Goal: Task Accomplishment & Management: Manage account settings

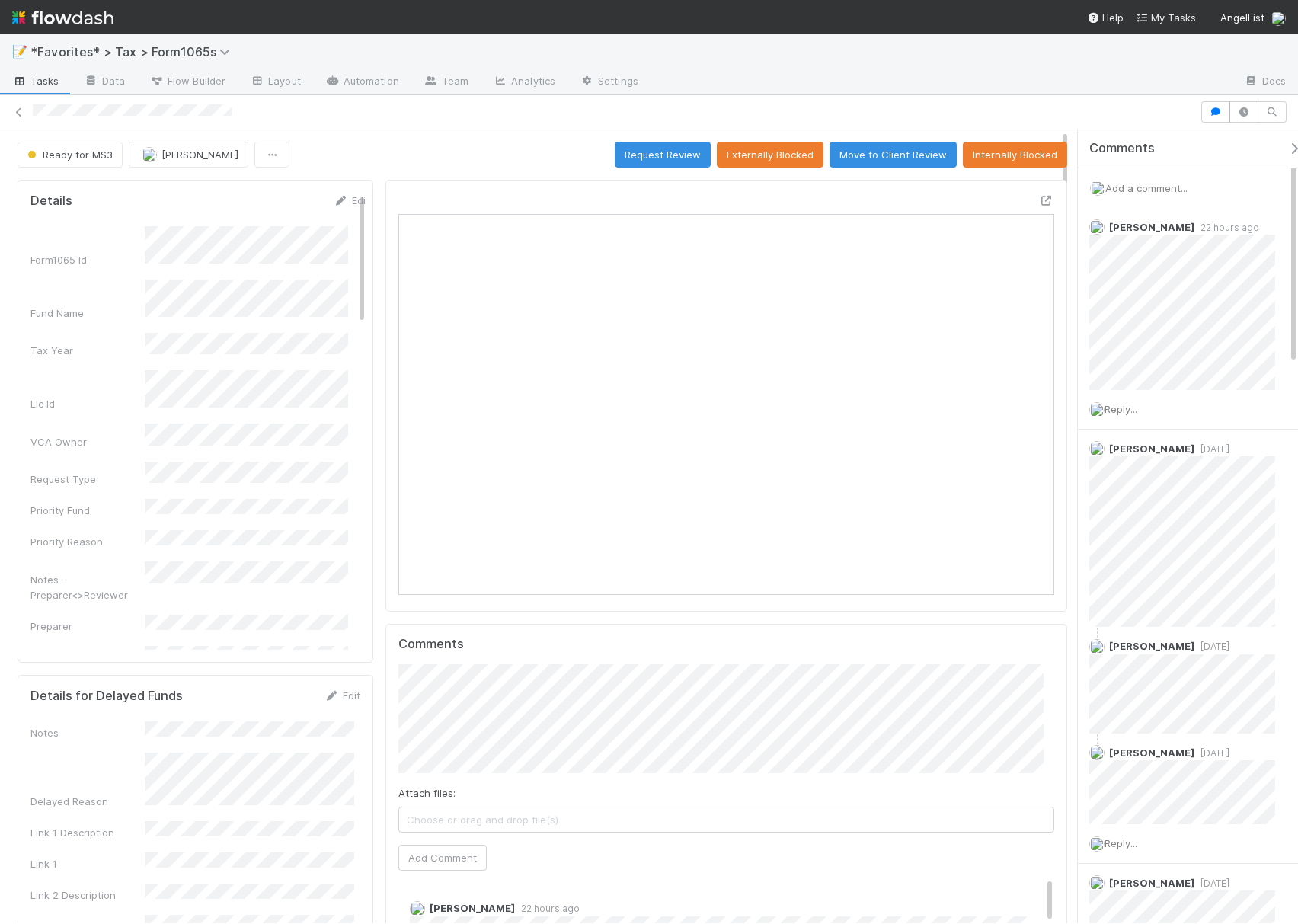
scroll to position [294, 631]
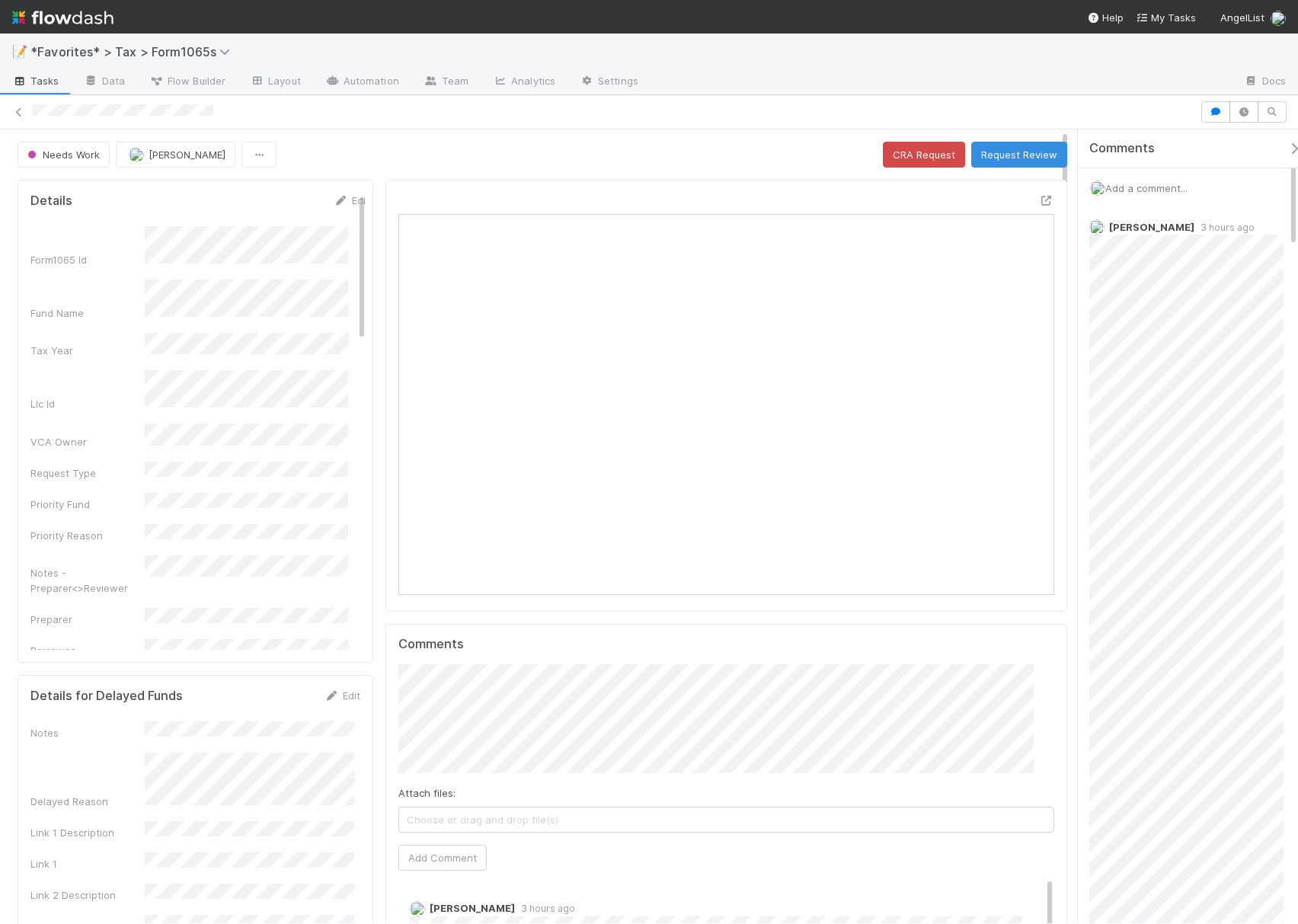
scroll to position [16, 15]
click at [1040, 200] on icon at bounding box center [1047, 201] width 15 height 10
click at [1286, 150] on icon "button" at bounding box center [1294, 148] width 15 height 12
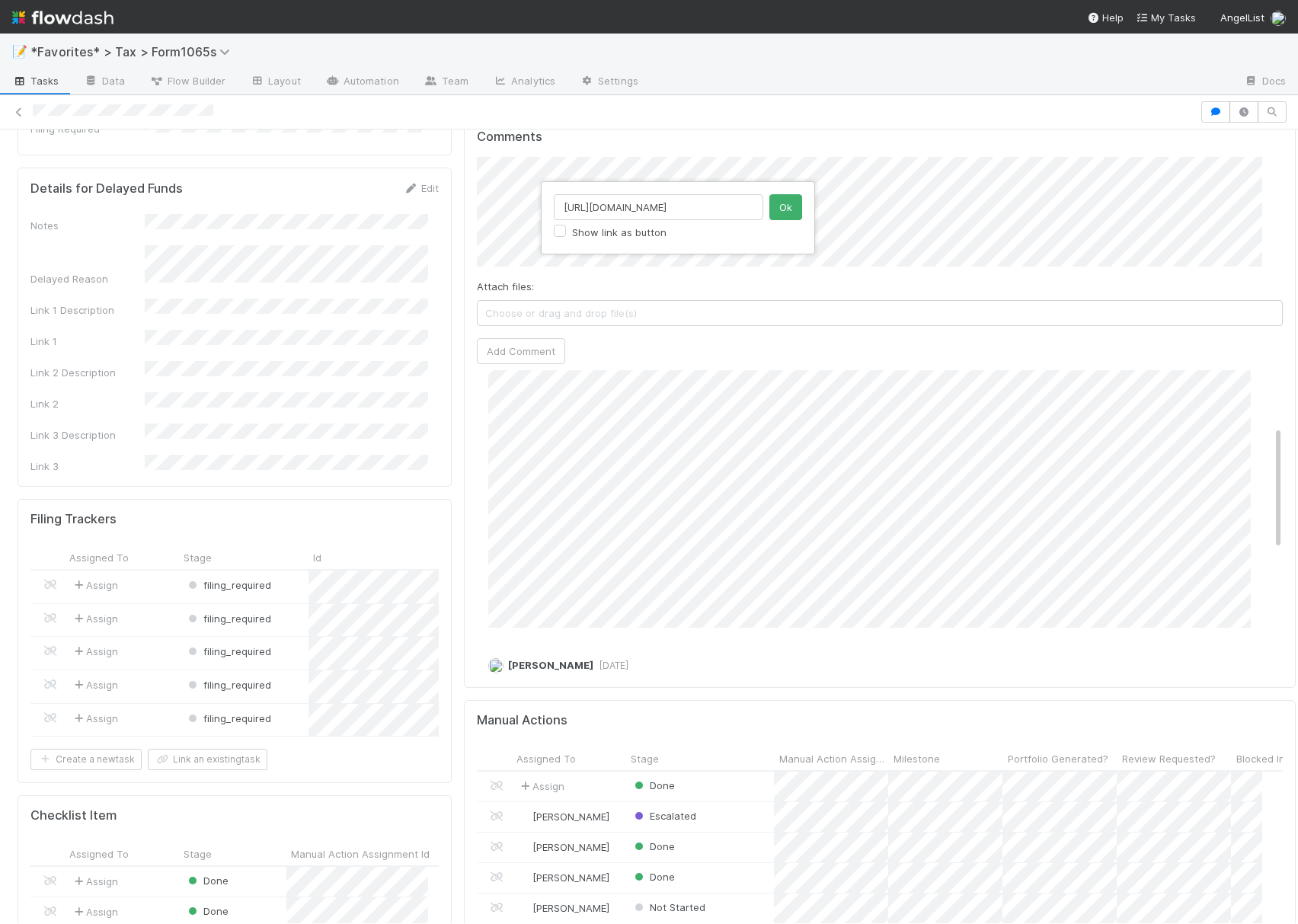
scroll to position [0, 159]
click at [1156, 211] on div "https://flowdash.internal.angellist.com/workflows/BmIppY/tasks/59sbo71D Show li…" at bounding box center [649, 462] width 1298 height 924
click at [814, 289] on div "Attach files: Choose or drag and drop file(s) Add Comment" at bounding box center [879, 260] width 806 height 207
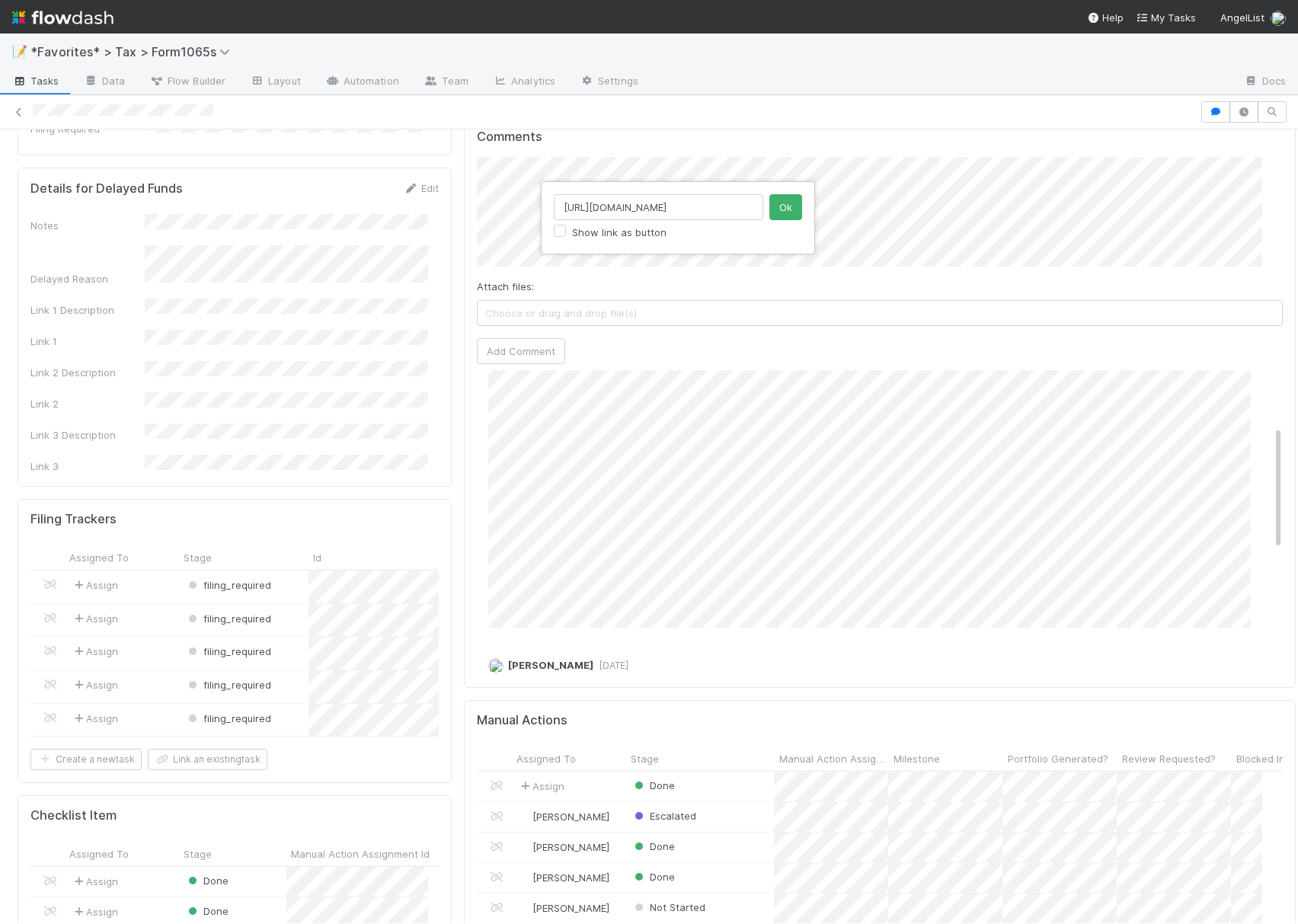
click at [951, 250] on div "https://flowdash.internal.angellist.com/workflows/BmIppY/tasks/59sbo71D Show li…" at bounding box center [649, 462] width 1298 height 924
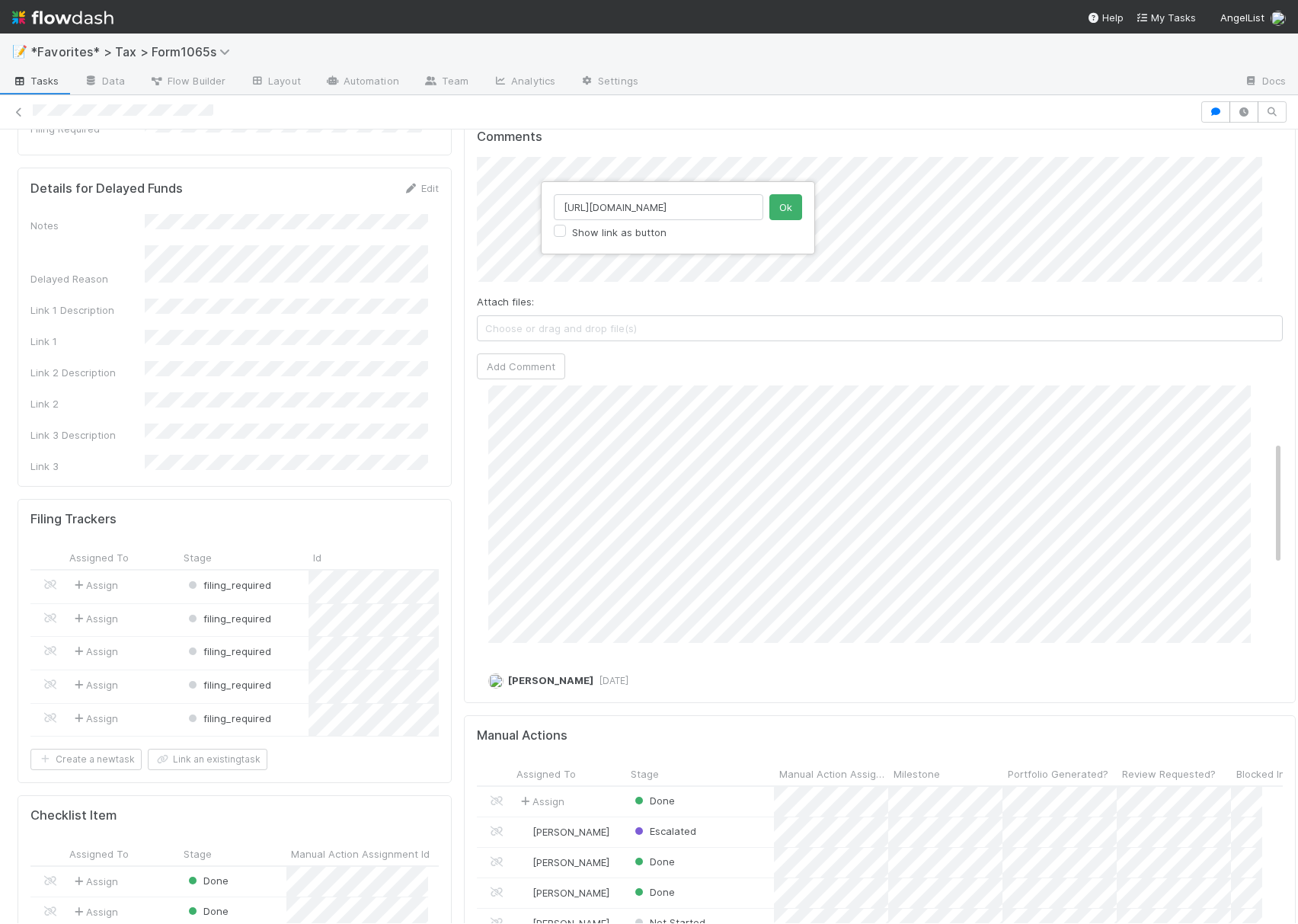
click at [604, 196] on input "https://flowdash.internal.angellist.com/workflows/BmIppY/tasks/59sbo71D" at bounding box center [658, 207] width 209 height 26
click at [778, 211] on button "Ok" at bounding box center [786, 207] width 33 height 26
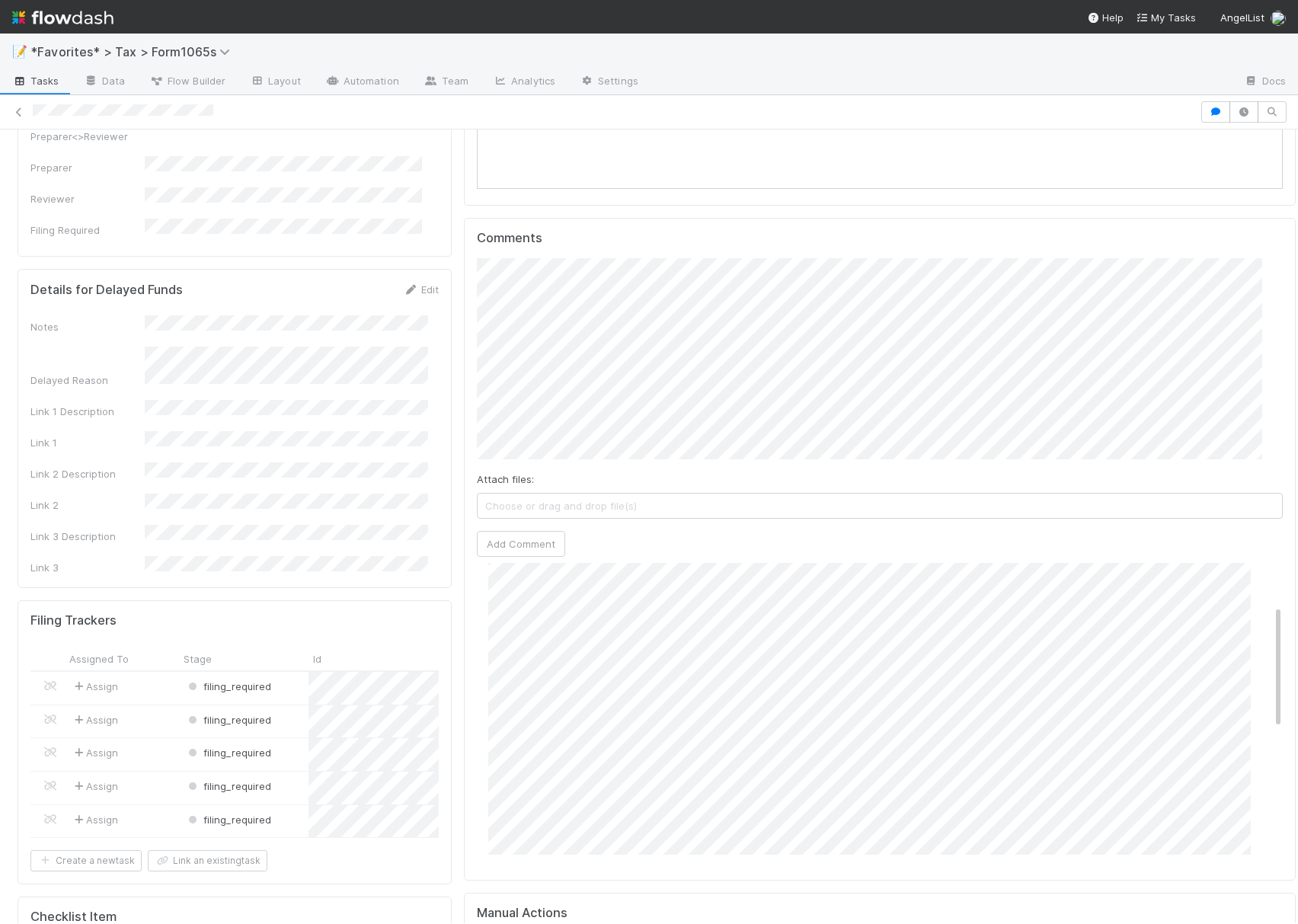
scroll to position [101, 0]
click at [942, 476] on div "Attach files: Choose or drag and drop file(s) Add Comment" at bounding box center [879, 415] width 806 height 314
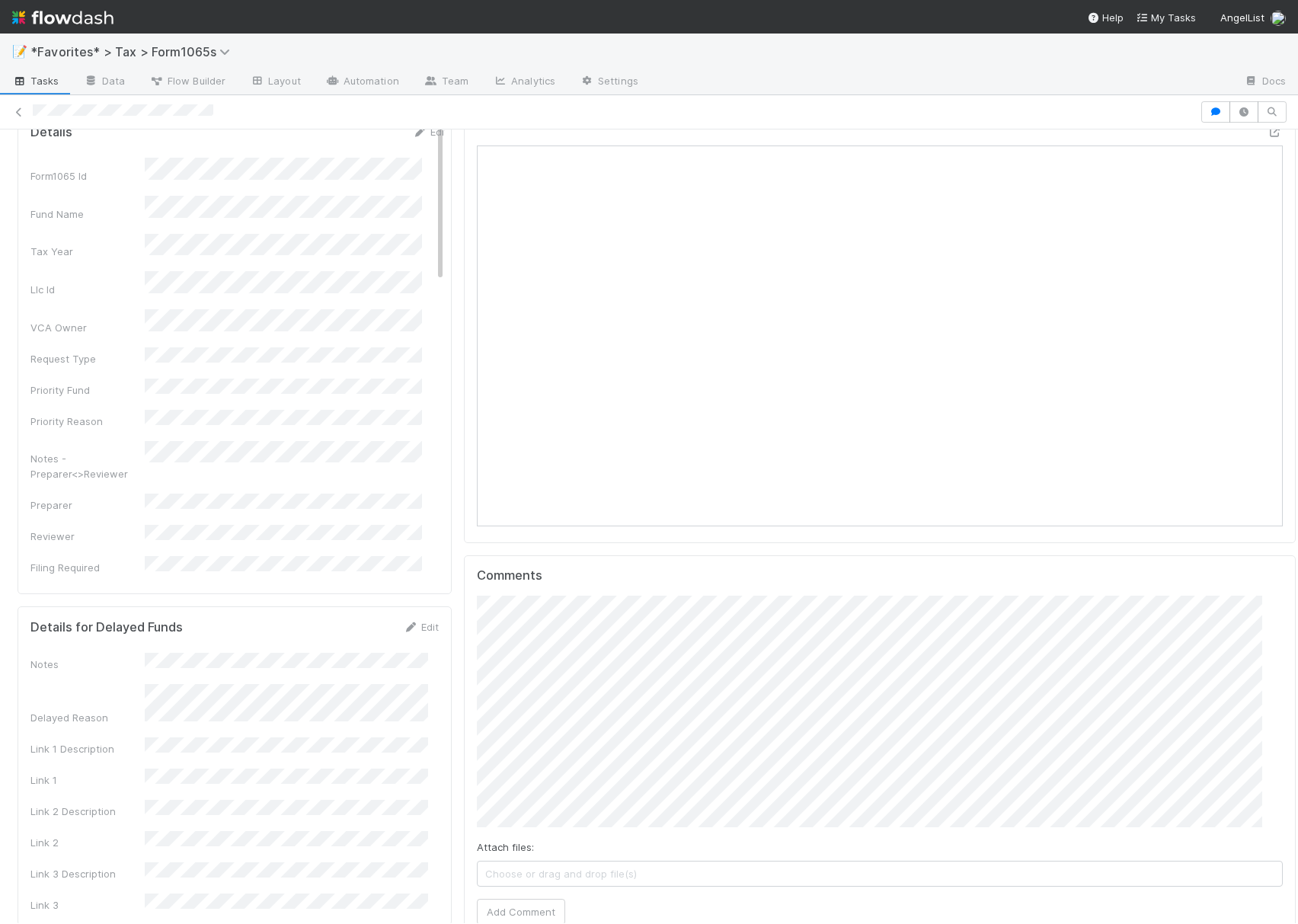
scroll to position [304, 0]
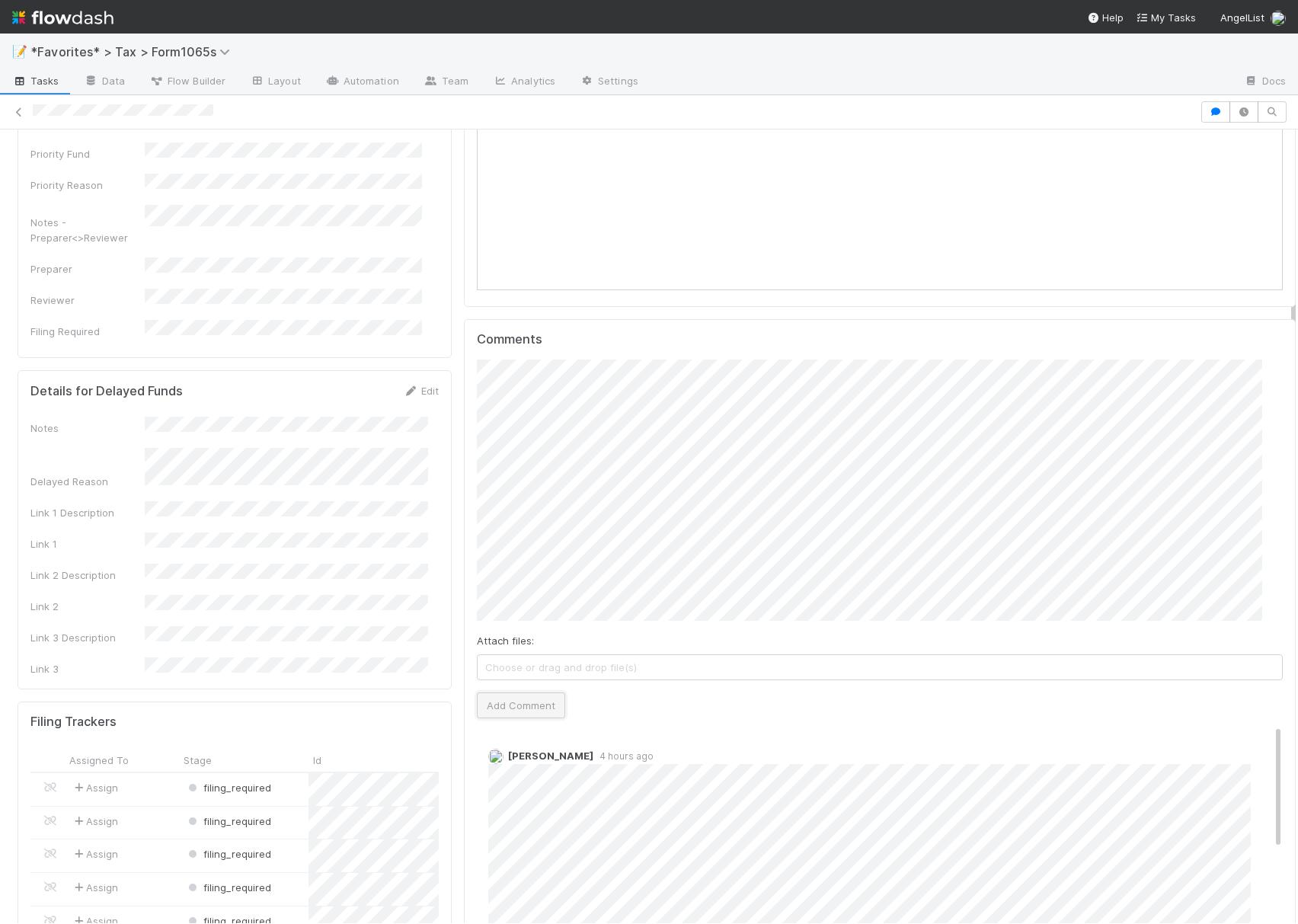
click at [531, 715] on button "Add Comment" at bounding box center [521, 705] width 88 height 26
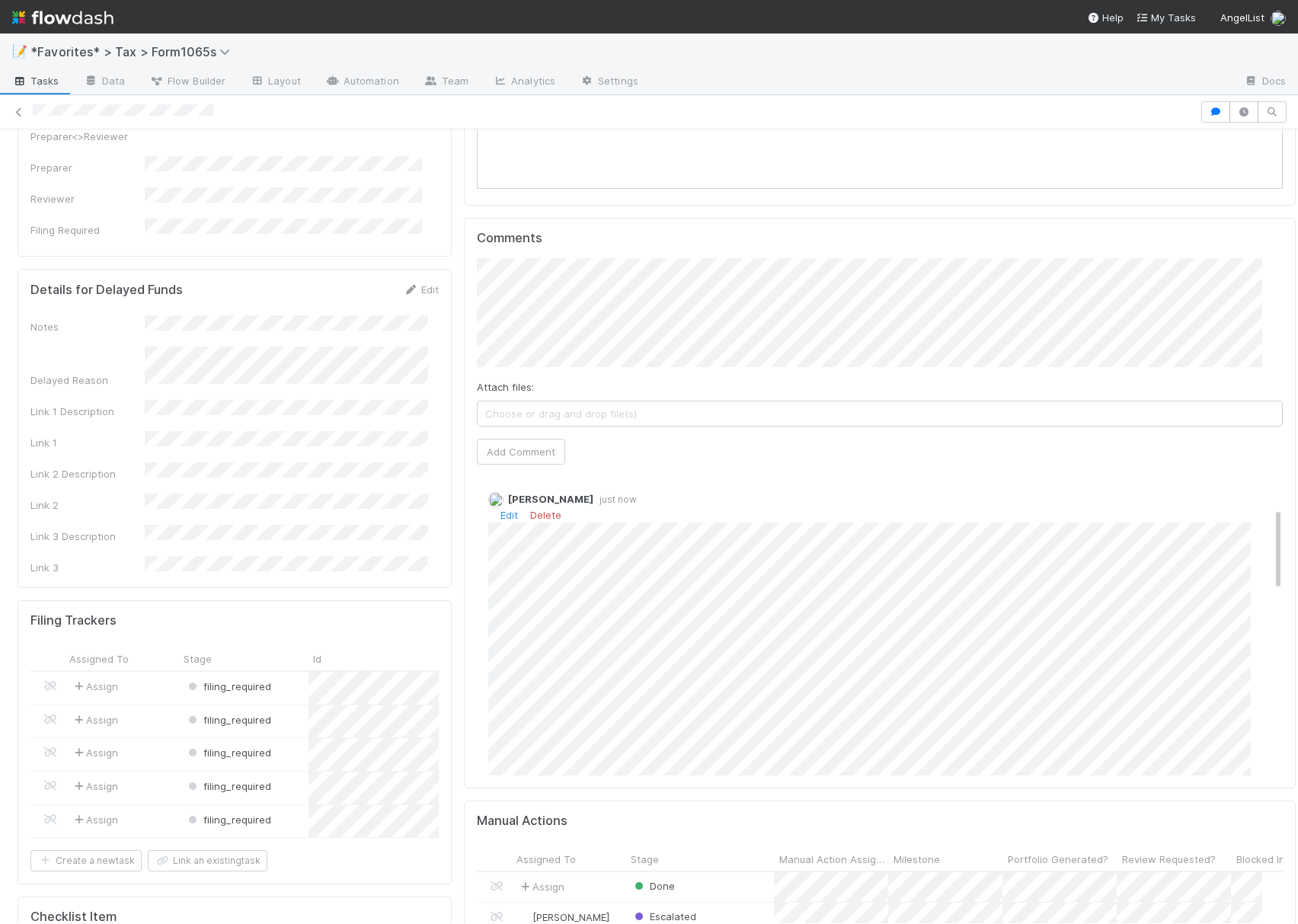
scroll to position [0, 0]
click at [502, 522] on link "Edit" at bounding box center [509, 518] width 17 height 12
click at [805, 788] on span "[PERSON_NAME]" at bounding box center [819, 791] width 77 height 12
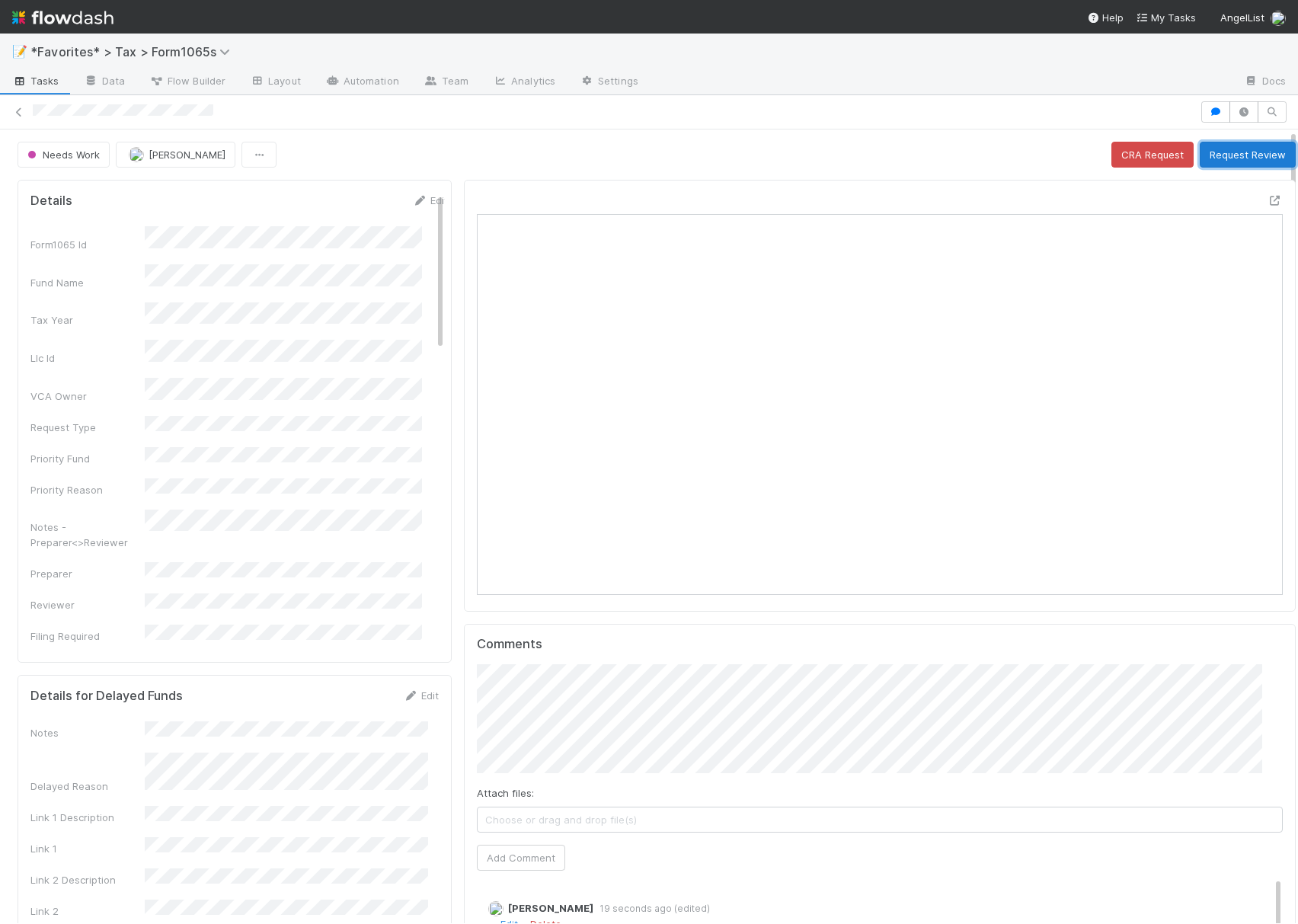
click at [1208, 156] on button "Request Review" at bounding box center [1248, 154] width 96 height 26
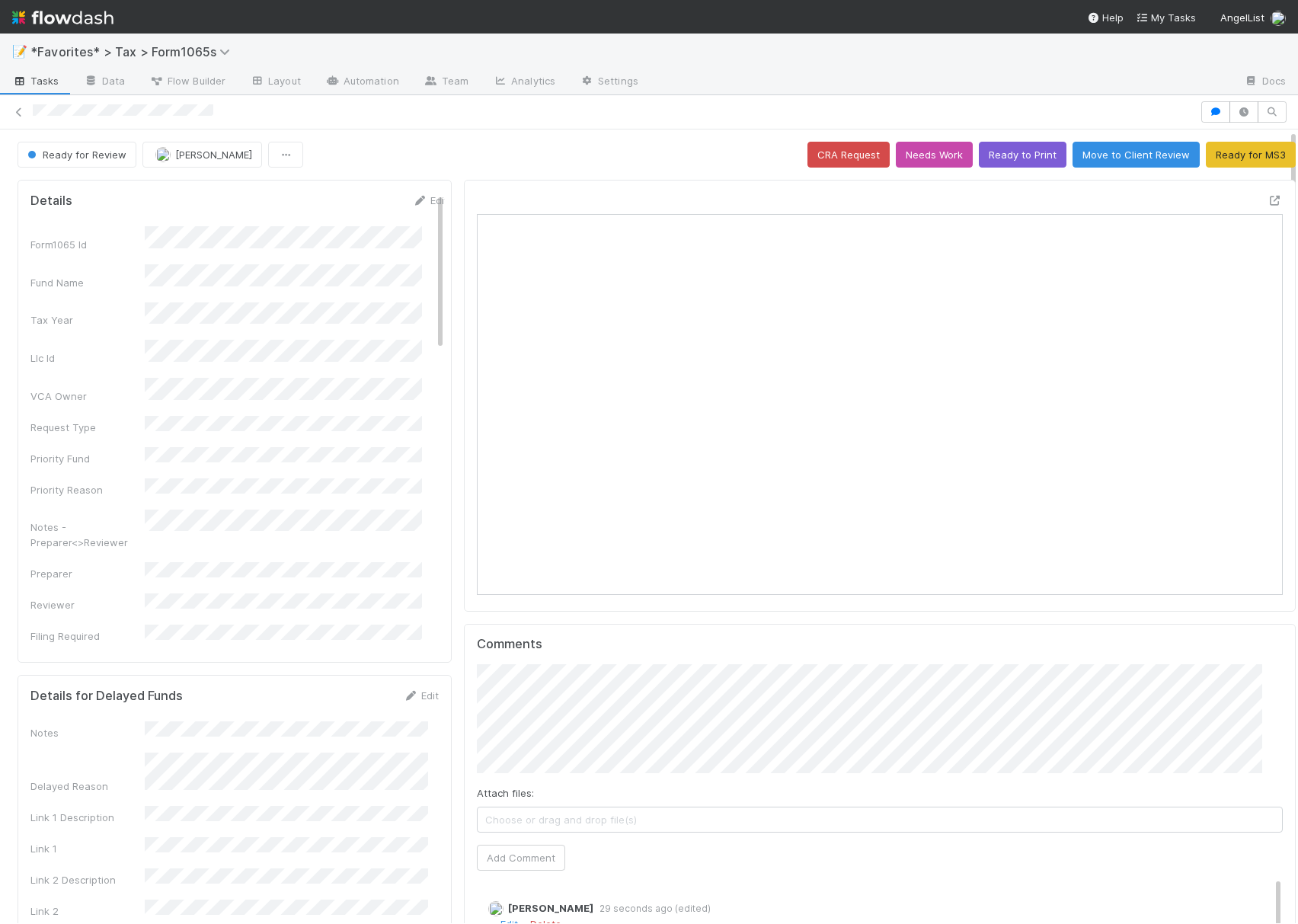
click at [60, 10] on img at bounding box center [62, 17] width 101 height 26
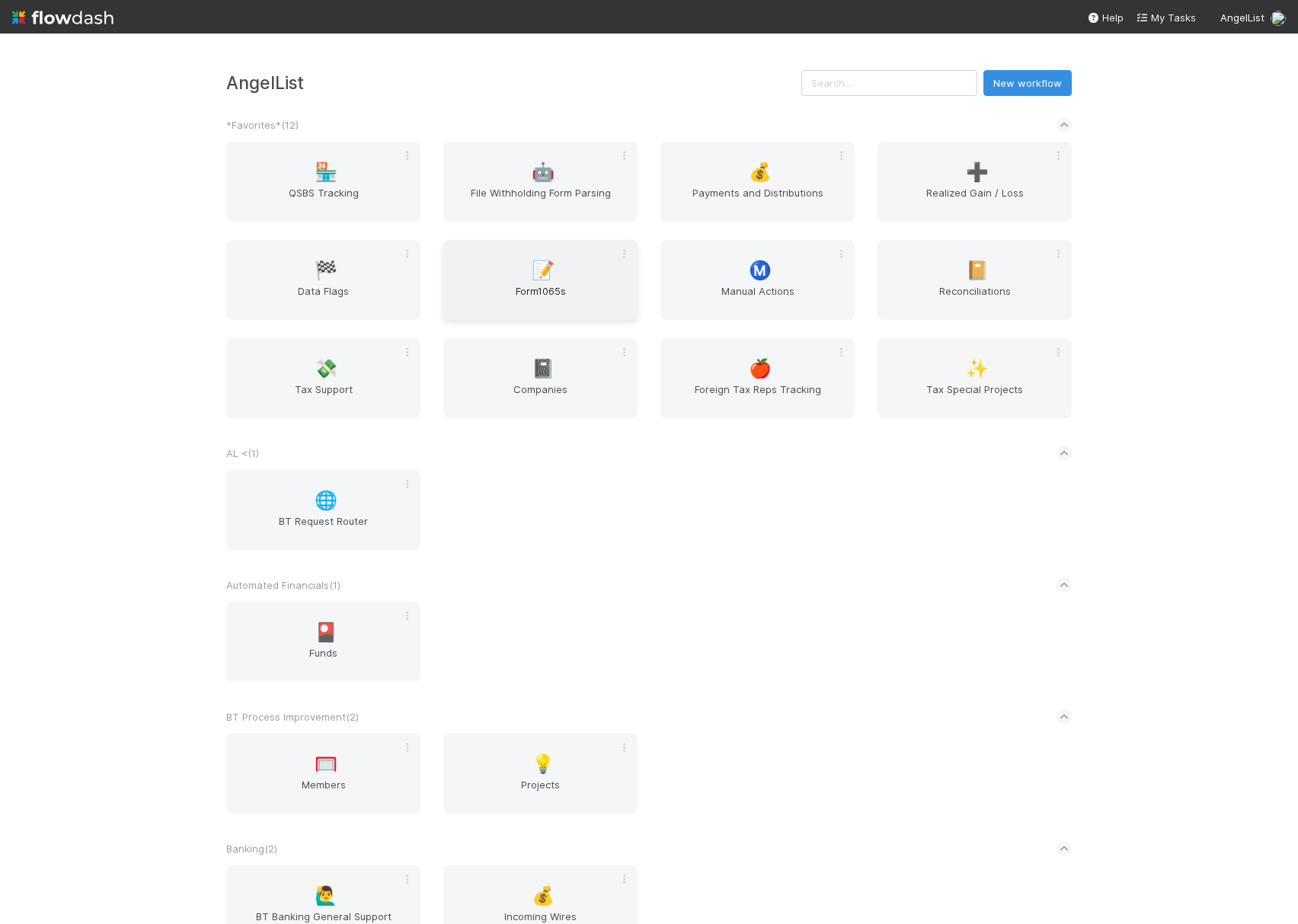
click at [558, 285] on span "Form1065s" at bounding box center [541, 299] width 183 height 31
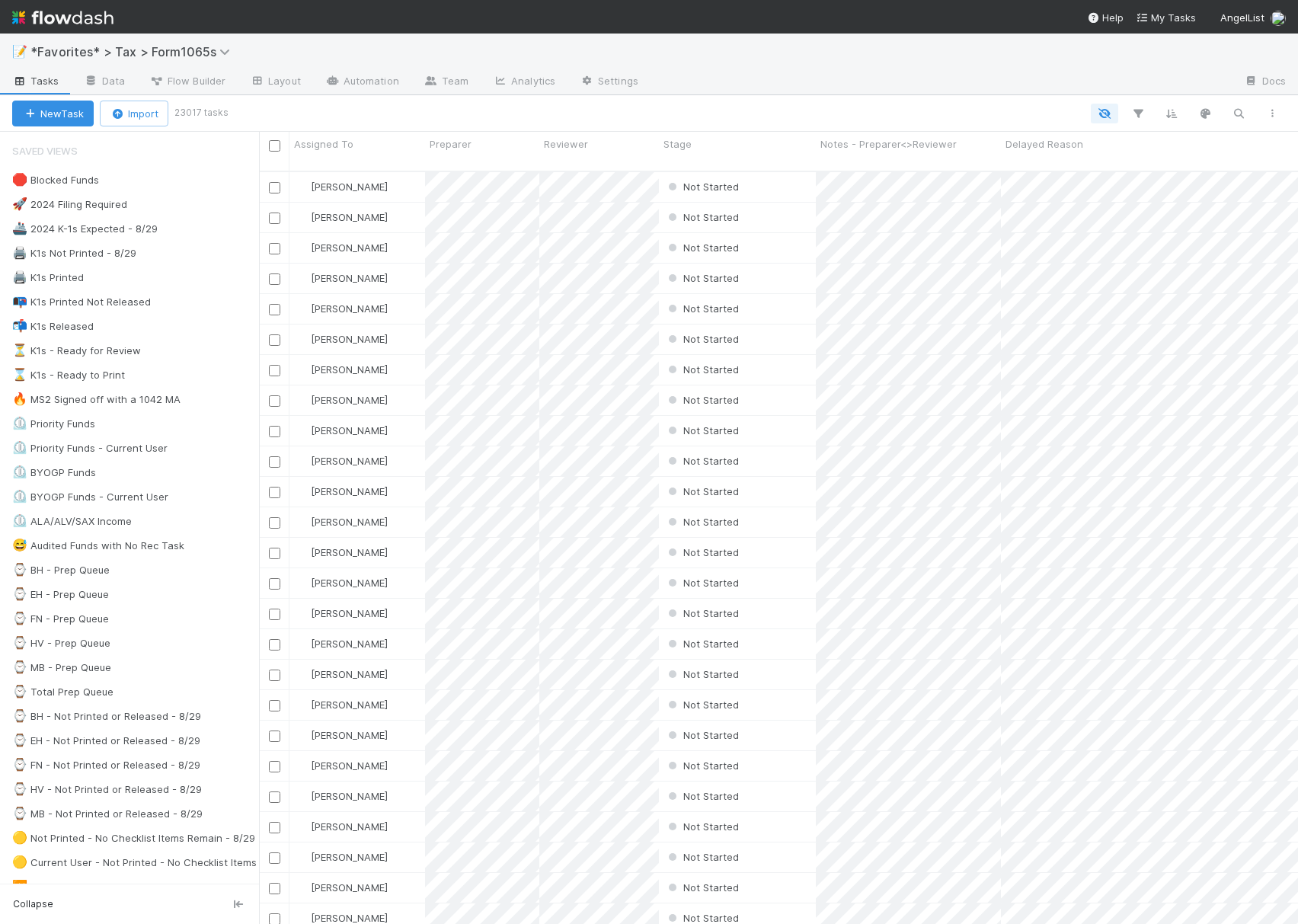
scroll to position [749, 1024]
click at [62, 182] on div "🛑 Blocked Funds" at bounding box center [56, 181] width 86 height 19
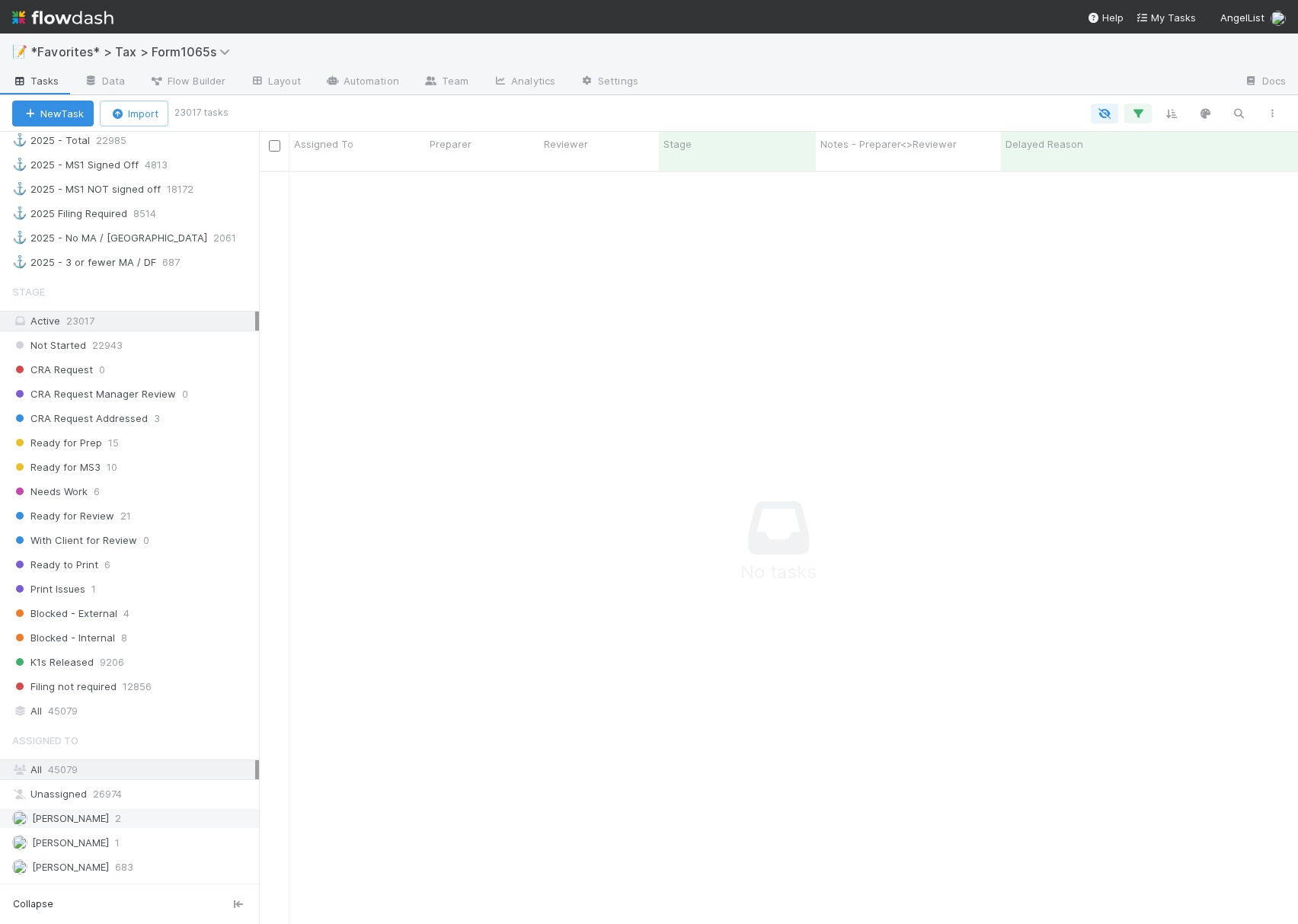
scroll to position [1097, 0]
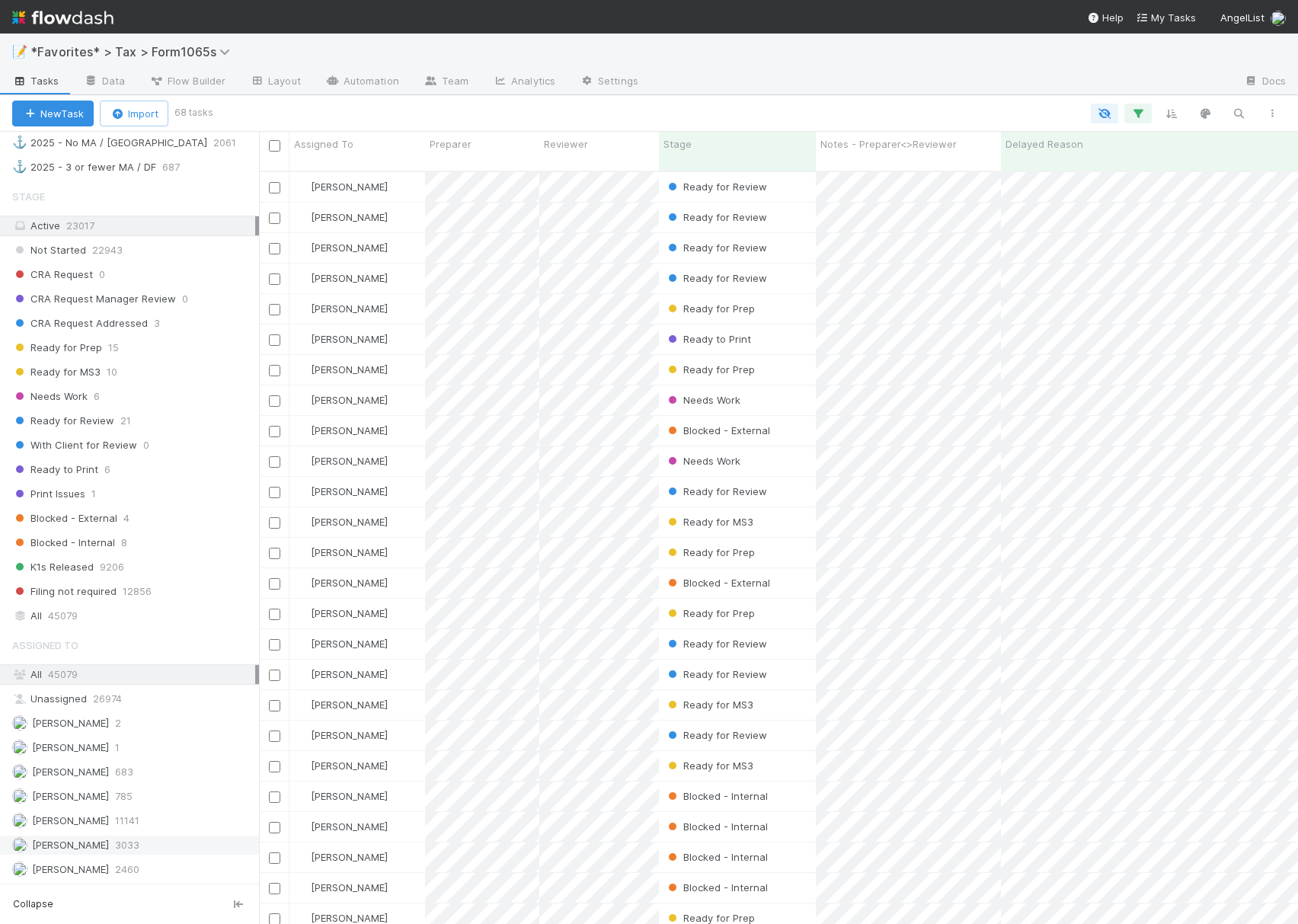
click at [43, 848] on span "[PERSON_NAME]" at bounding box center [70, 844] width 77 height 12
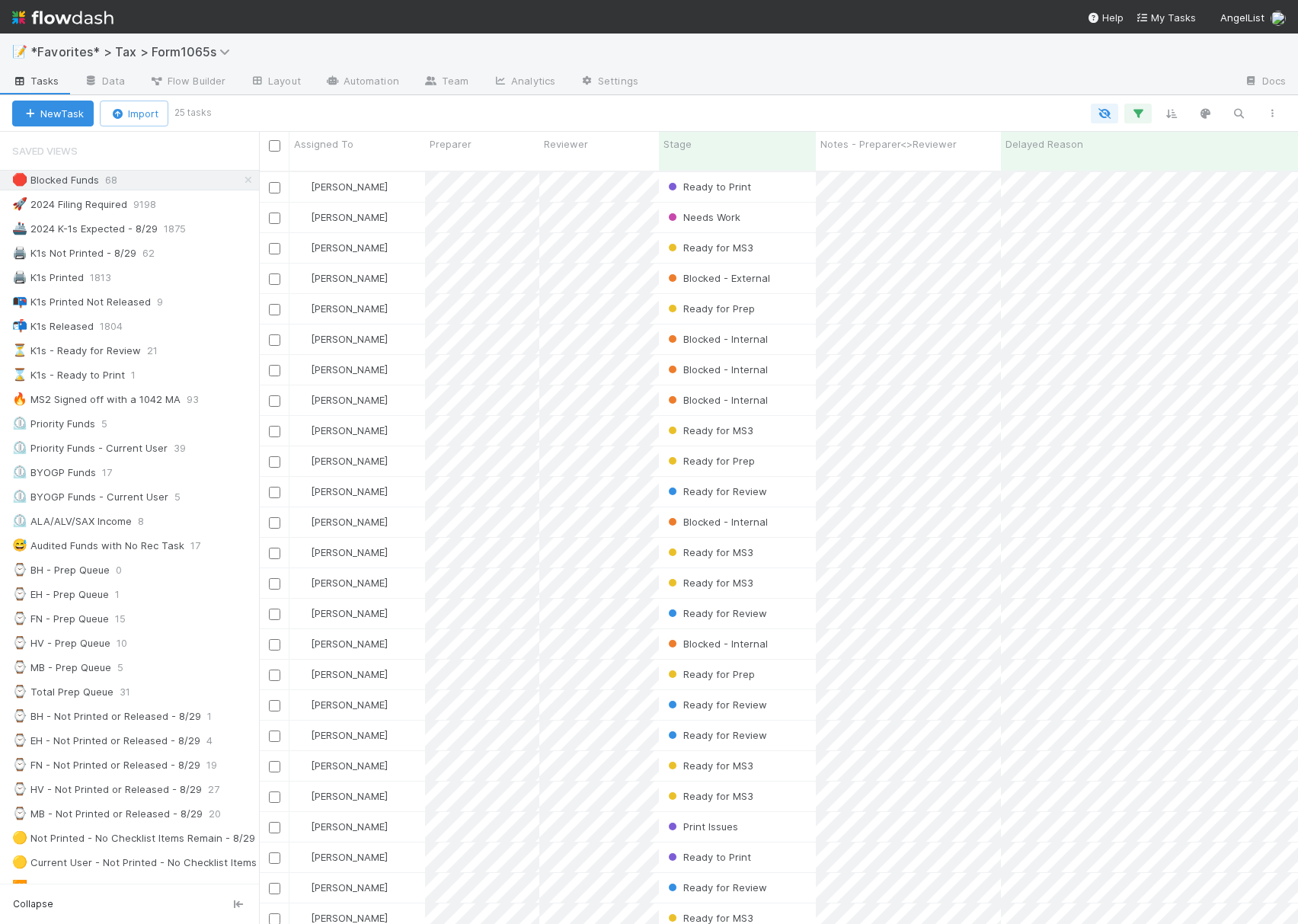
scroll to position [749, 1024]
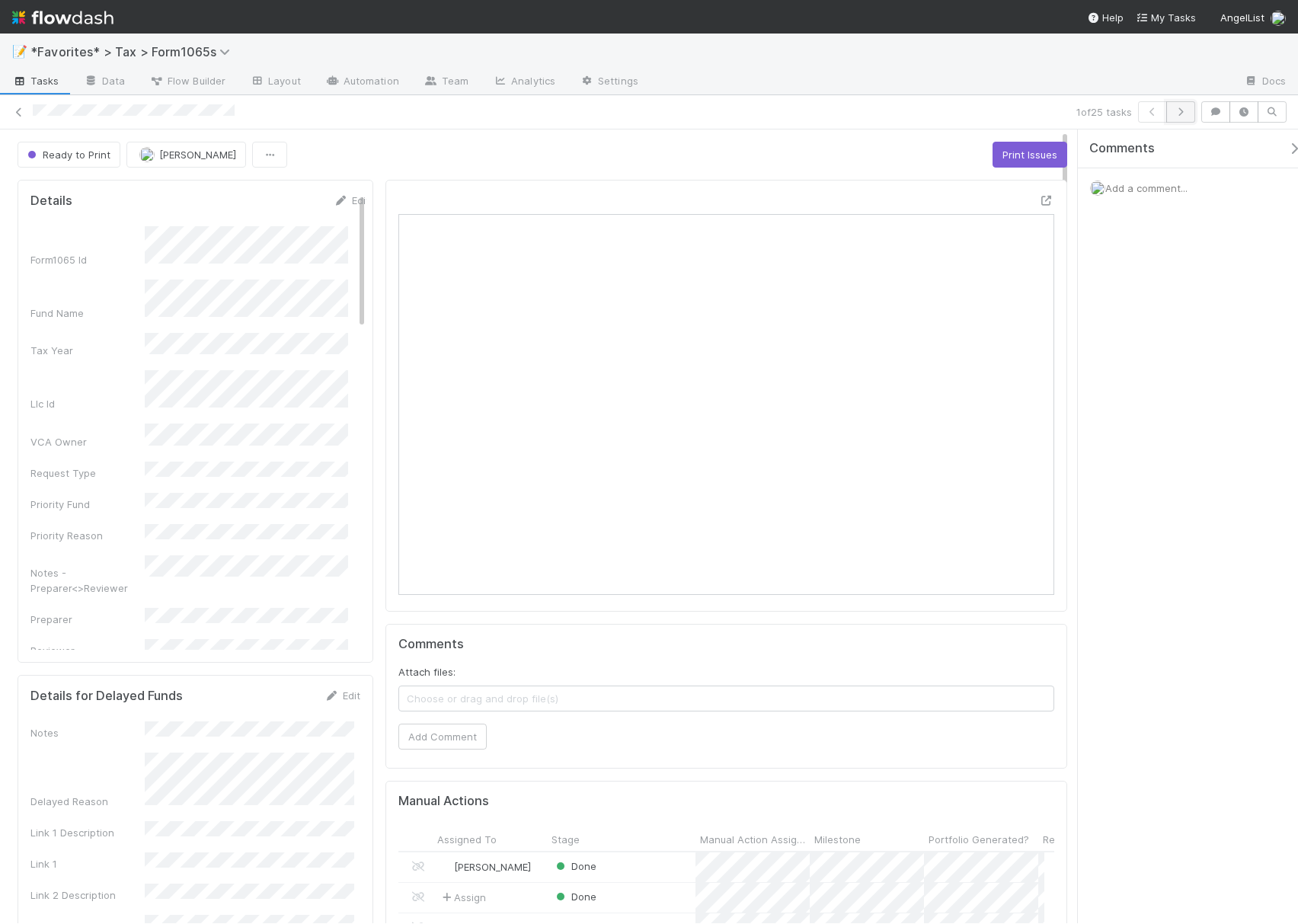
click at [1187, 111] on icon "button" at bounding box center [1181, 112] width 15 height 10
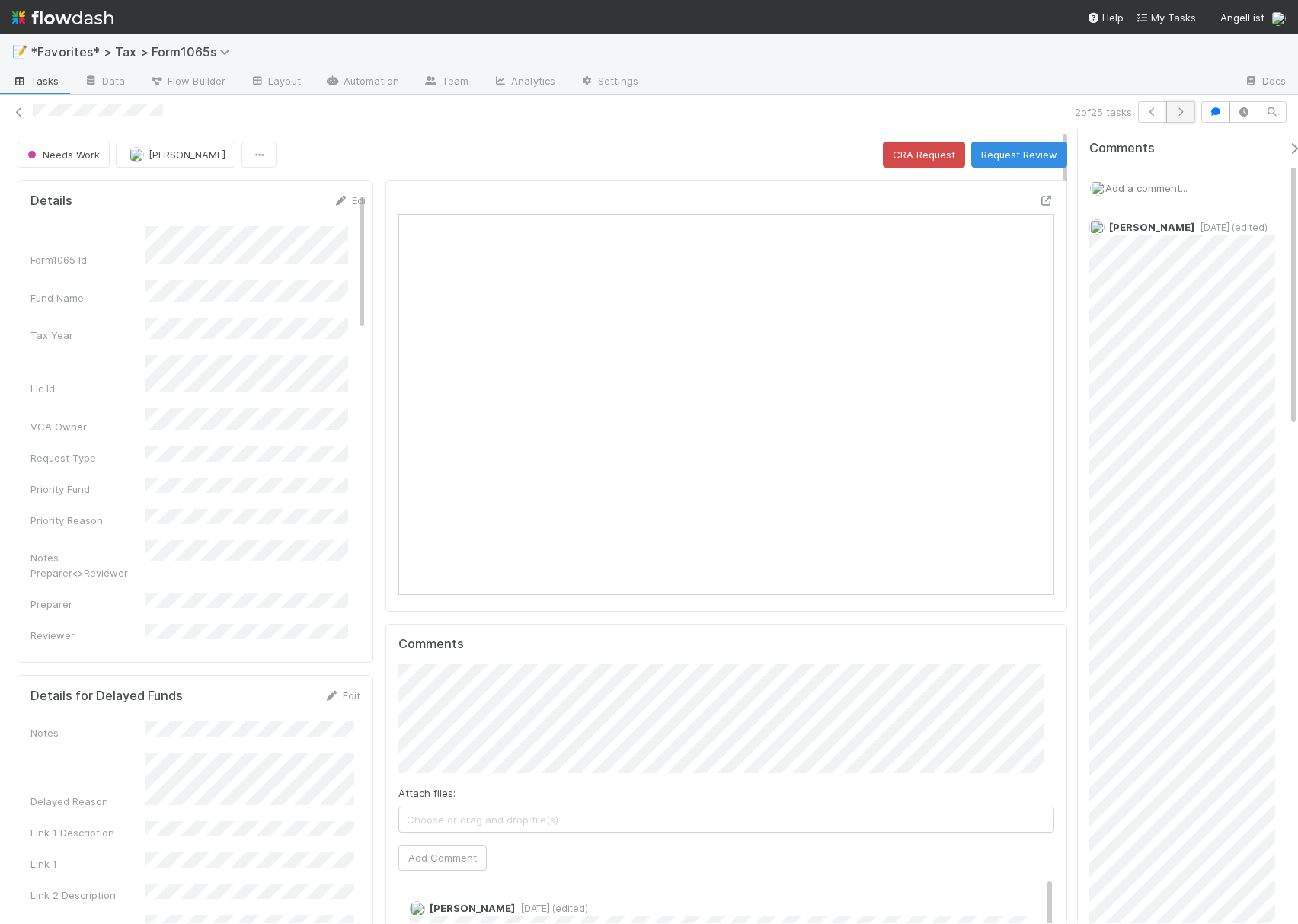
click at [1183, 105] on button "button" at bounding box center [1181, 111] width 29 height 21
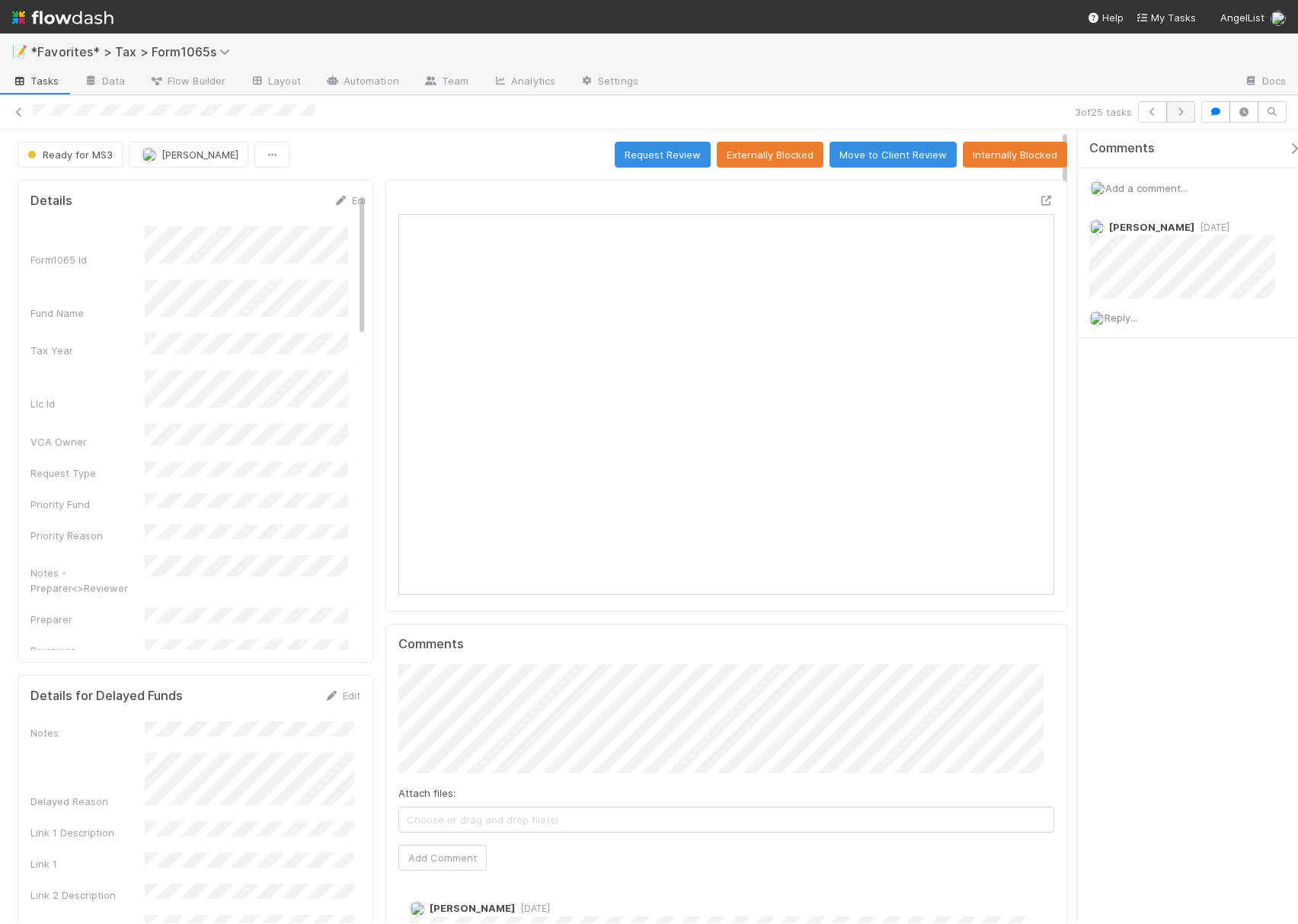
scroll to position [16, 16]
click at [1180, 116] on icon "button" at bounding box center [1181, 112] width 15 height 10
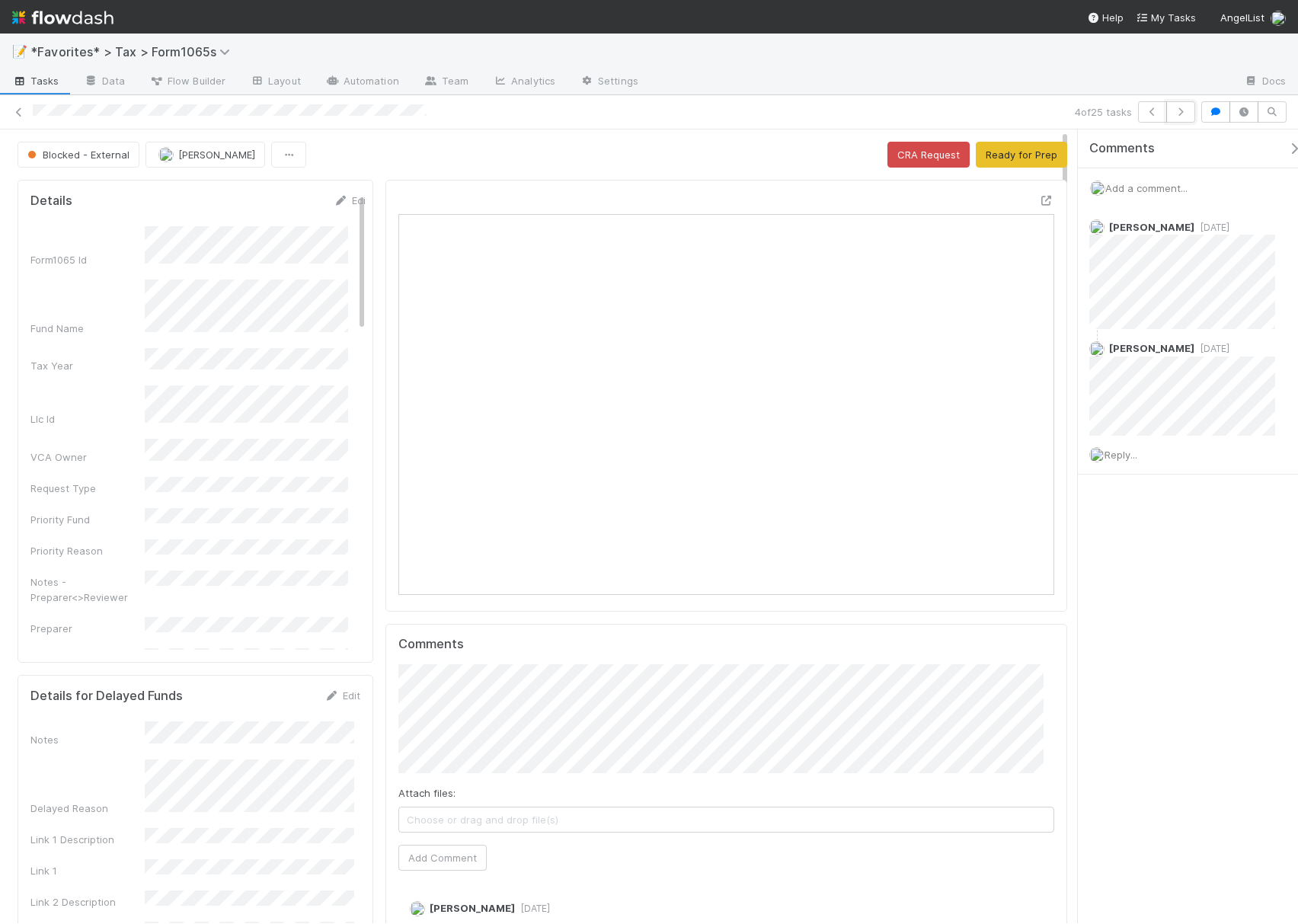
drag, startPoint x: 1180, startPoint y: 116, endPoint x: 925, endPoint y: 96, distance: 255.8
click at [925, 96] on div "4 of 25 tasks" at bounding box center [649, 112] width 1298 height 35
click at [1040, 201] on icon at bounding box center [1047, 201] width 15 height 10
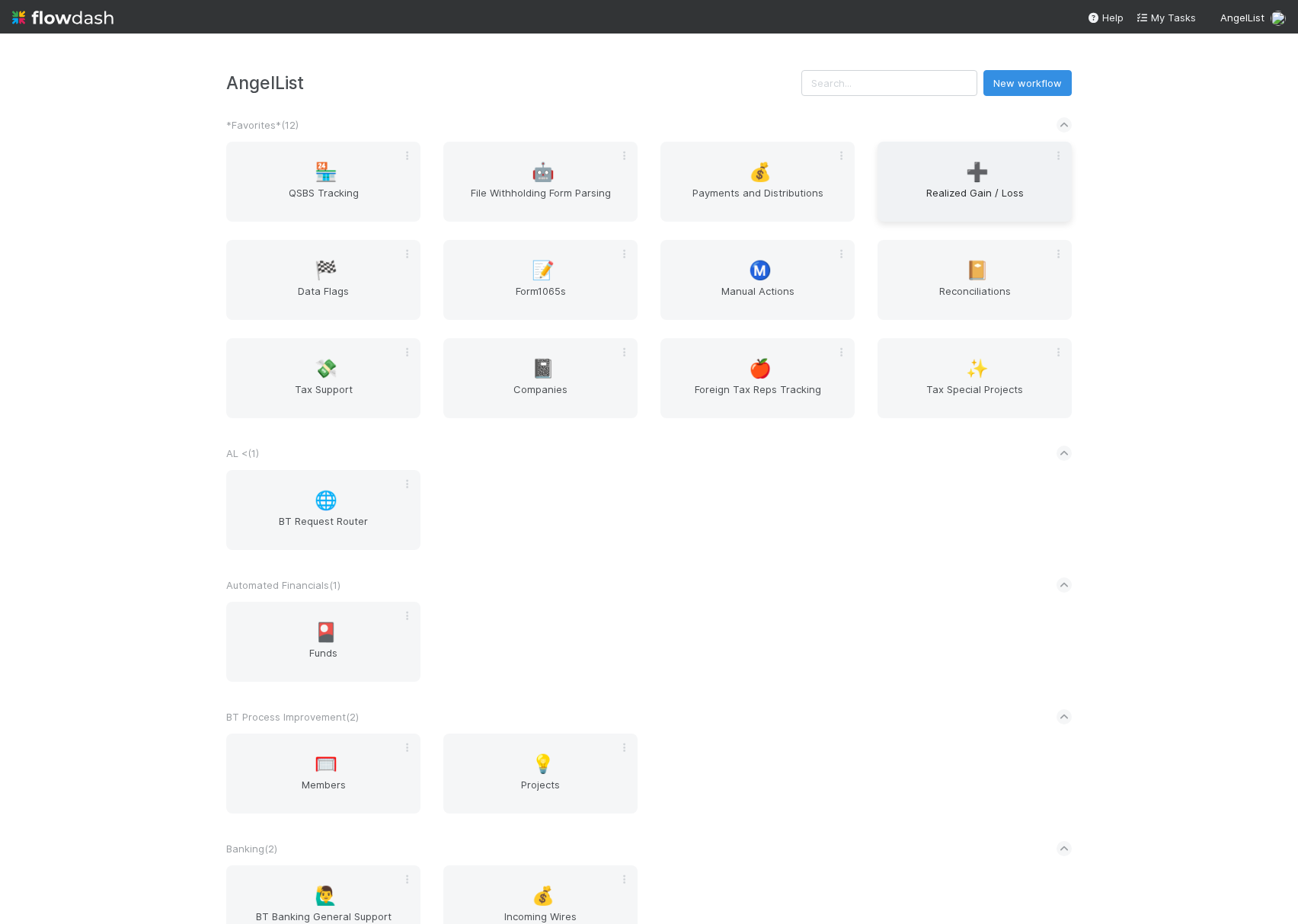
click at [933, 197] on span "Realized Gain / Loss" at bounding box center [975, 201] width 183 height 31
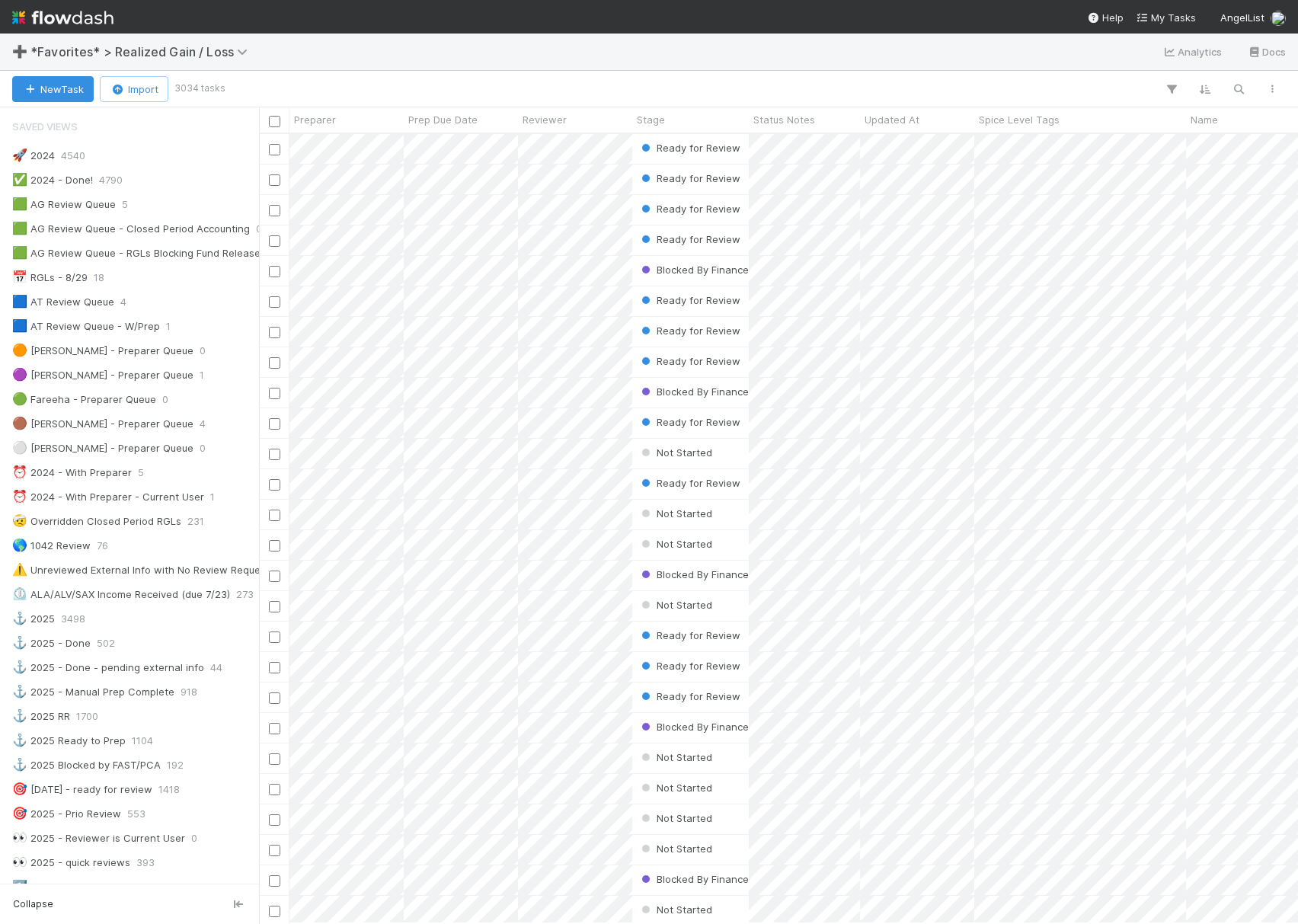
scroll to position [774, 1024]
click at [1235, 89] on icon "button" at bounding box center [1238, 89] width 15 height 13
paste input "Glidian Inc."
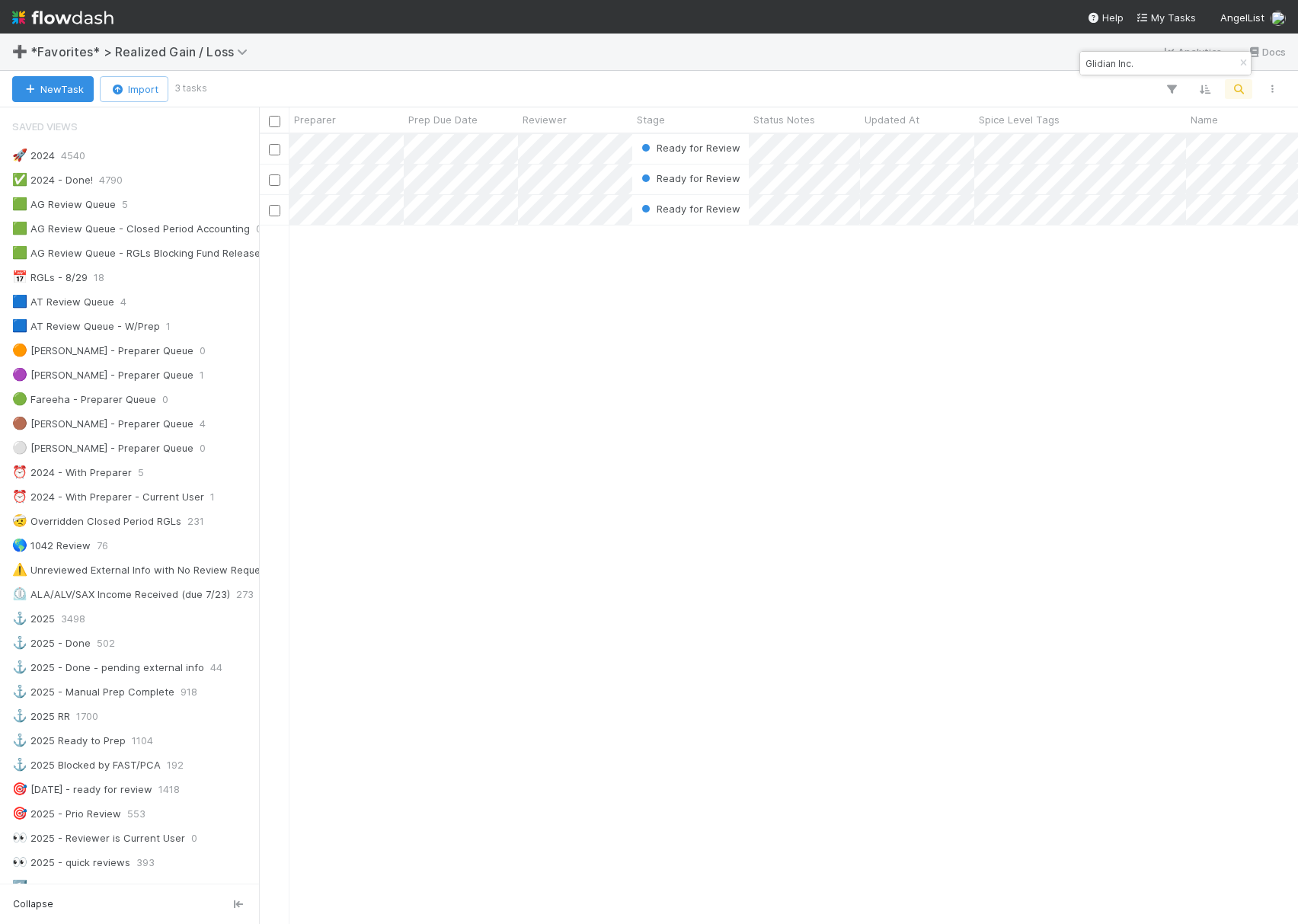
type input "Glidian Inc."
click at [972, 88] on div at bounding box center [747, 88] width 1085 height 20
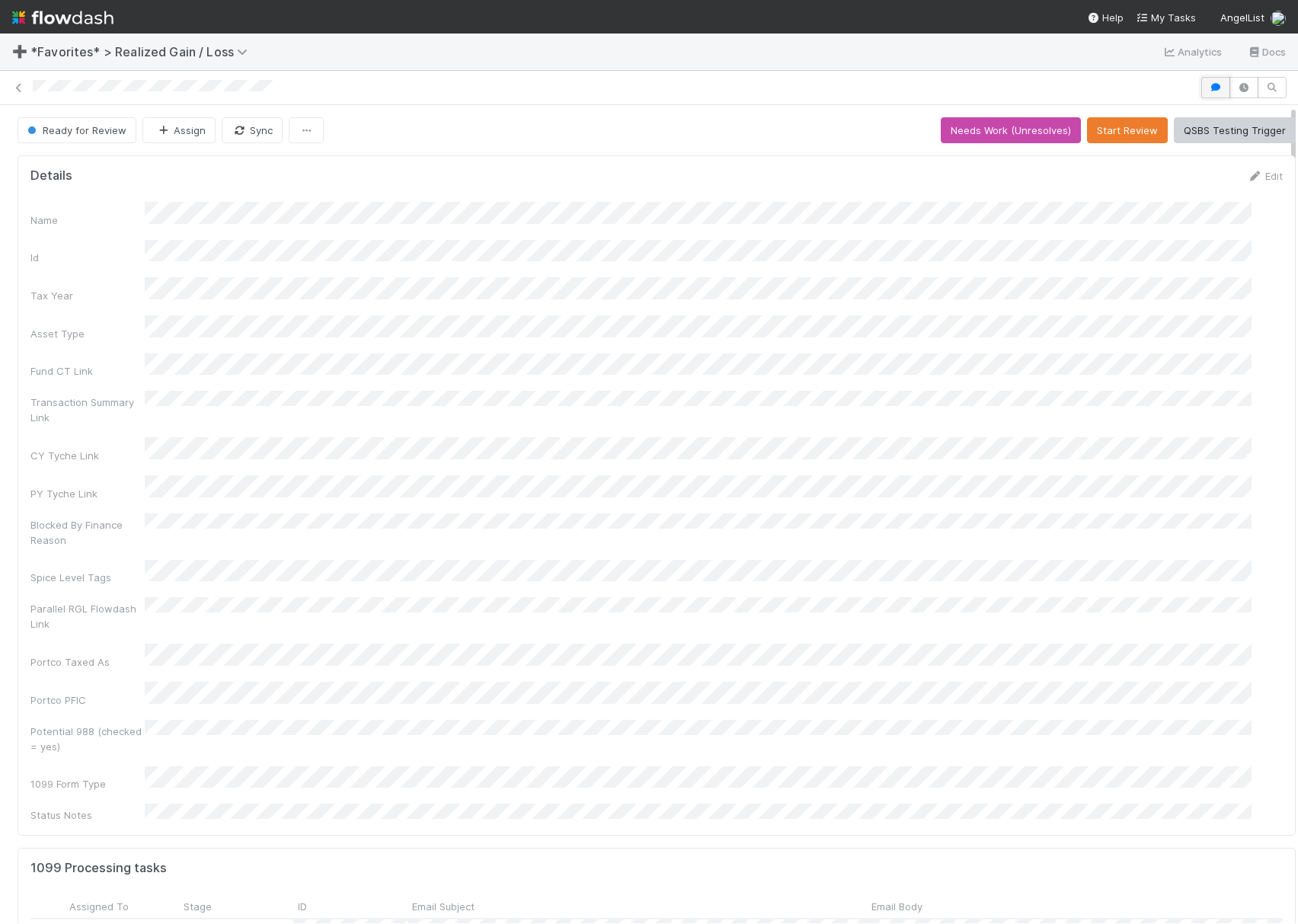
click at [1081, 93] on button "button" at bounding box center [1215, 87] width 29 height 21
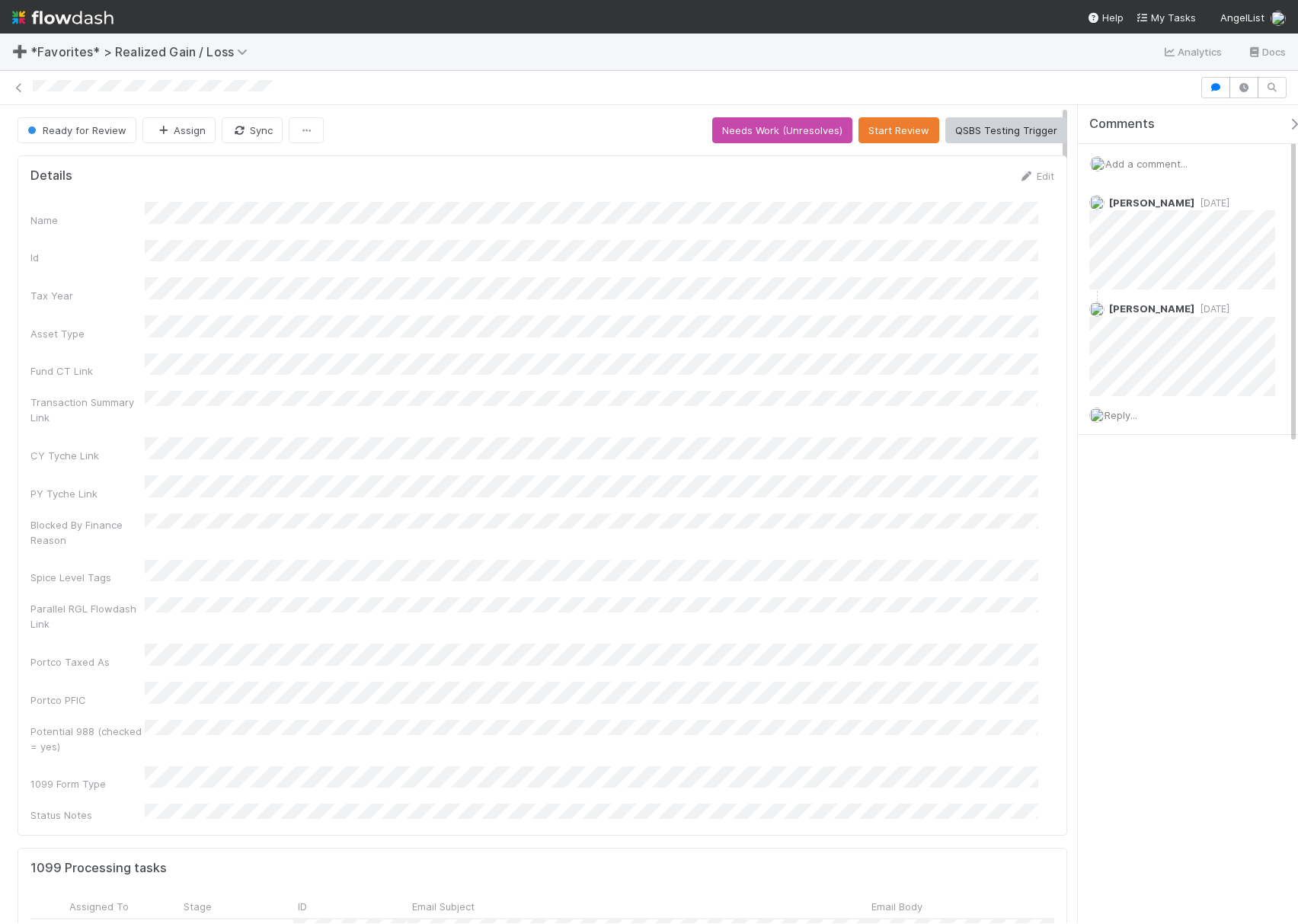
click at [802, 333] on div "Name Id Tax Year Asset Type Fund CT Link Transaction Summary Link CY Tyche Link…" at bounding box center [543, 512] width 1024 height 620
click at [200, 141] on button "Assign" at bounding box center [179, 130] width 73 height 26
click at [245, 169] on div "[PERSON_NAME]" at bounding box center [241, 170] width 214 height 28
click at [1016, 185] on form "Details Edit Name Id Tax Year Asset Type Fund CT Link Transaction Summary Link …" at bounding box center [543, 495] width 1024 height 654
click at [1021, 181] on link "Edit" at bounding box center [1036, 176] width 36 height 12
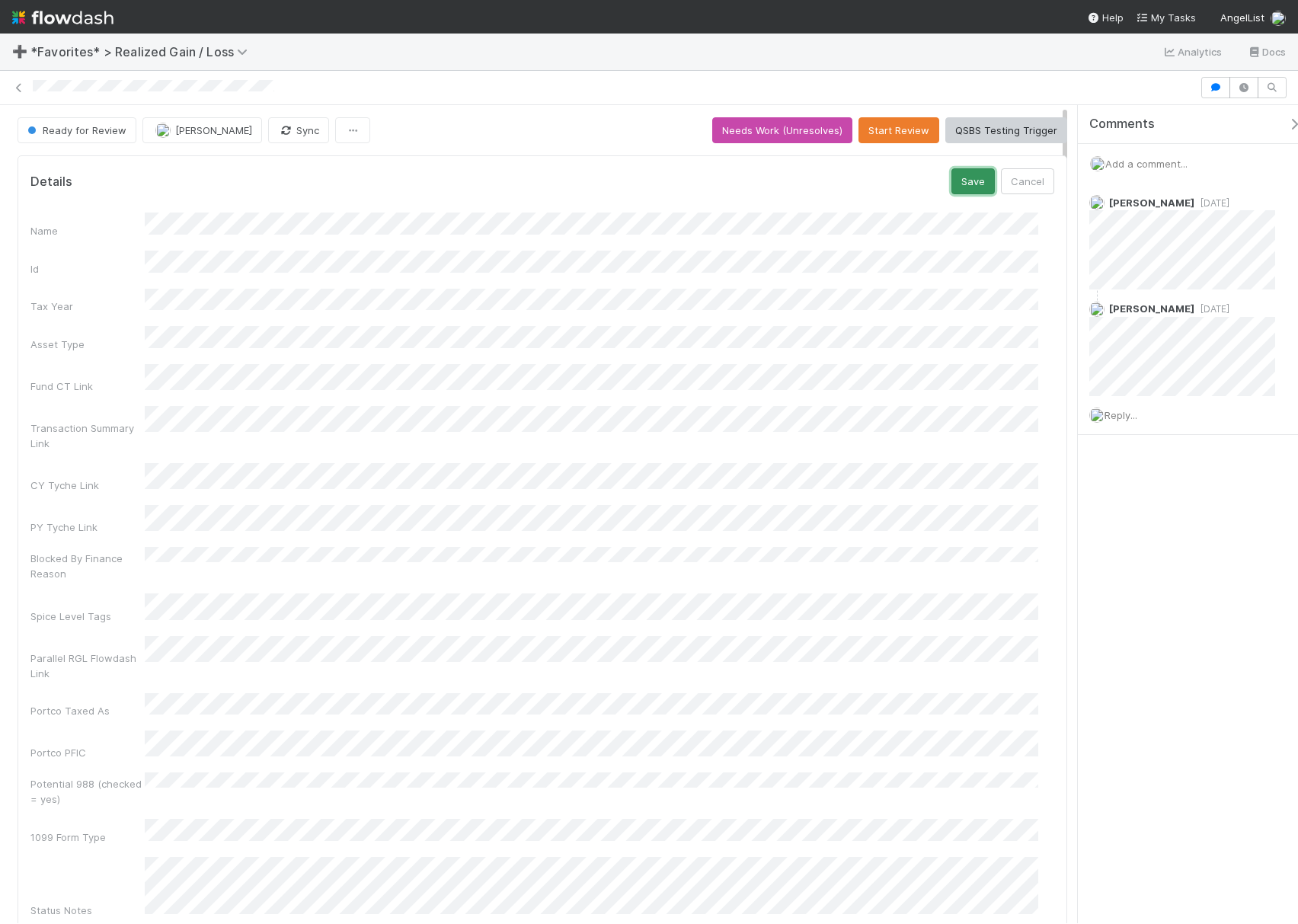
click at [951, 180] on button "Save" at bounding box center [972, 181] width 43 height 26
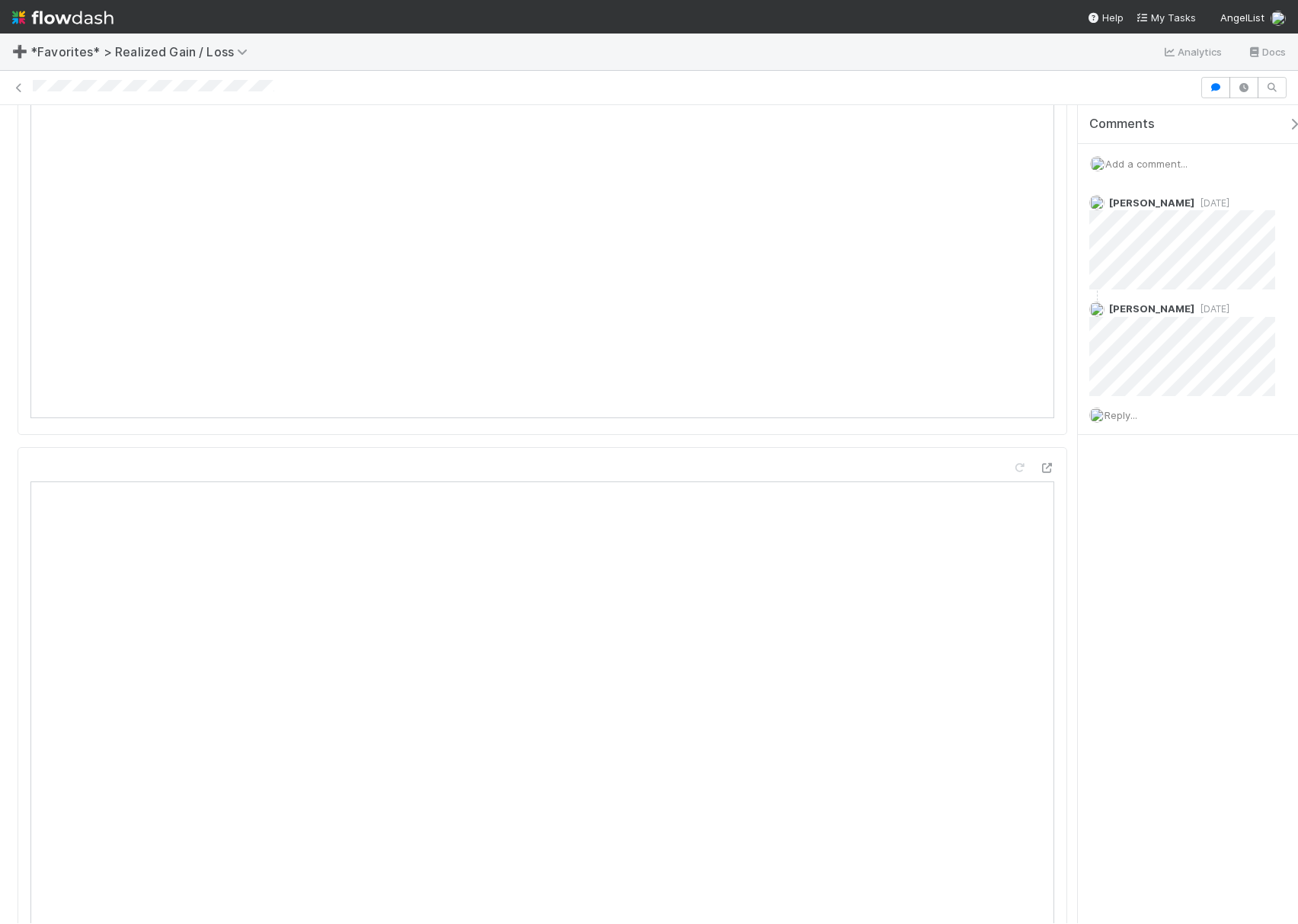
scroll to position [1116, 0]
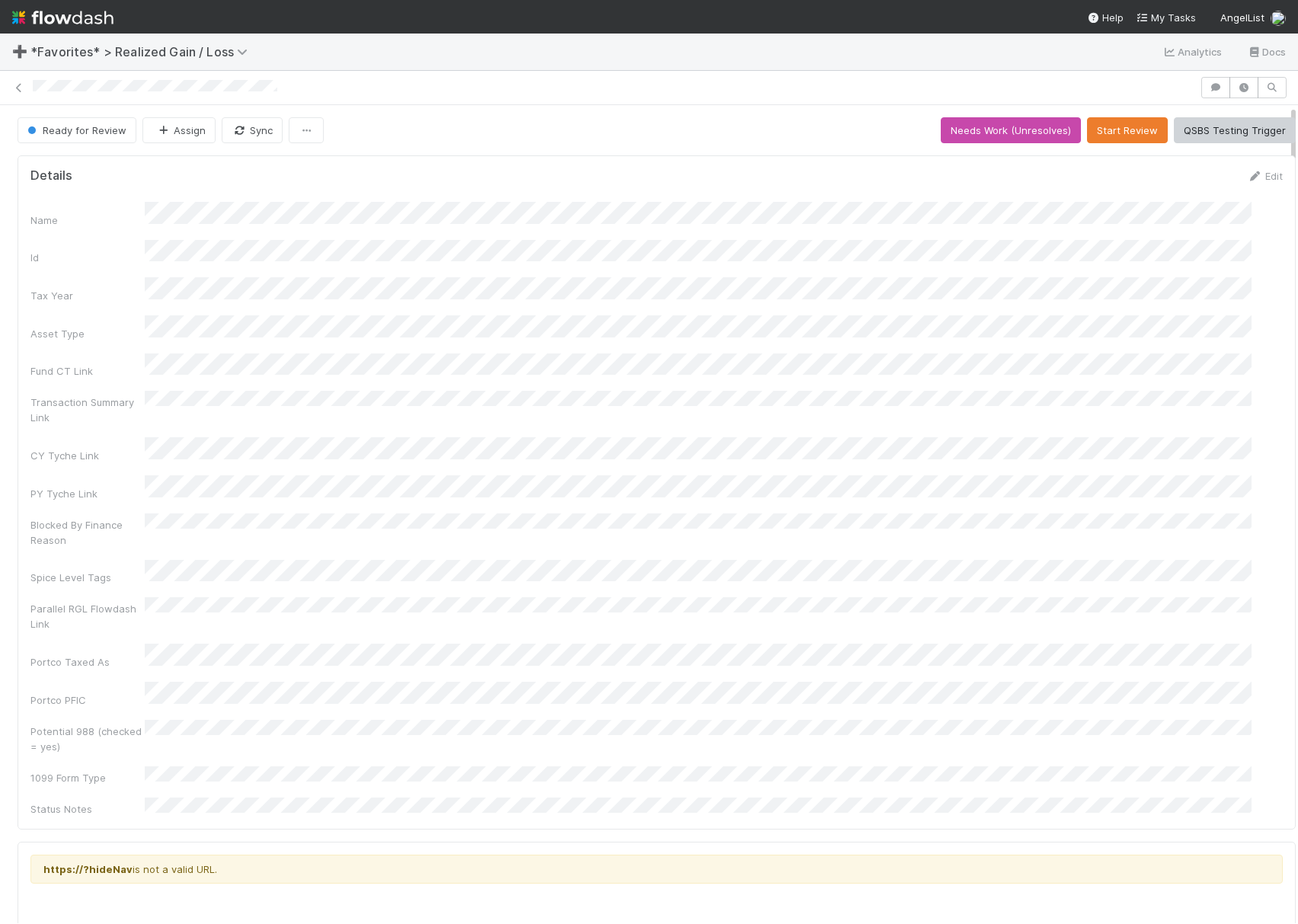
click at [863, 440] on div "Name Id Tax Year Asset Type Fund CT Link Transaction Summary Link CY Tyche Link…" at bounding box center [657, 509] width 1253 height 615
click at [1081, 180] on link "Edit" at bounding box center [1264, 176] width 36 height 12
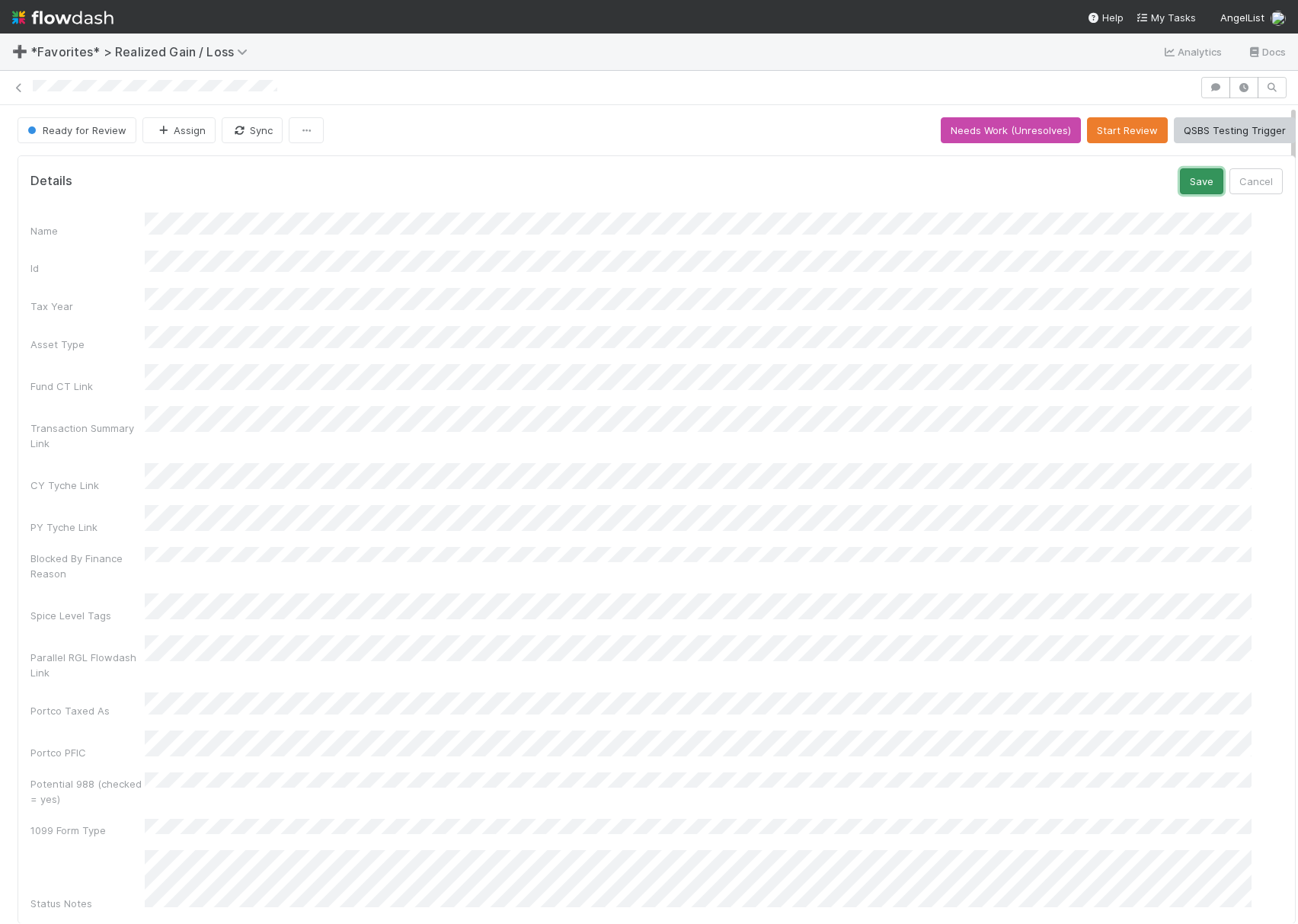
click at [1081, 185] on button "Save" at bounding box center [1201, 181] width 43 height 26
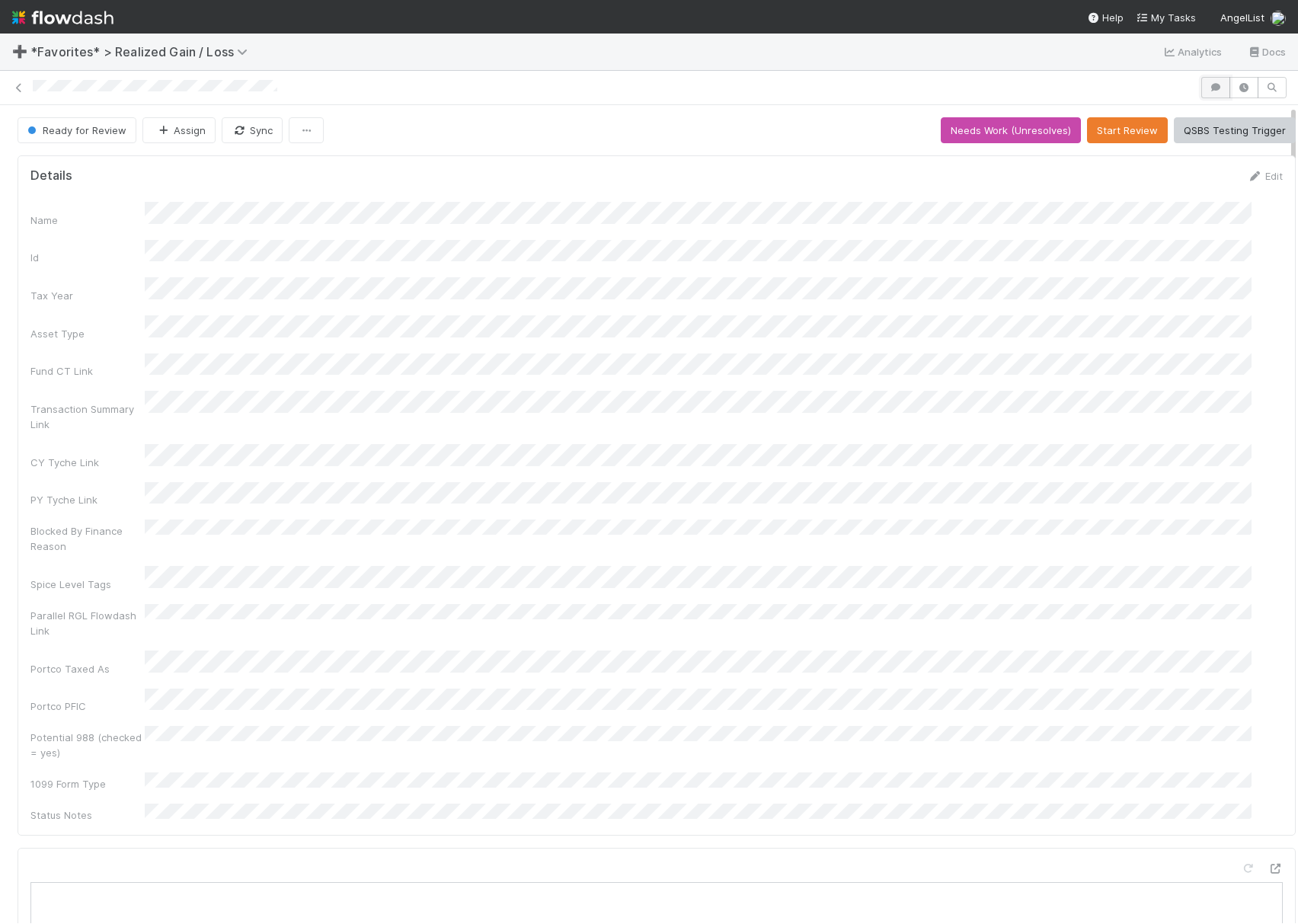
click at [1081, 88] on icon "button" at bounding box center [1216, 87] width 15 height 10
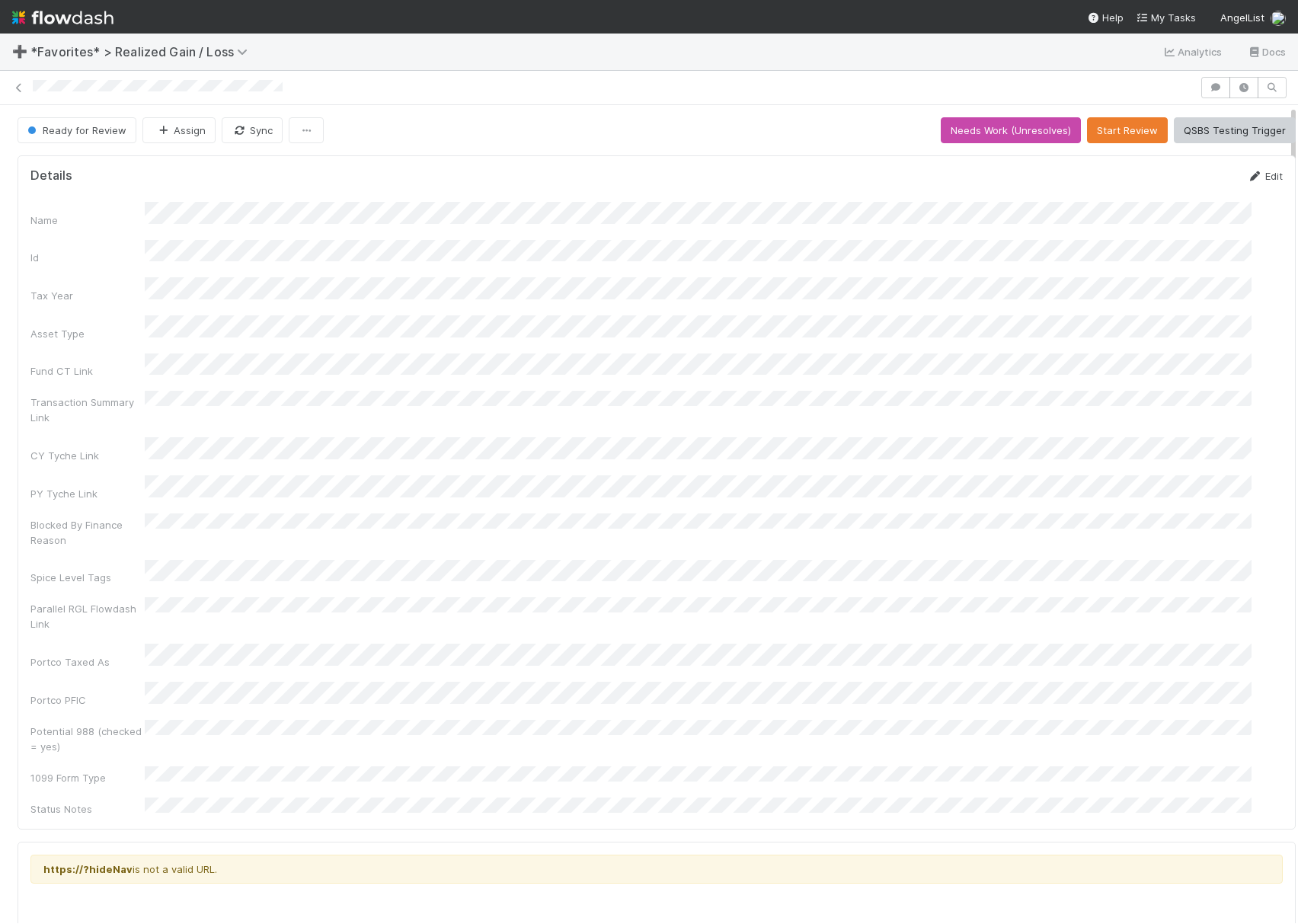
click at [1081, 178] on link "Edit" at bounding box center [1264, 176] width 36 height 12
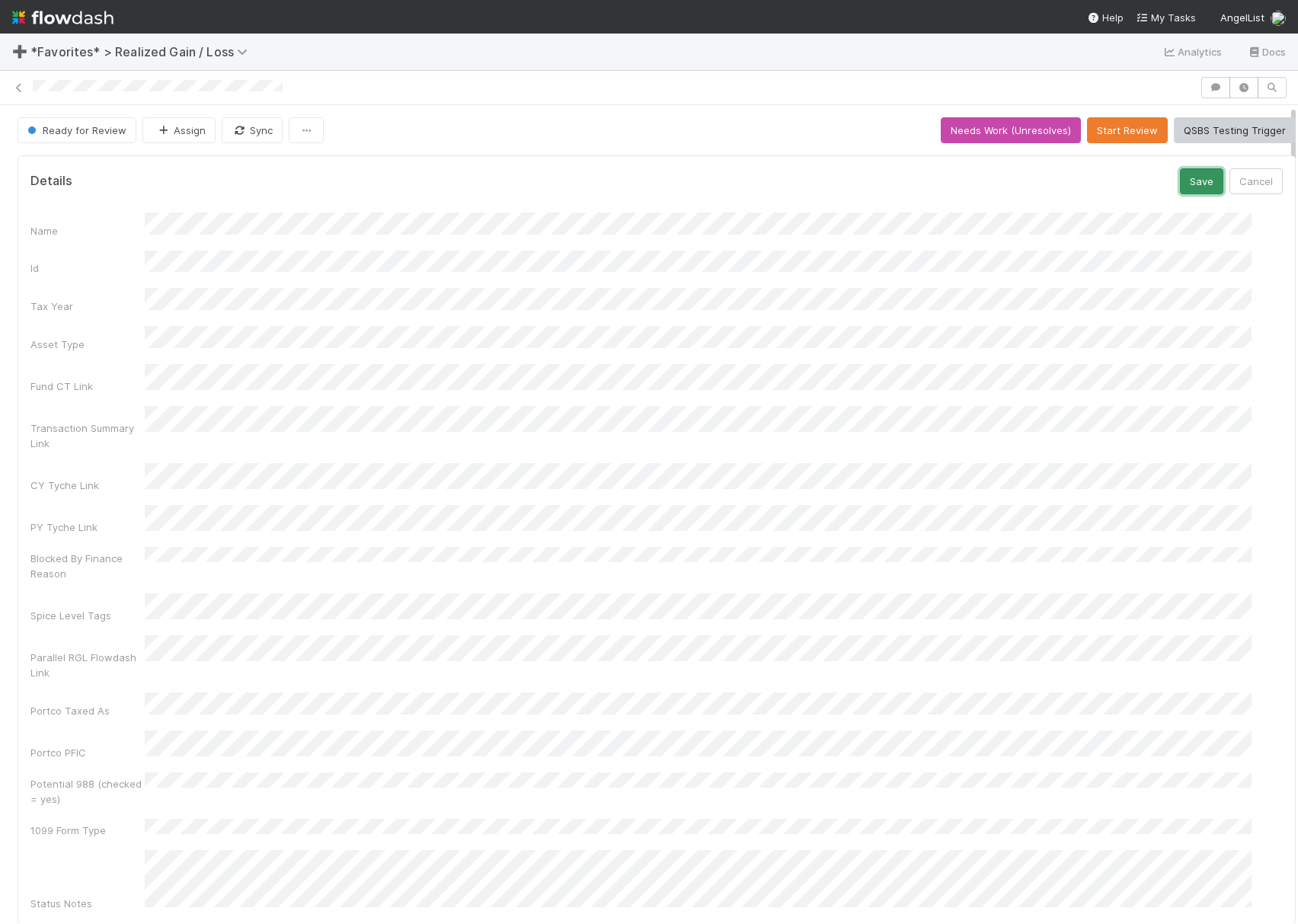
click at [1081, 180] on button "Save" at bounding box center [1201, 181] width 43 height 26
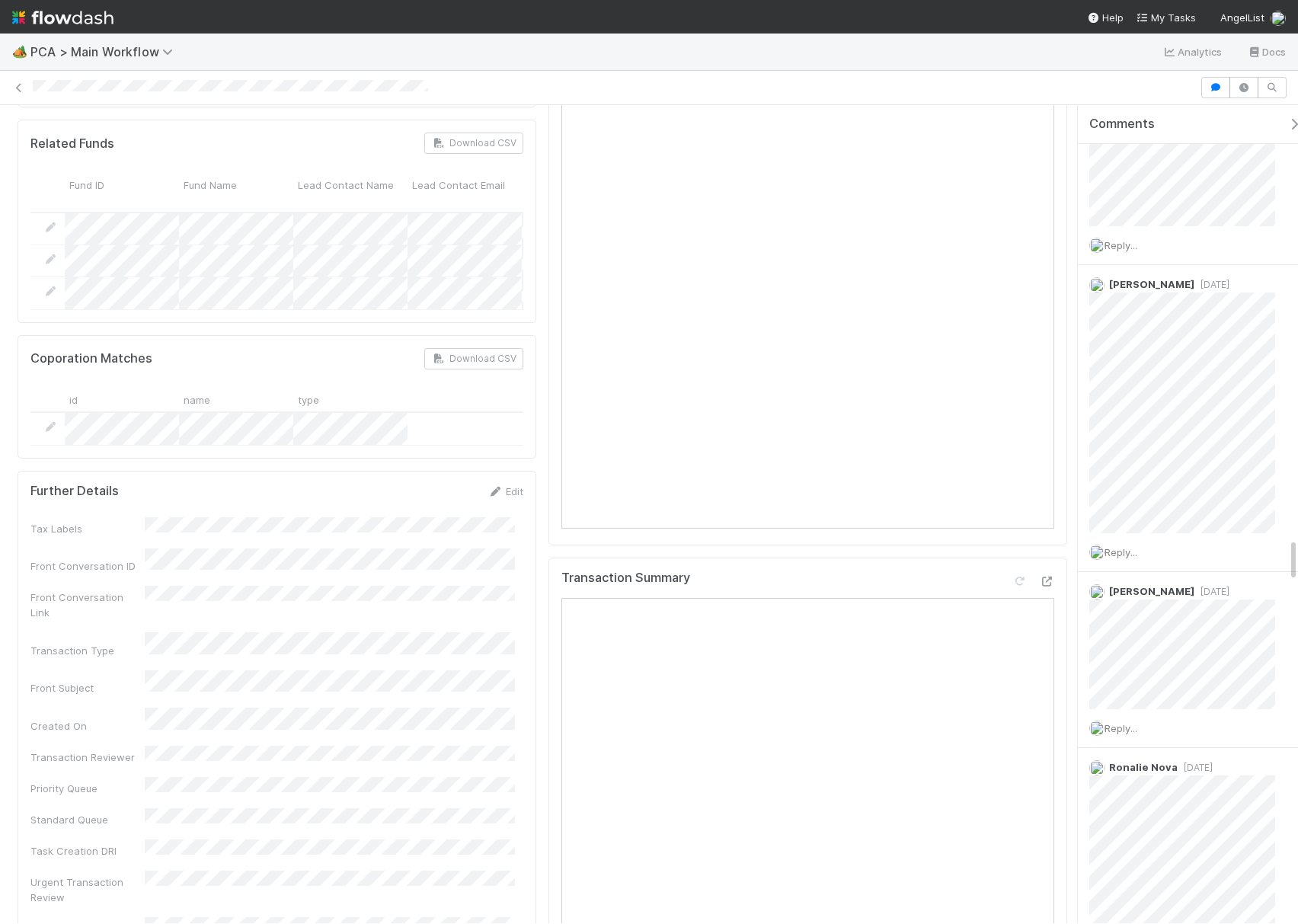
scroll to position [1219, 0]
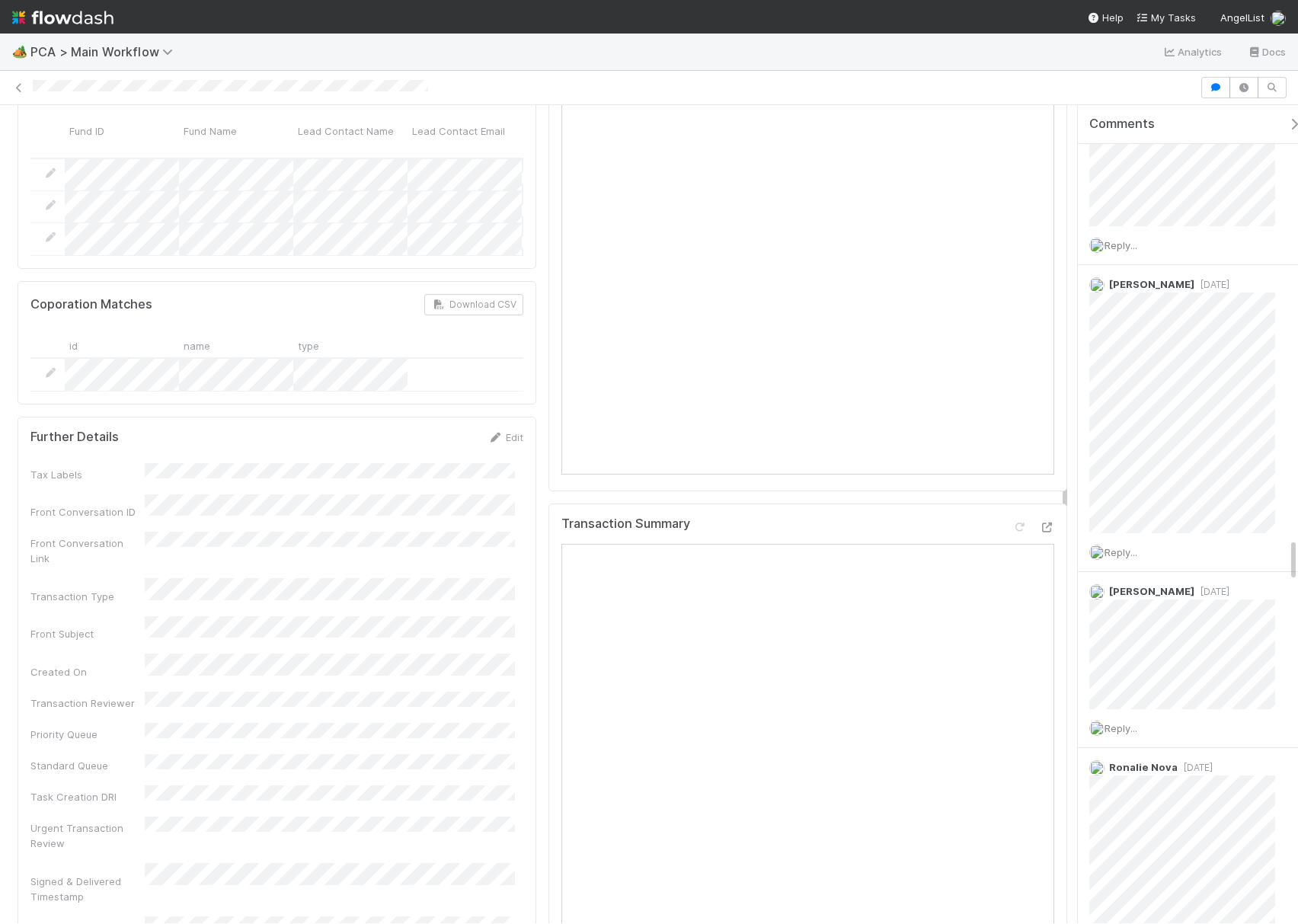
click at [1286, 120] on icon "button" at bounding box center [1294, 124] width 15 height 12
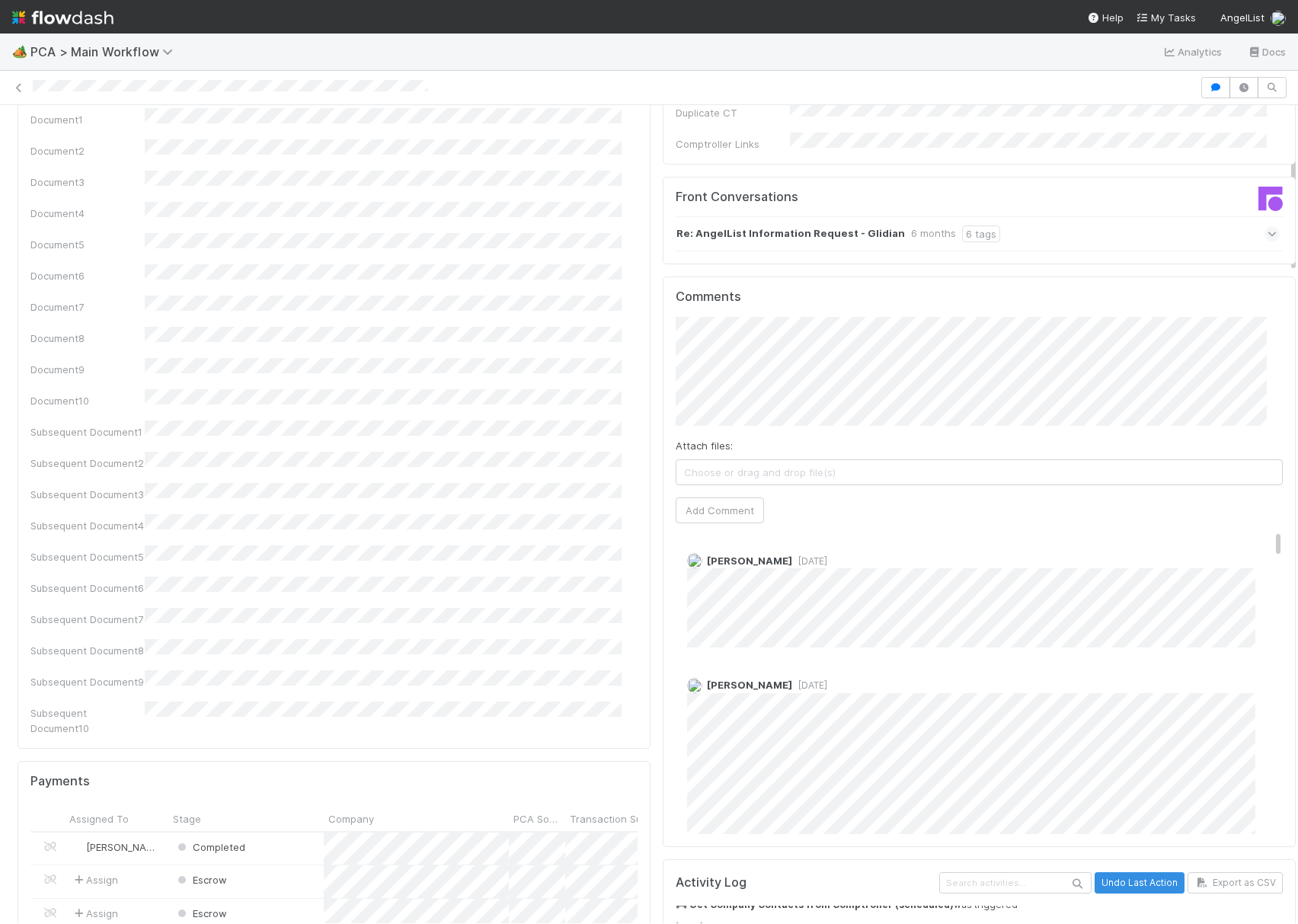
scroll to position [0, 0]
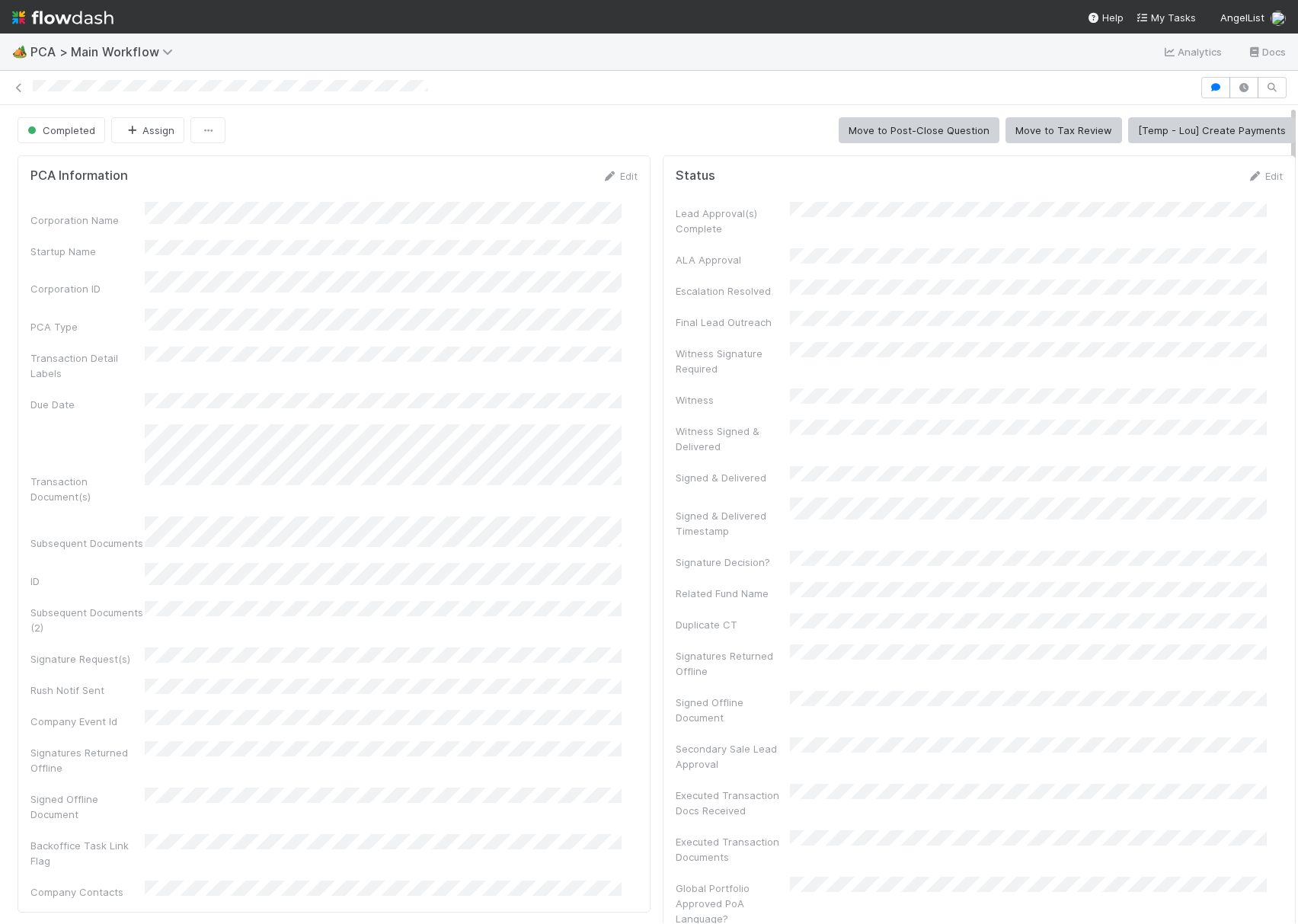
click at [604, 230] on div "Corporation Name Startup Name Corporation ID PCA Type Transaction Detail Labels…" at bounding box center [334, 550] width 607 height 697
click at [1209, 88] on icon "button" at bounding box center [1216, 87] width 15 height 10
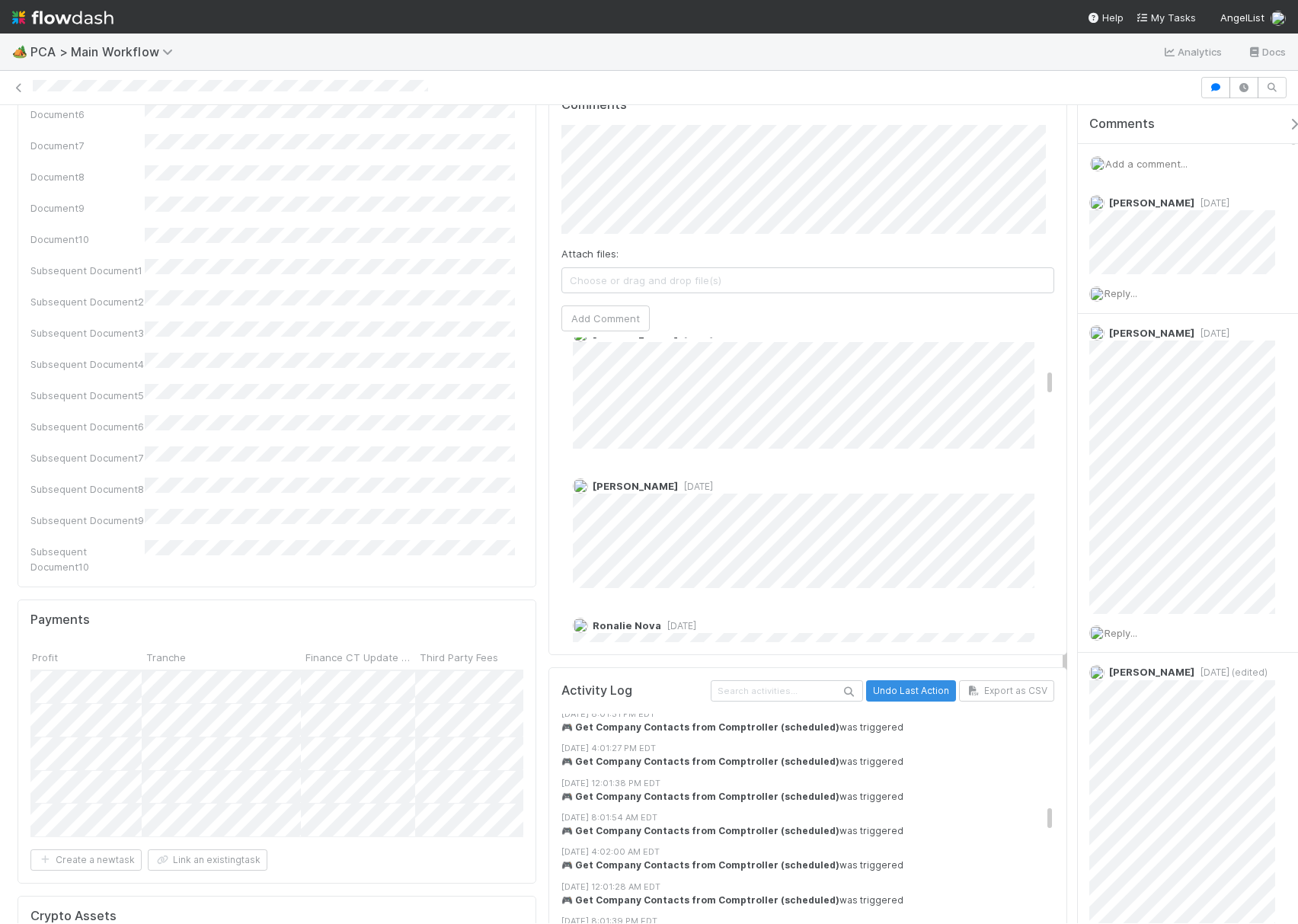
click at [1146, 167] on span "Add a comment..." at bounding box center [1147, 163] width 83 height 12
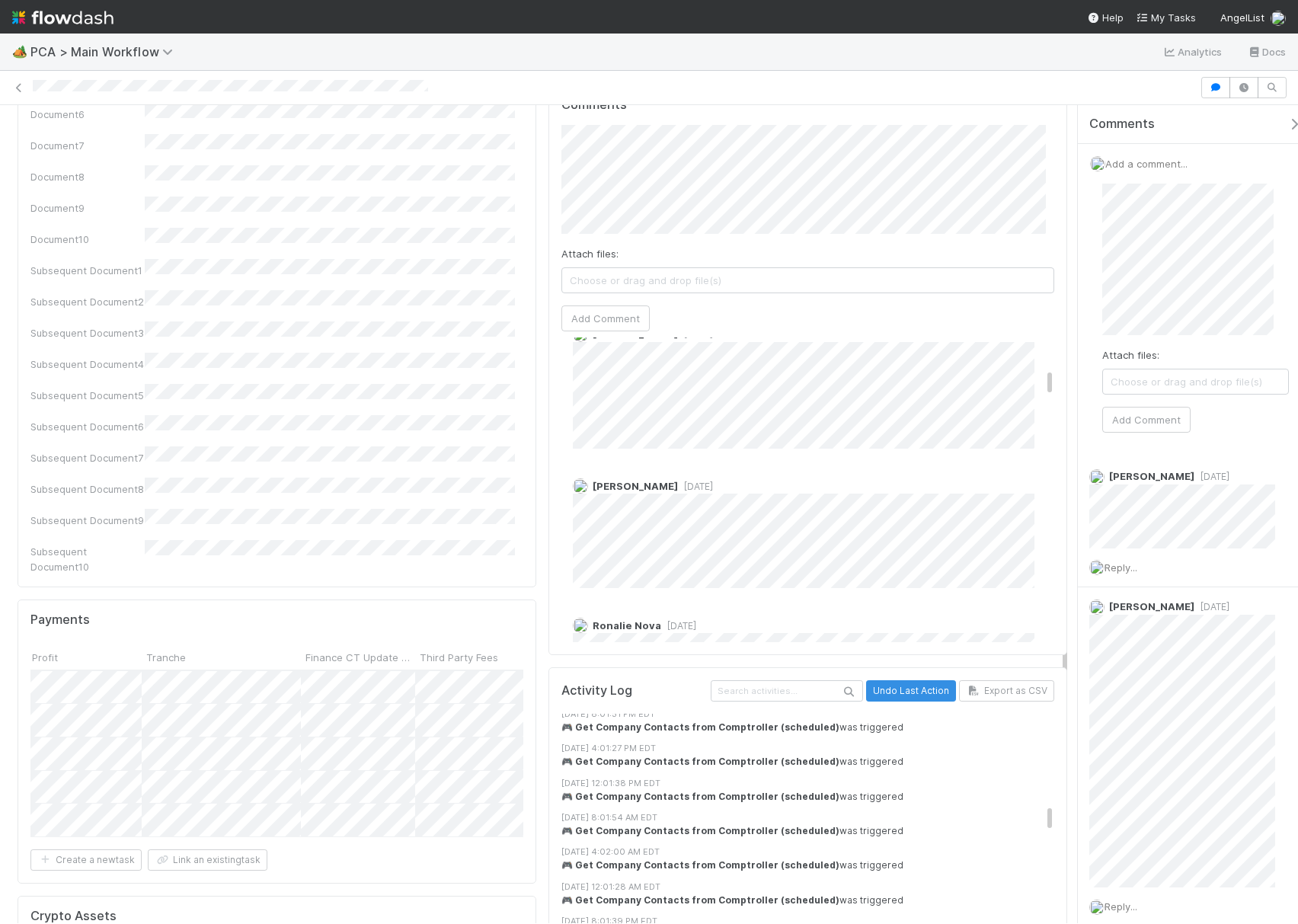
click at [1016, 248] on div "Completed Assign Move to Post-Close Question Move to Tax Review [Temp - Lou] Cr…" at bounding box center [649, 514] width 1298 height 818
click at [1175, 285] on span "Ronalie Nova" at bounding box center [1186, 287] width 62 height 12
click at [561, 467] on div "Marlon 5 months ago" at bounding box center [815, 527] width 508 height 121
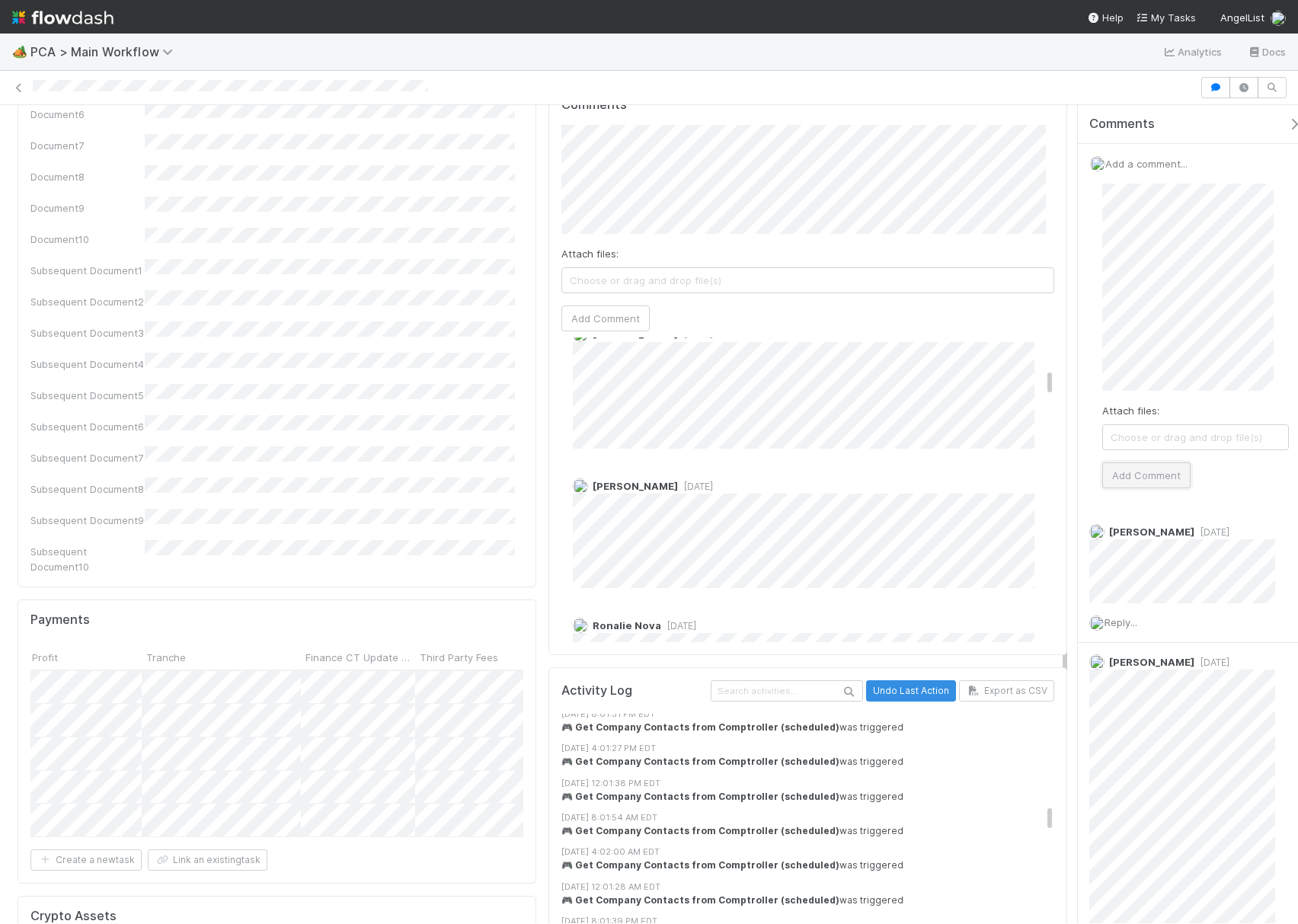
click at [1149, 479] on button "Add Comment" at bounding box center [1146, 474] width 88 height 26
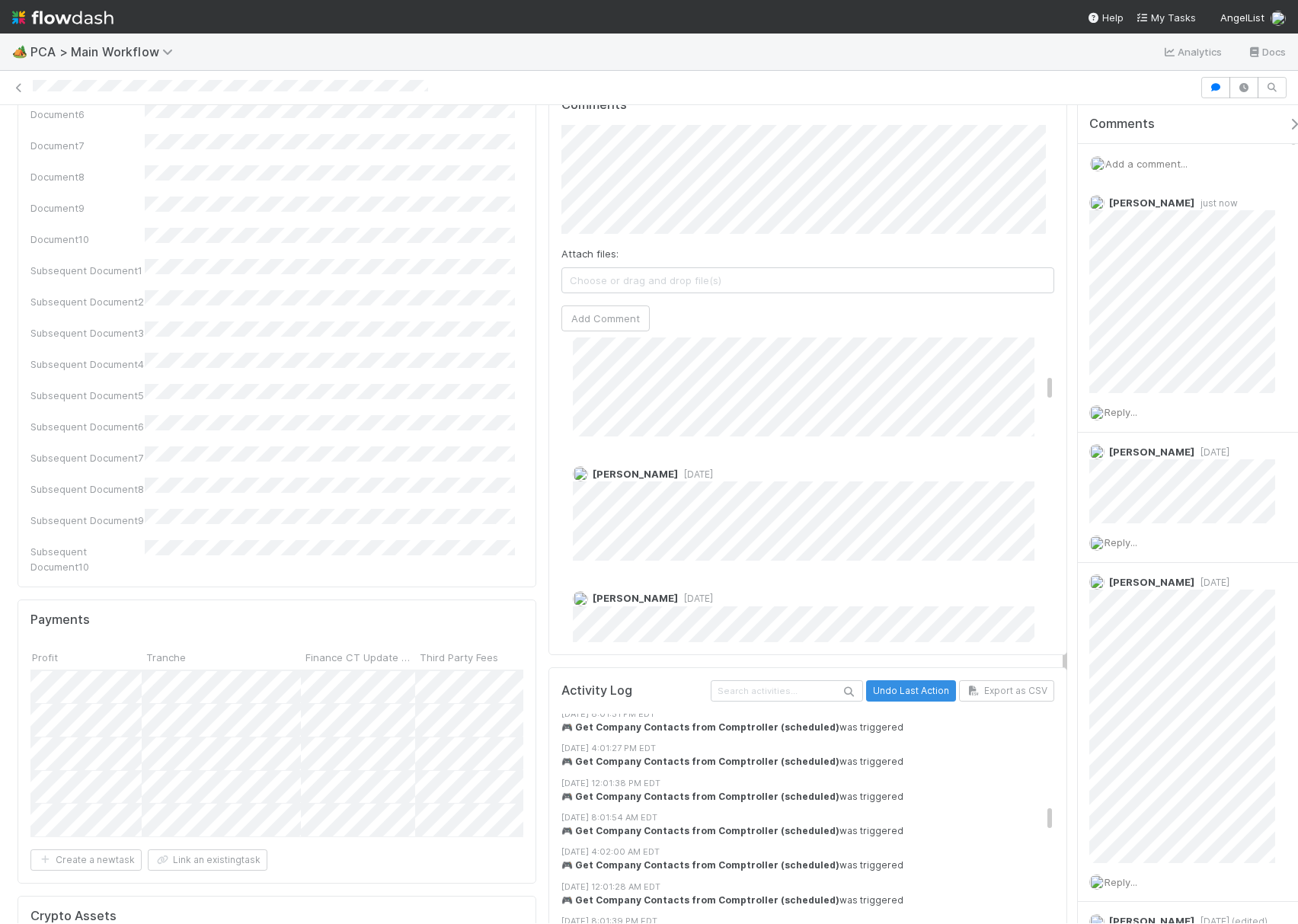
scroll to position [1515, 0]
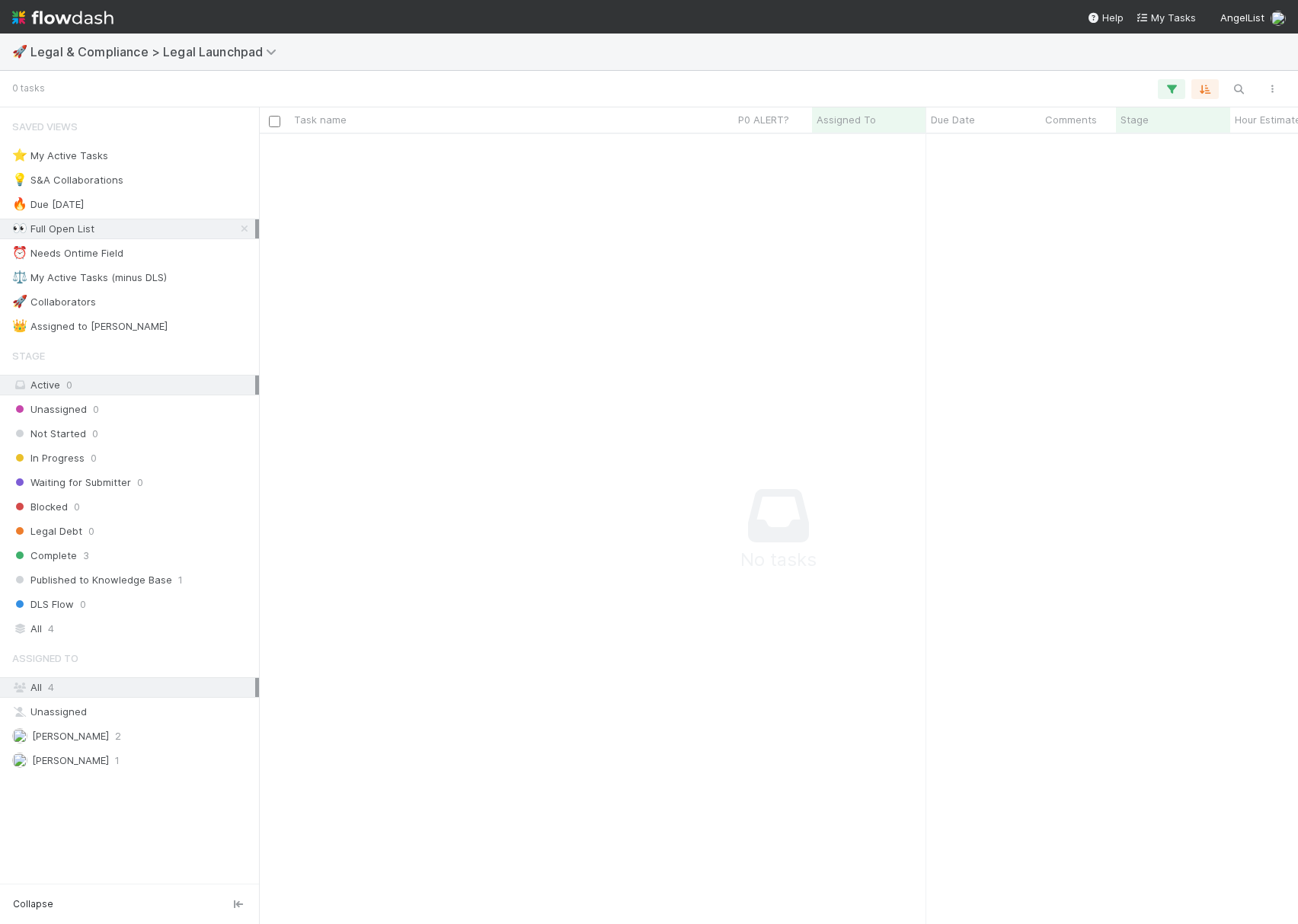
scroll to position [759, 1009]
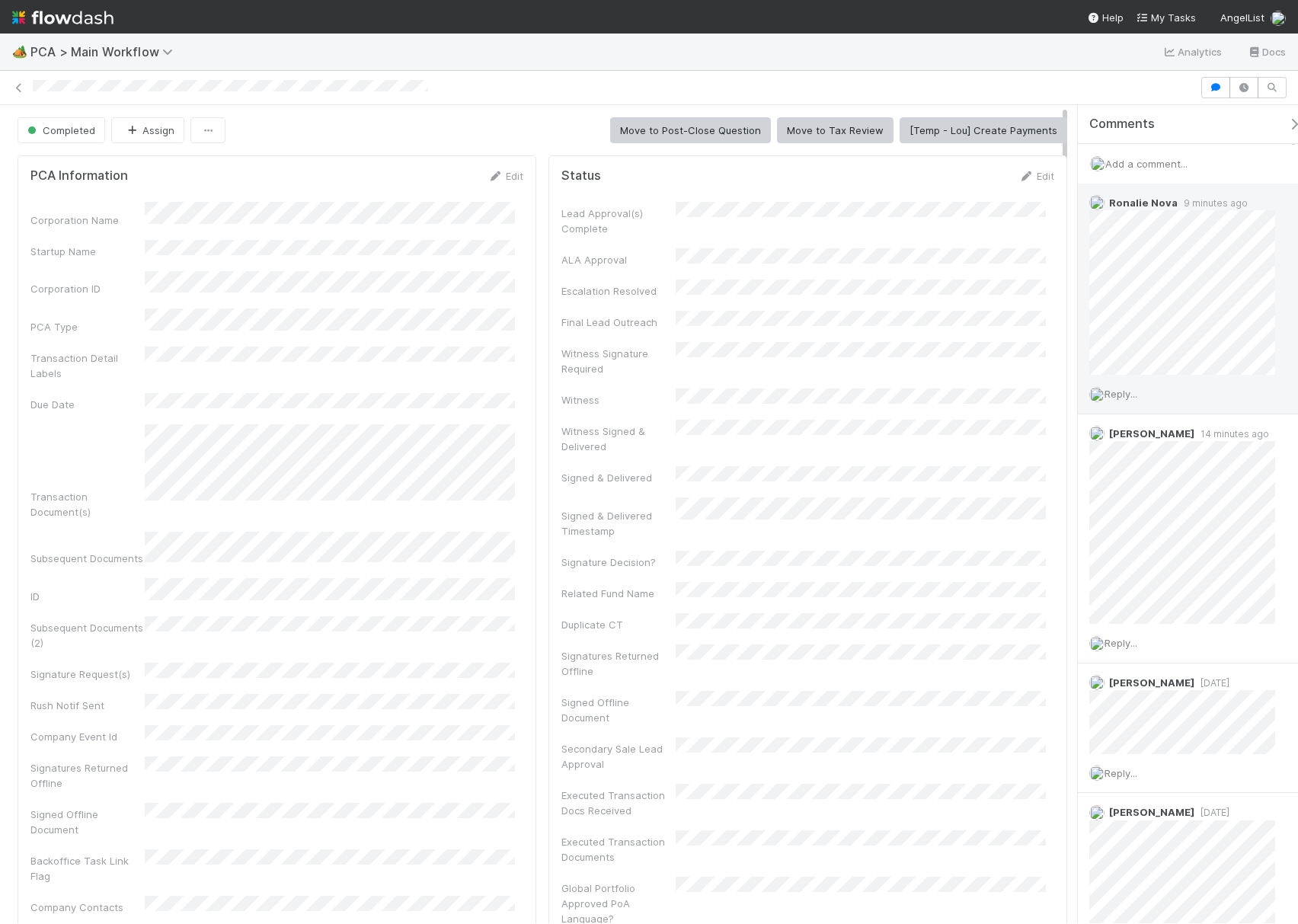
click at [1125, 397] on span "Reply..." at bounding box center [1121, 394] width 33 height 12
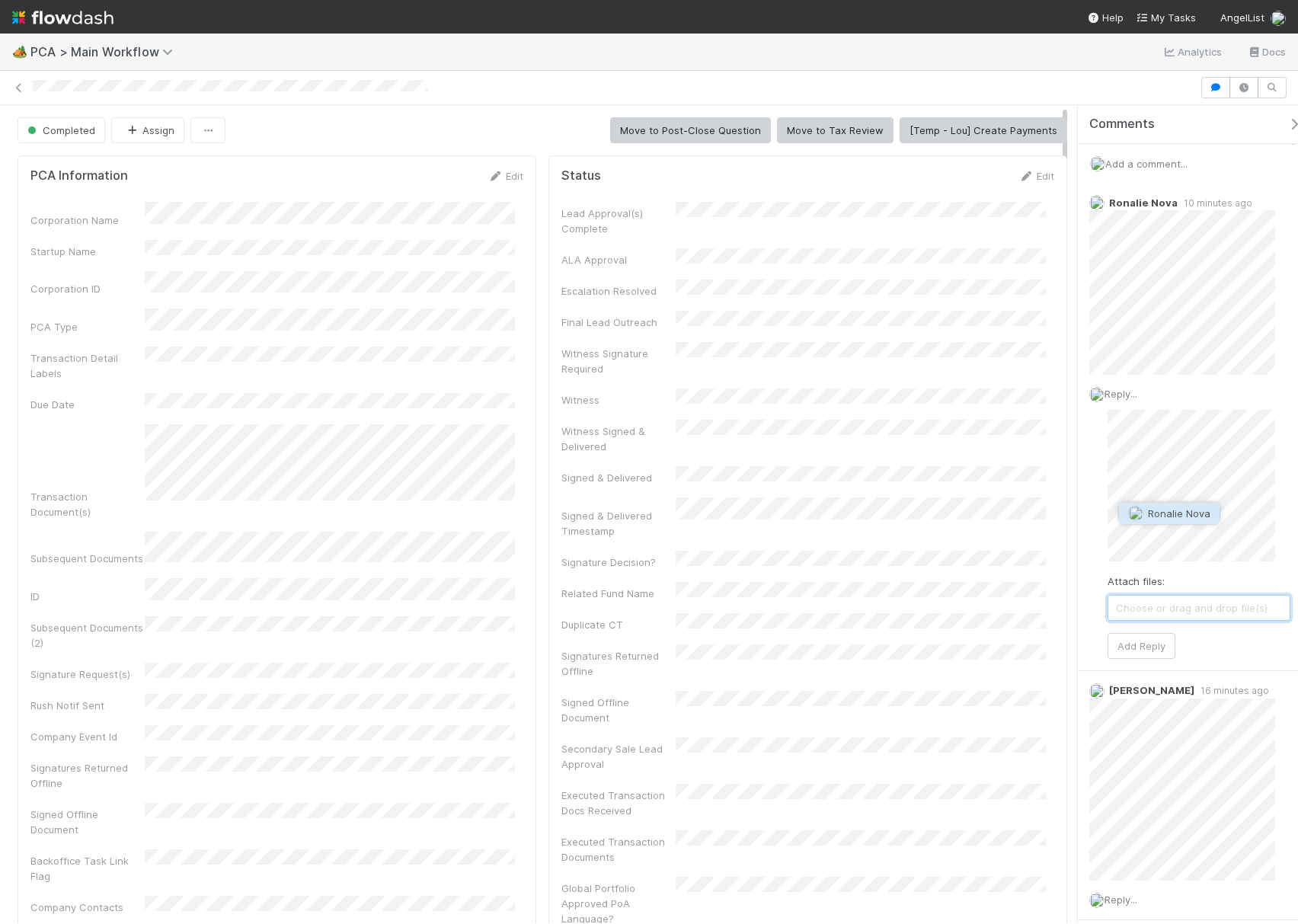
click at [1183, 512] on span "Ronalie Nova" at bounding box center [1179, 513] width 62 height 12
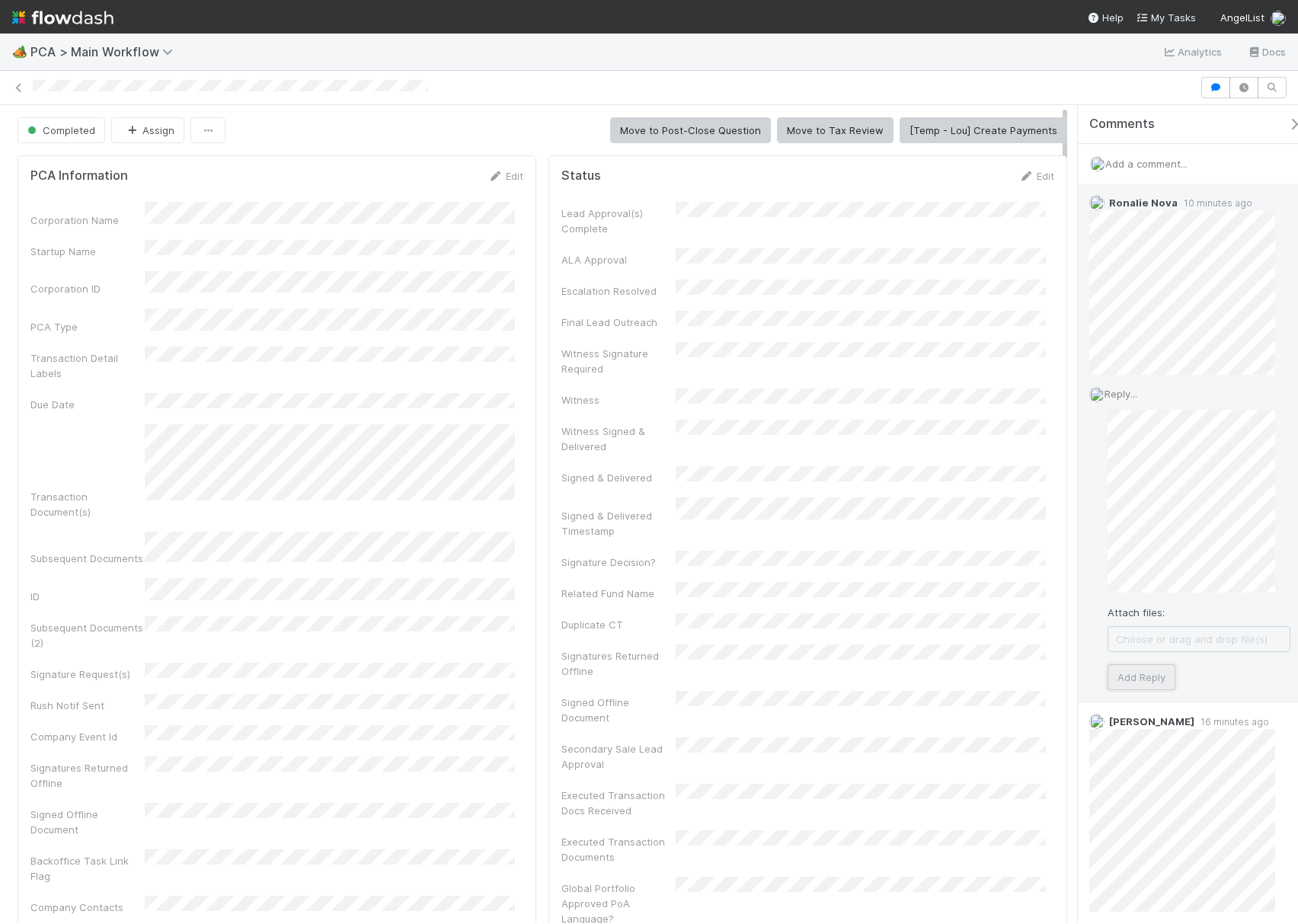
click at [1147, 686] on button "Add Reply" at bounding box center [1141, 676] width 68 height 26
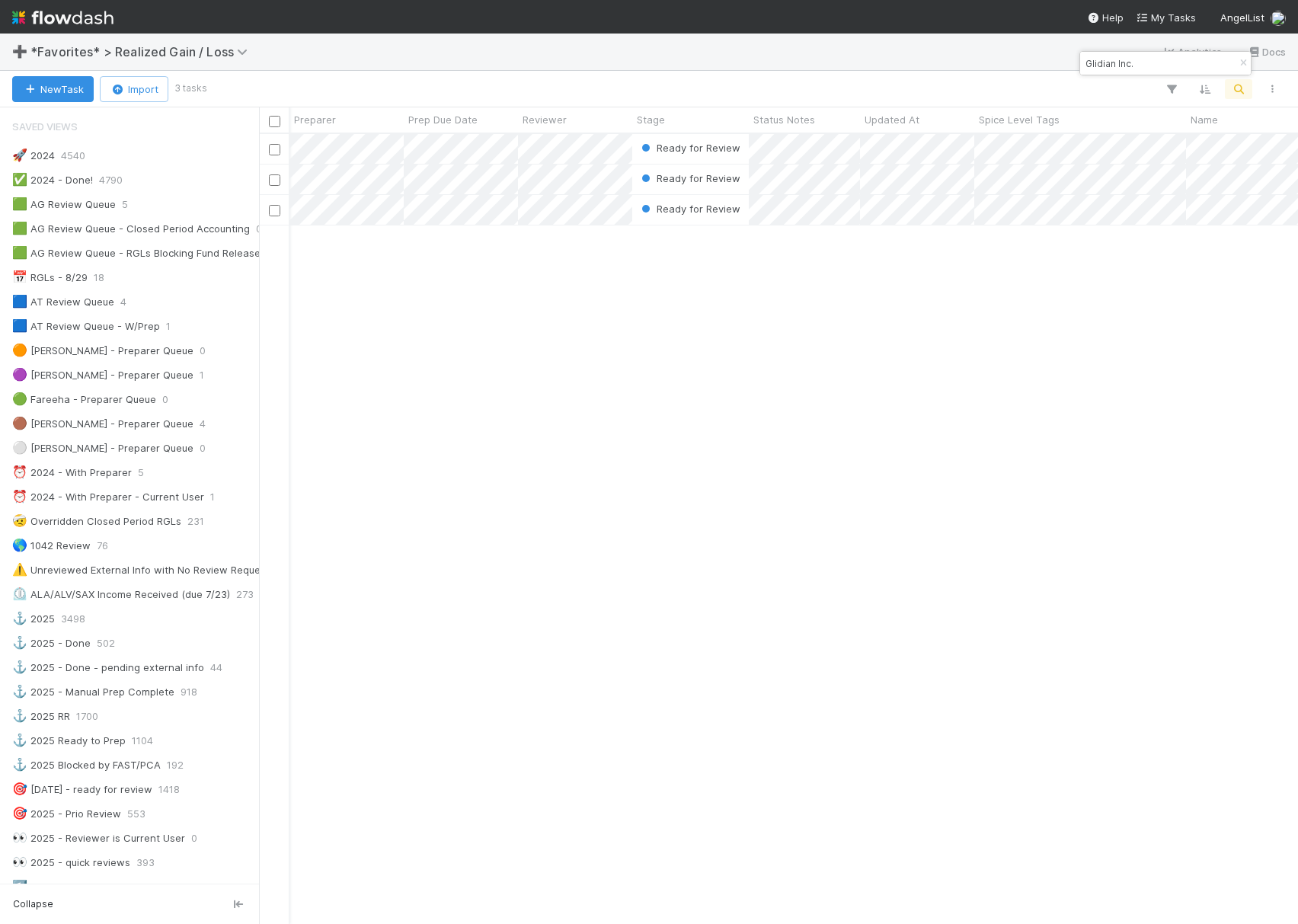
scroll to position [774, 1024]
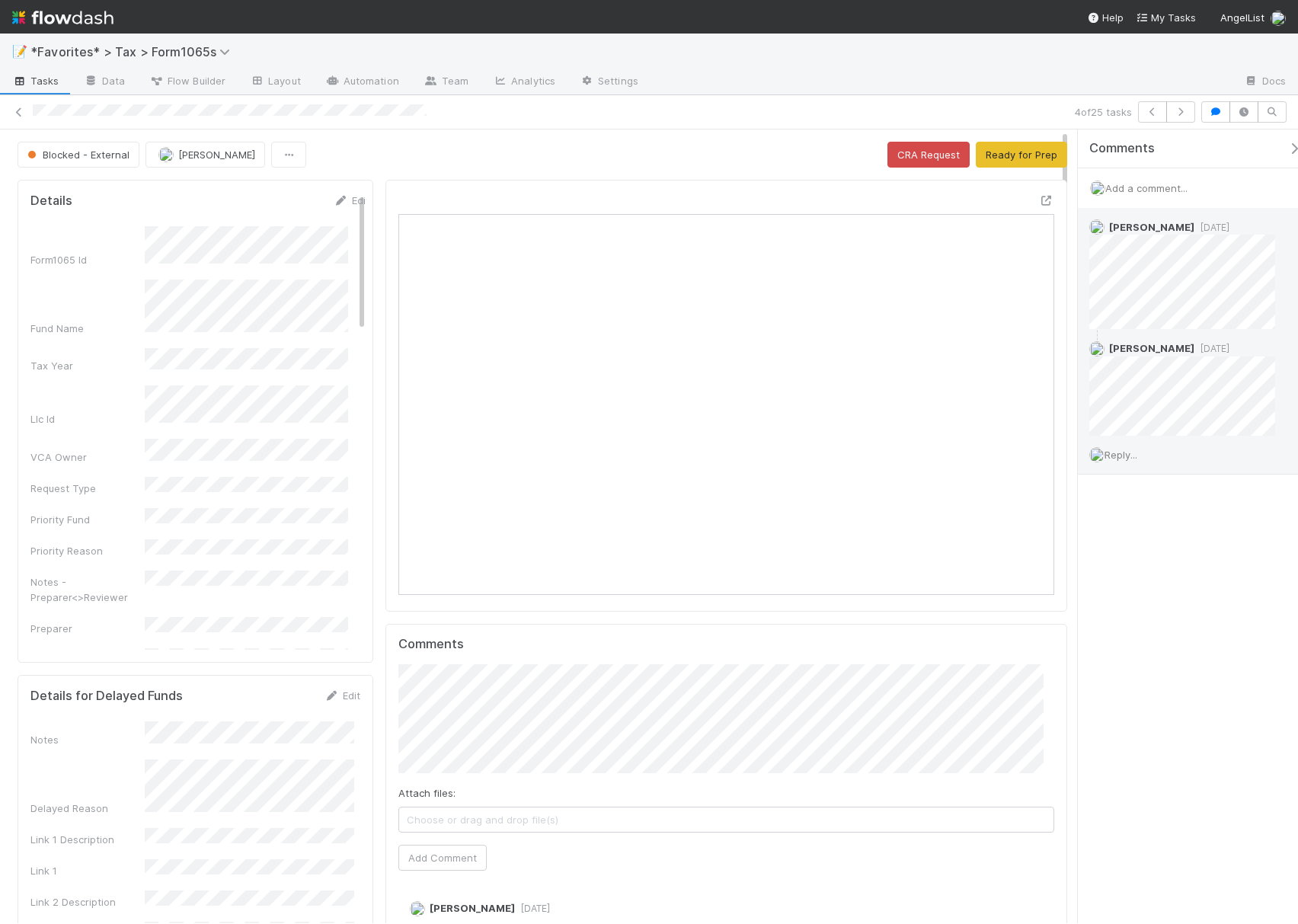
click at [1125, 460] on span "Reply..." at bounding box center [1121, 454] width 33 height 12
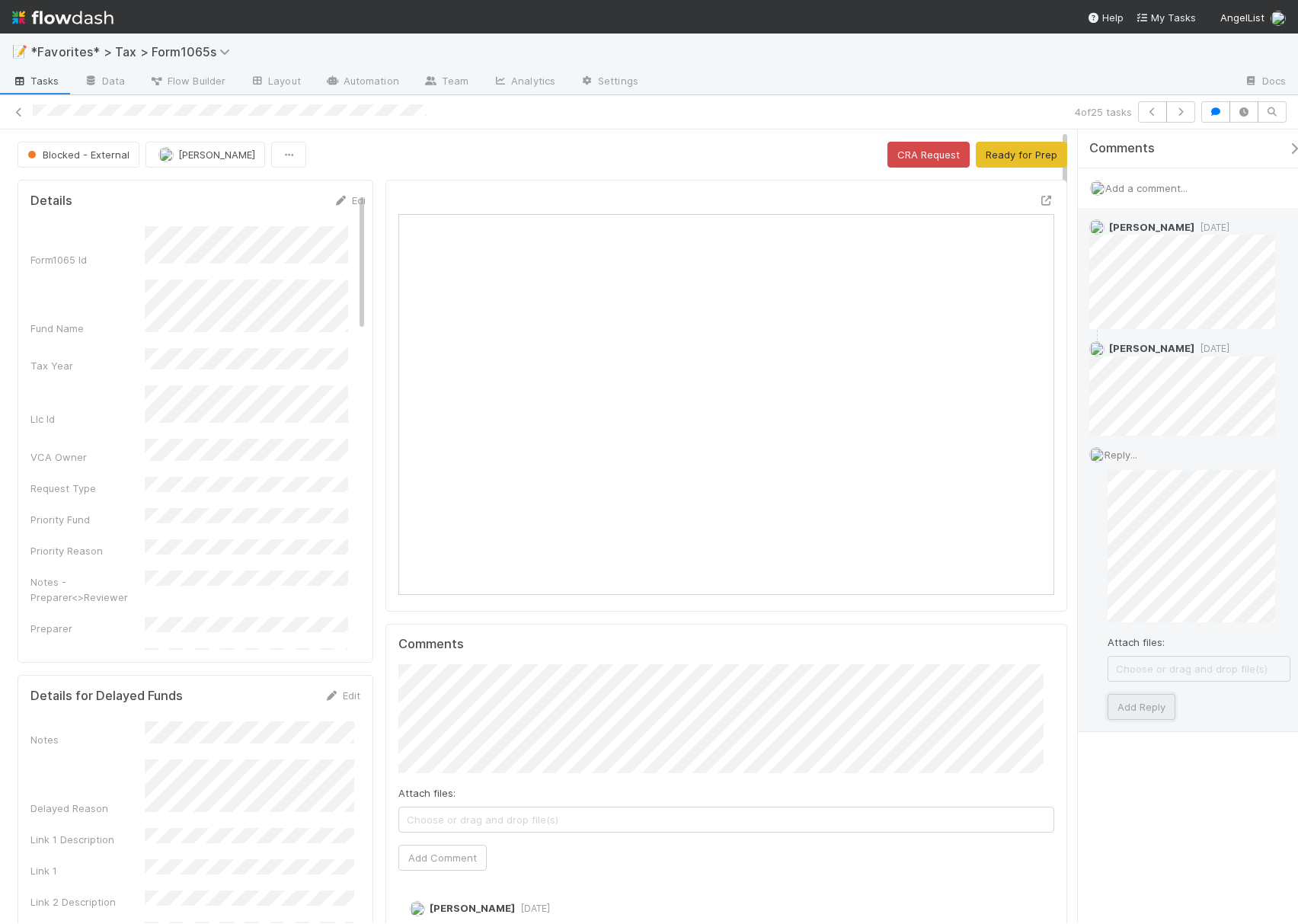
click at [1139, 704] on button "Add Reply" at bounding box center [1141, 706] width 68 height 26
click at [1131, 808] on div "Comments Add a comment... Helen Vo 5 days ago Helen Vo 5 days ago Reply... Atta…" at bounding box center [1195, 469] width 235 height 679
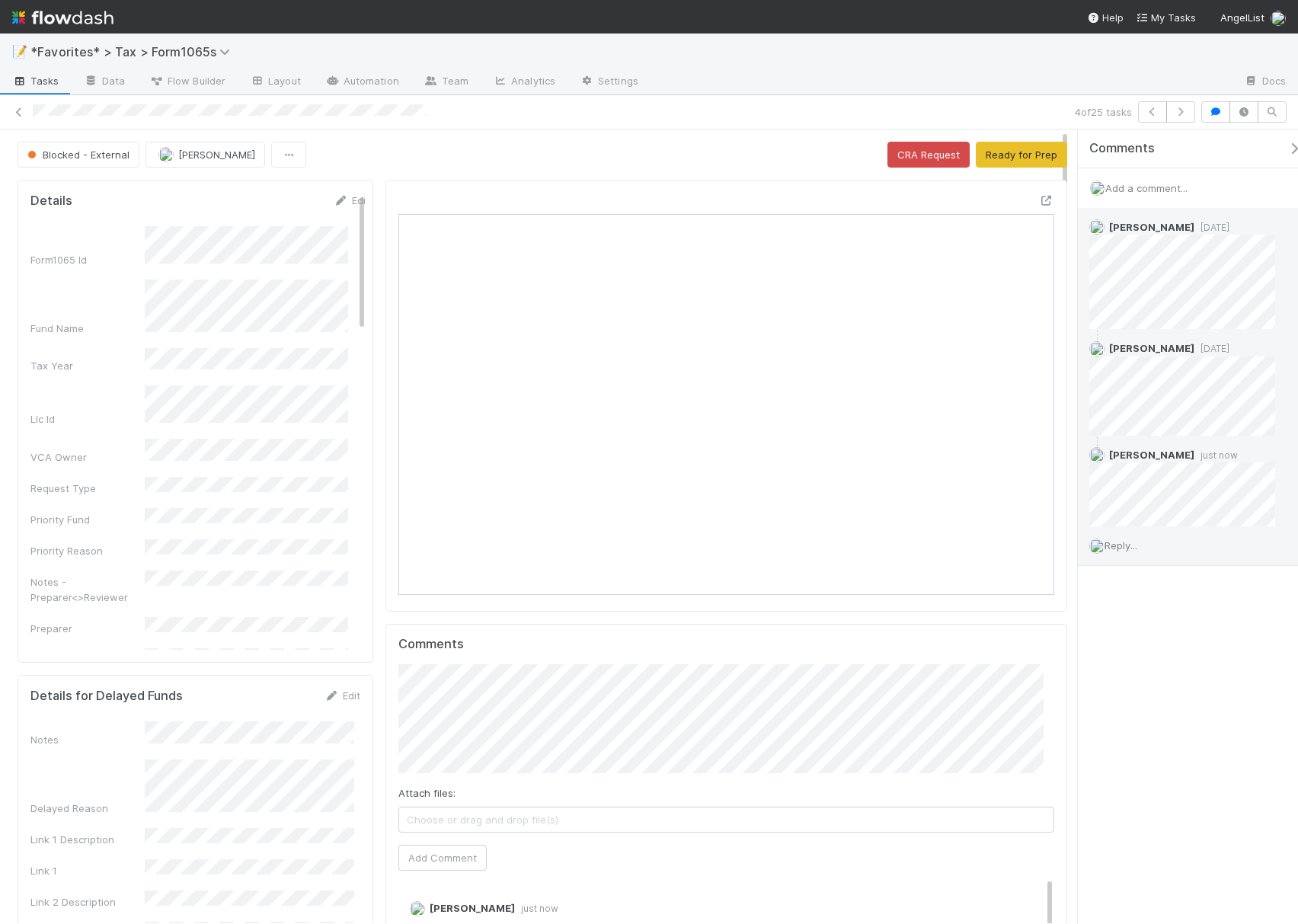
click at [1171, 653] on div "Comments Add a comment... Helen Vo 5 days ago Helen Vo 5 days ago Helen Vo just…" at bounding box center [1188, 526] width 220 height 793
click at [16, 108] on icon at bounding box center [19, 112] width 15 height 10
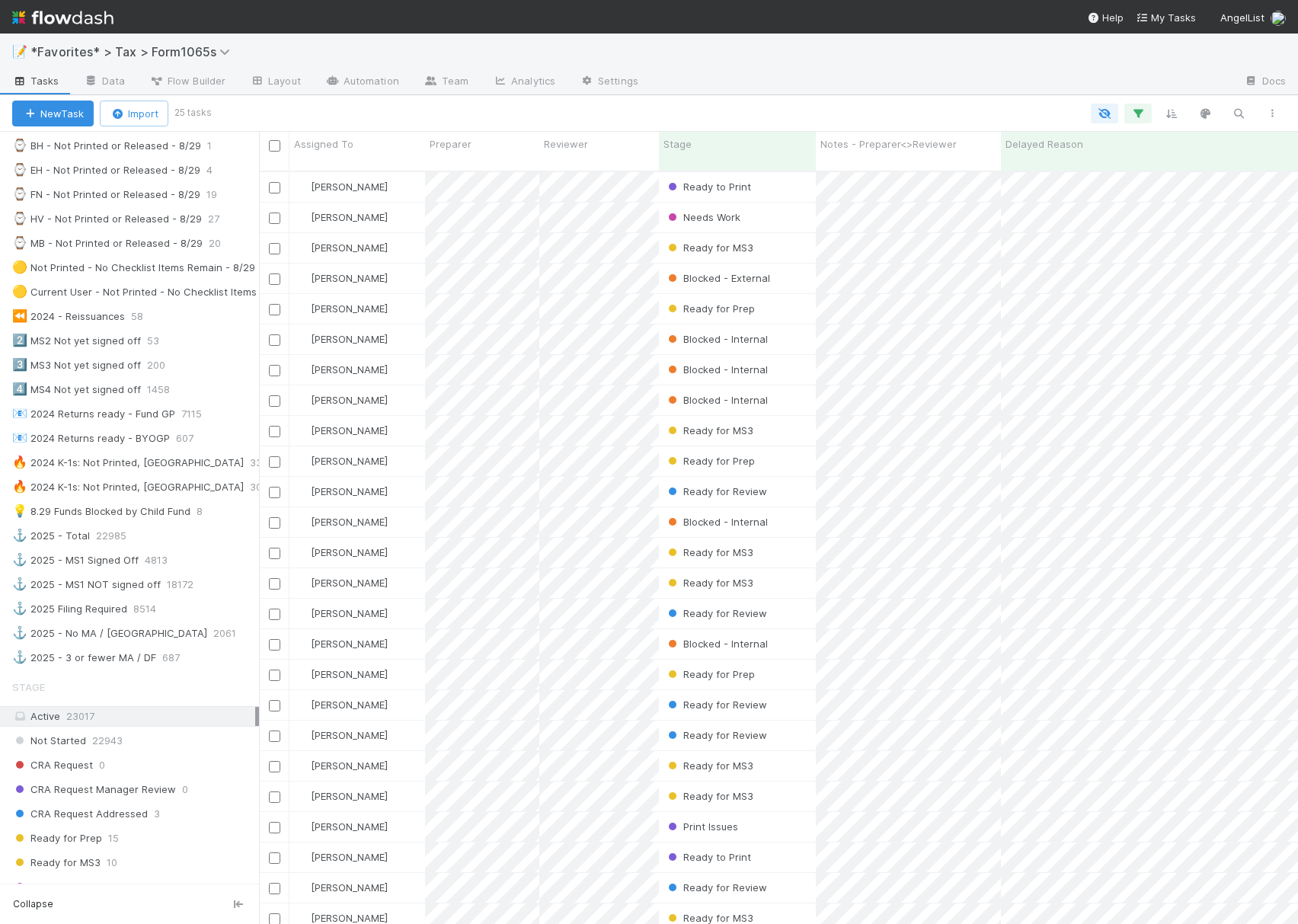
scroll to position [812, 0]
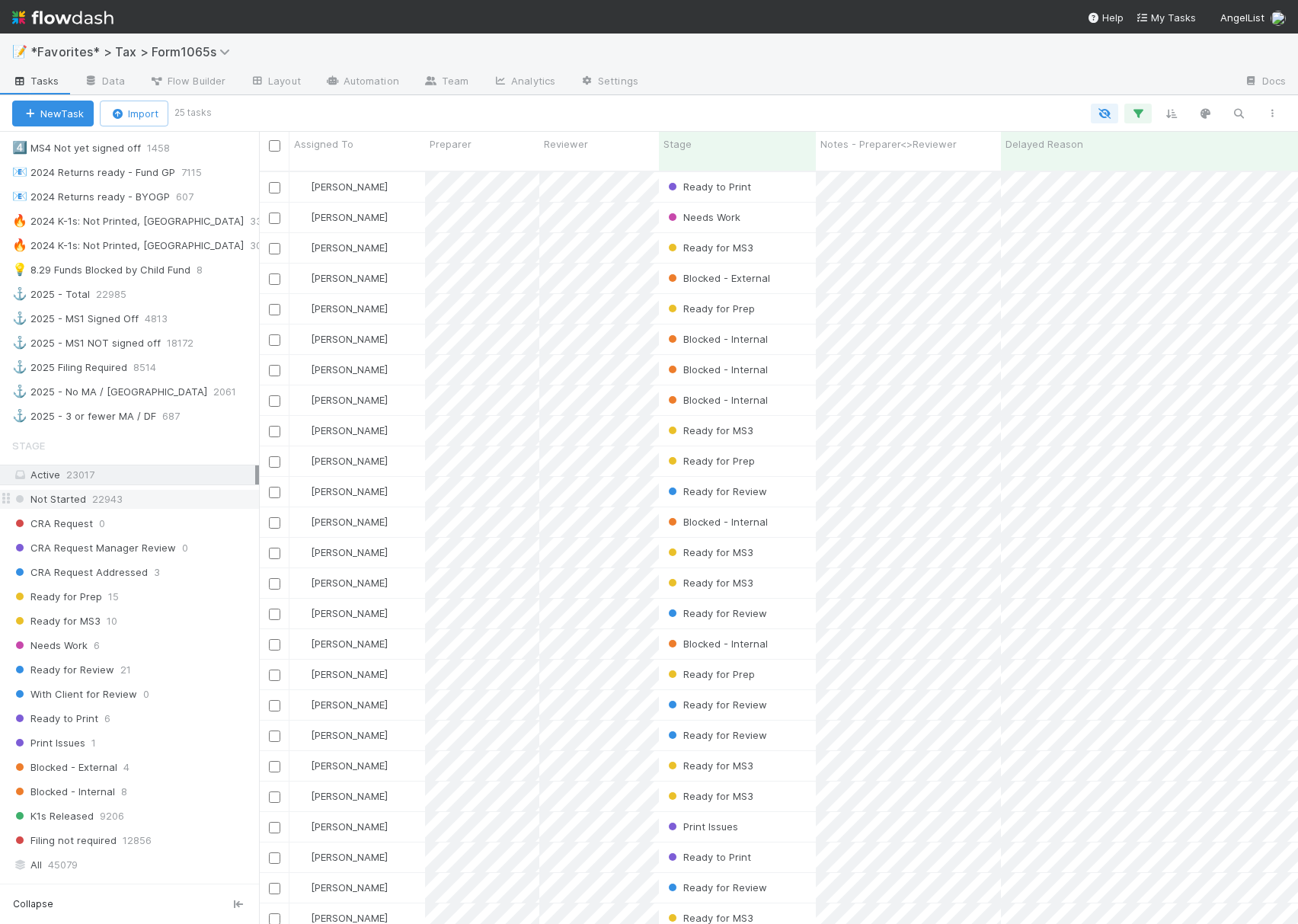
click at [140, 509] on div "Not Started 22943" at bounding box center [135, 499] width 247 height 19
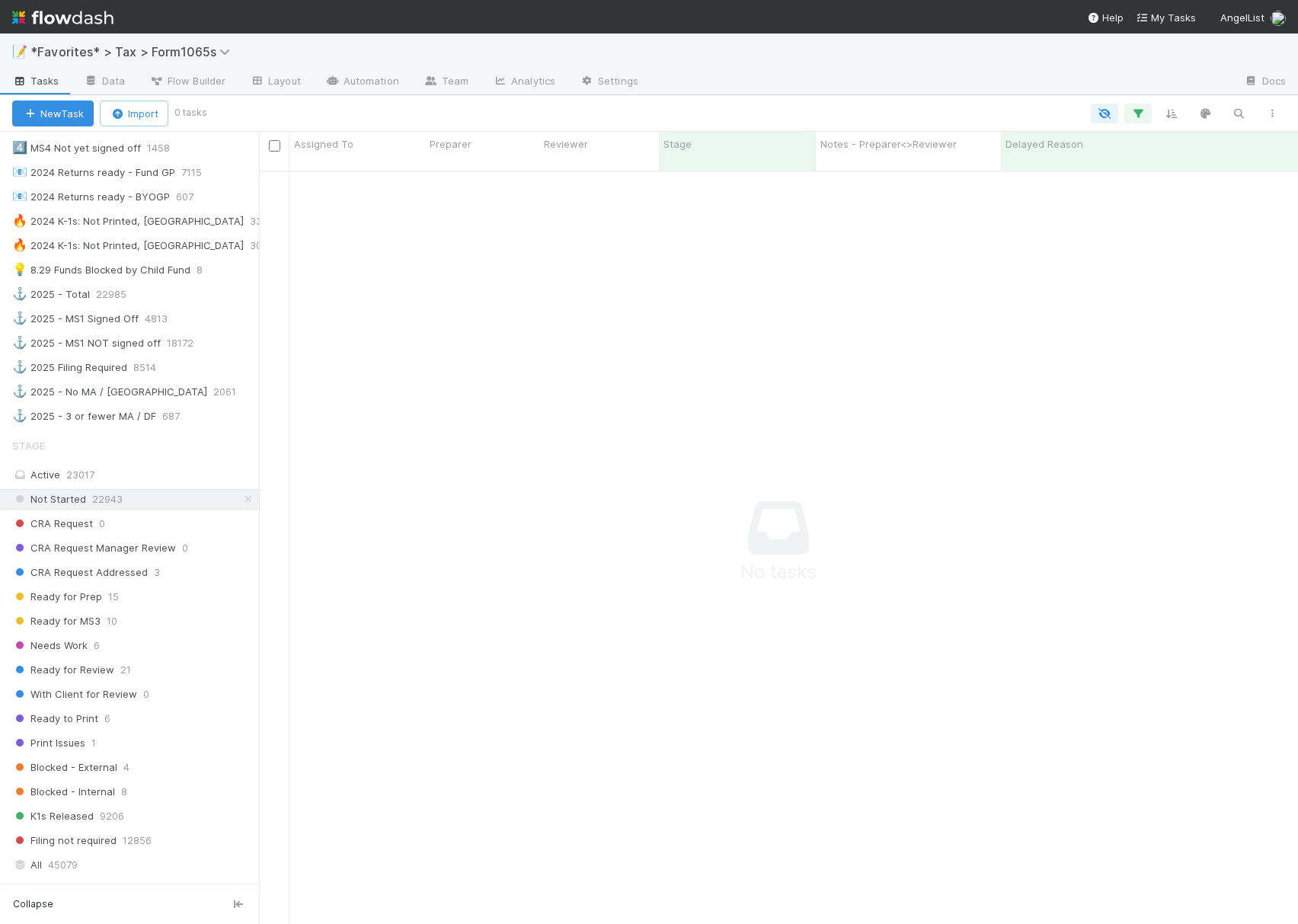
scroll to position [734, 1009]
click at [138, 582] on span "CRA Request Addressed" at bounding box center [80, 572] width 135 height 19
click at [157, 606] on div "Ready for Prep 15" at bounding box center [135, 596] width 247 height 19
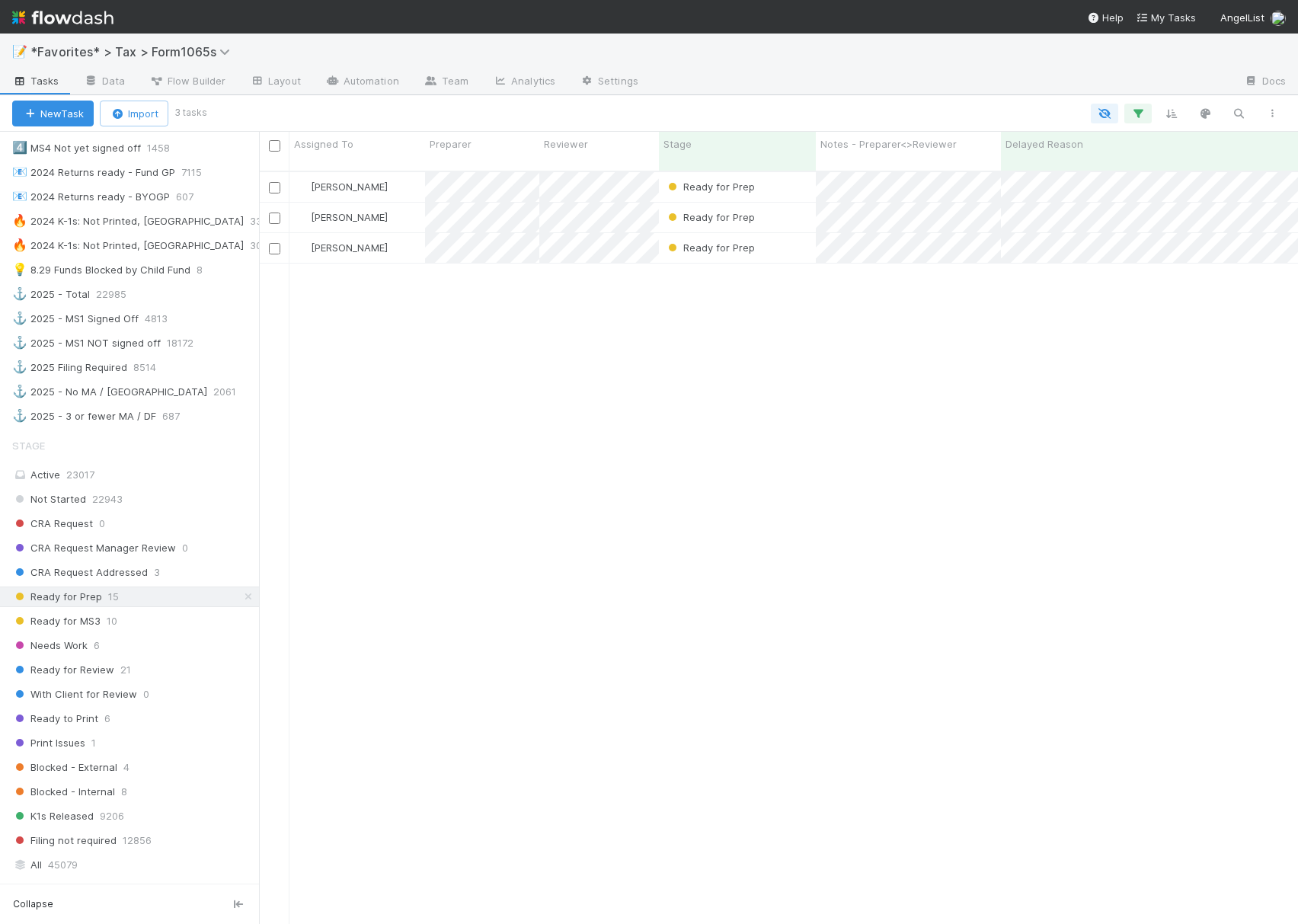
scroll to position [749, 1024]
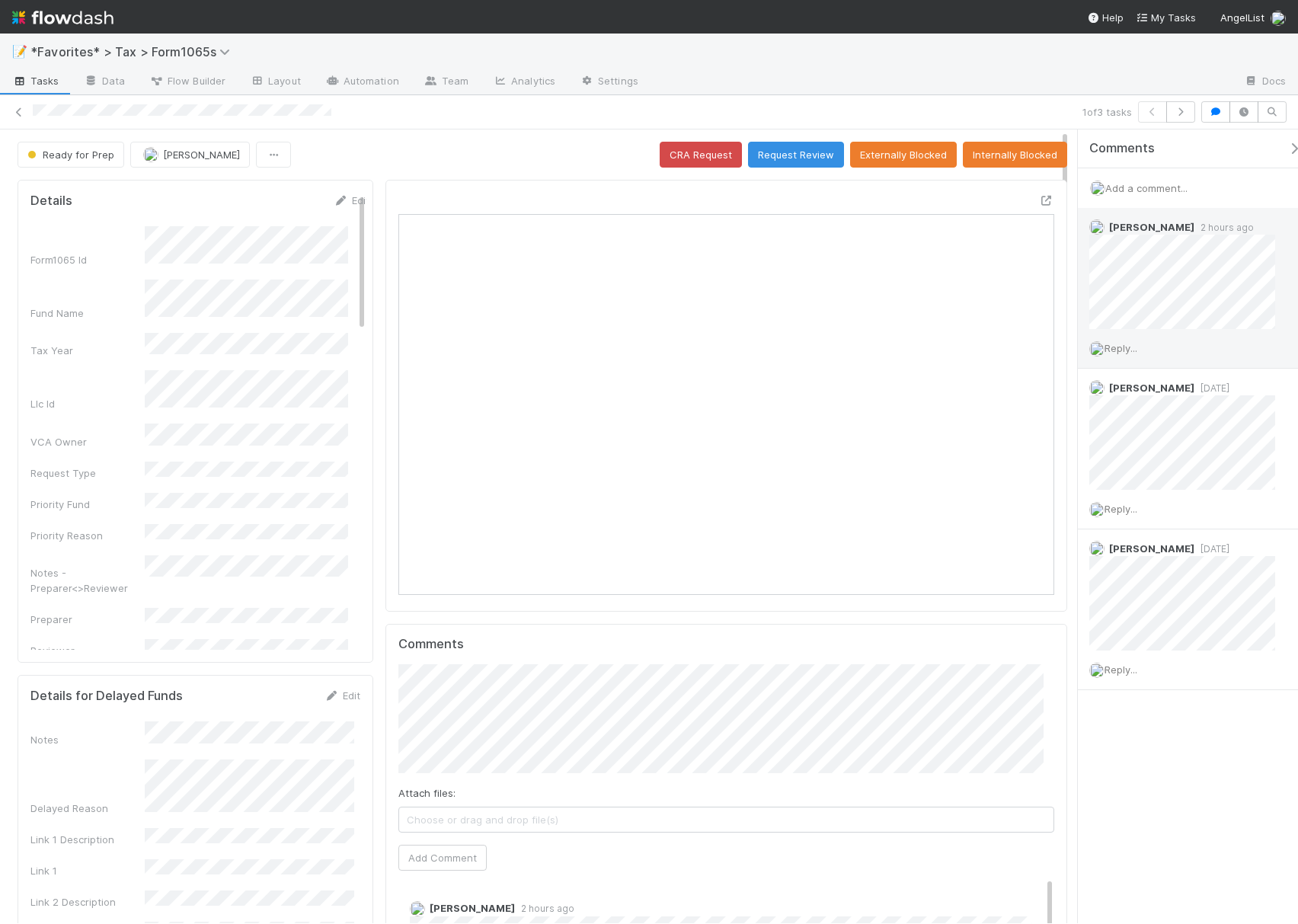
scroll to position [294, 307]
click at [1124, 349] on span "Reply..." at bounding box center [1121, 348] width 33 height 12
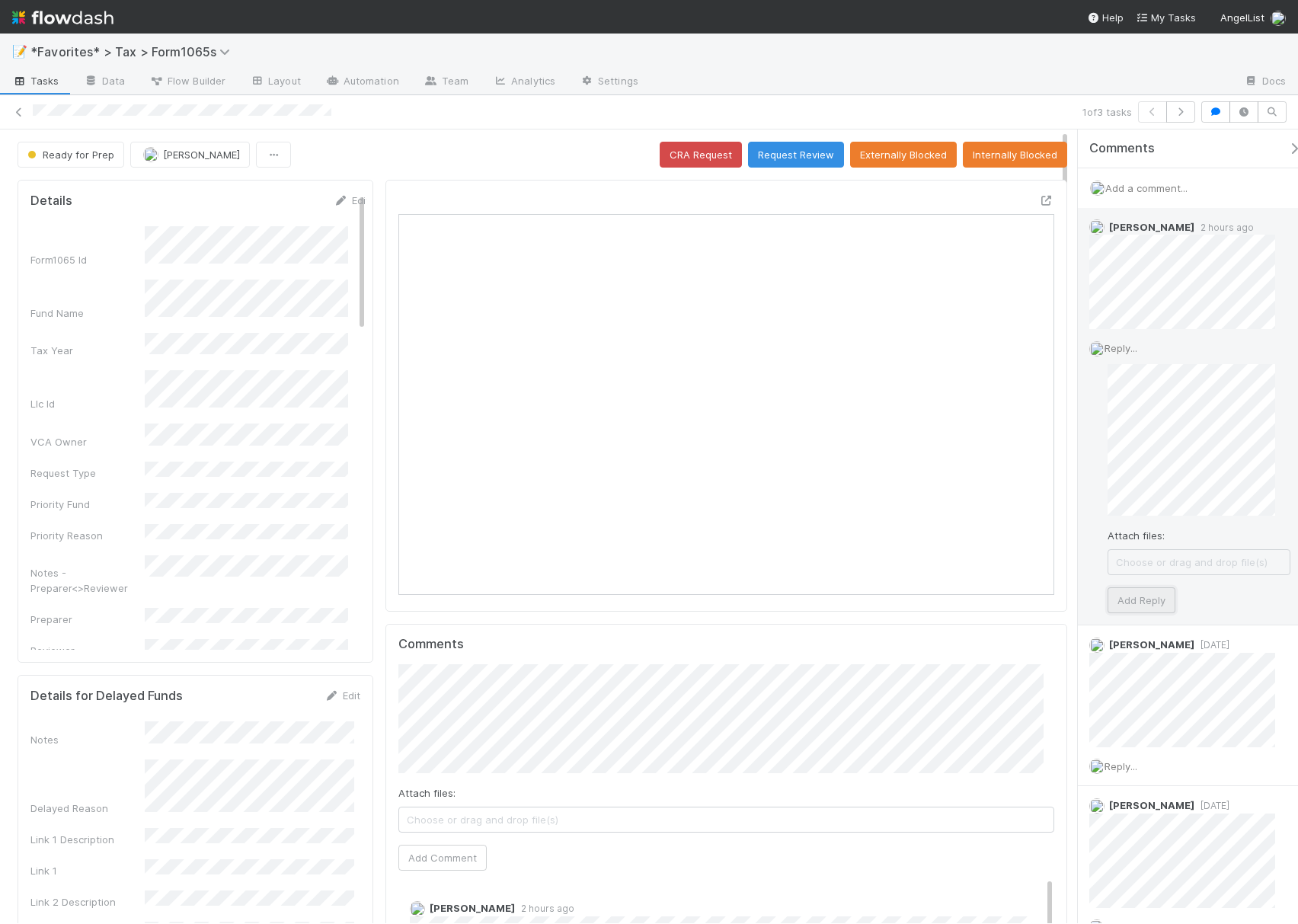
click at [1147, 597] on button "Add Reply" at bounding box center [1141, 599] width 68 height 26
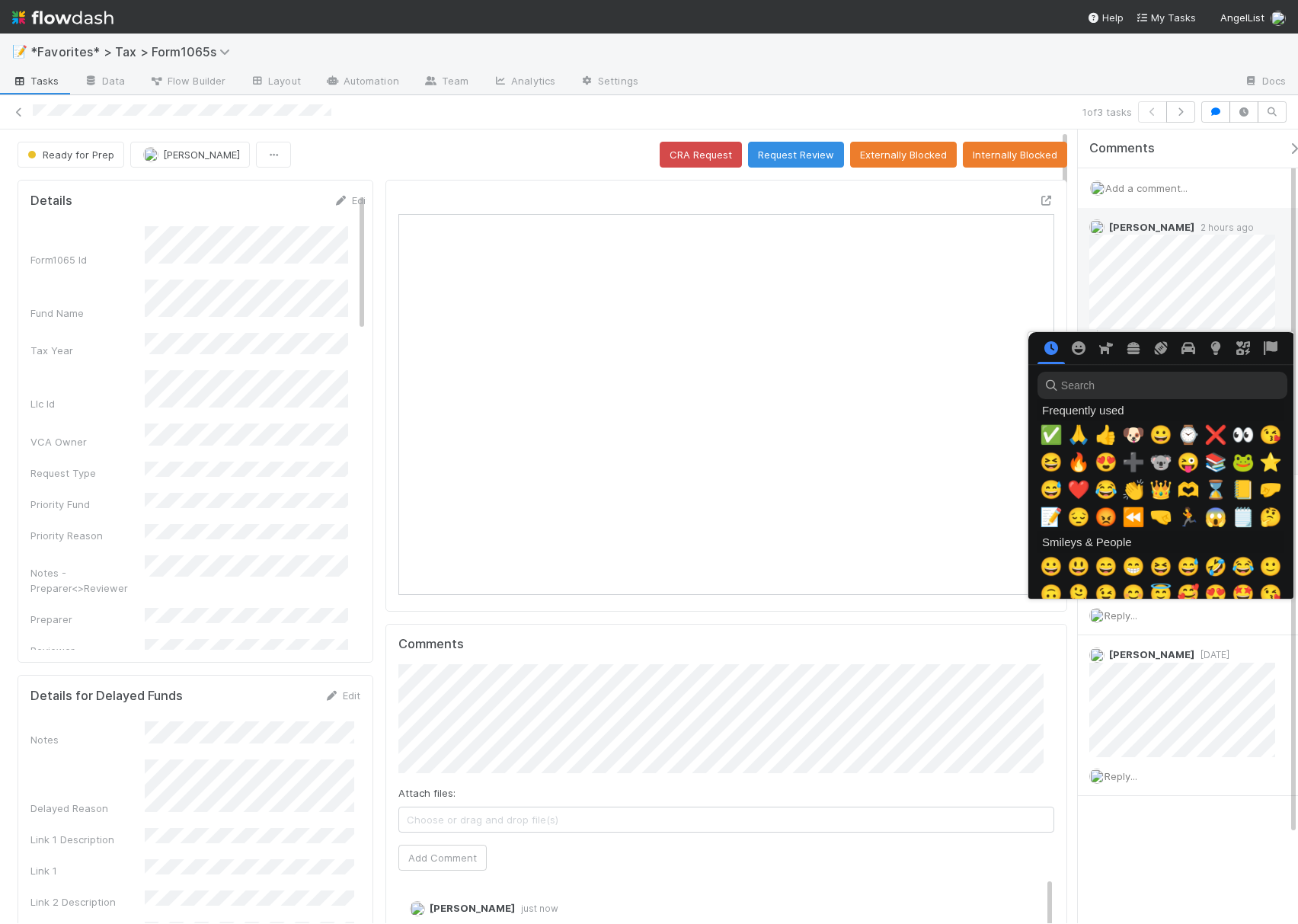
scroll to position [0, 10]
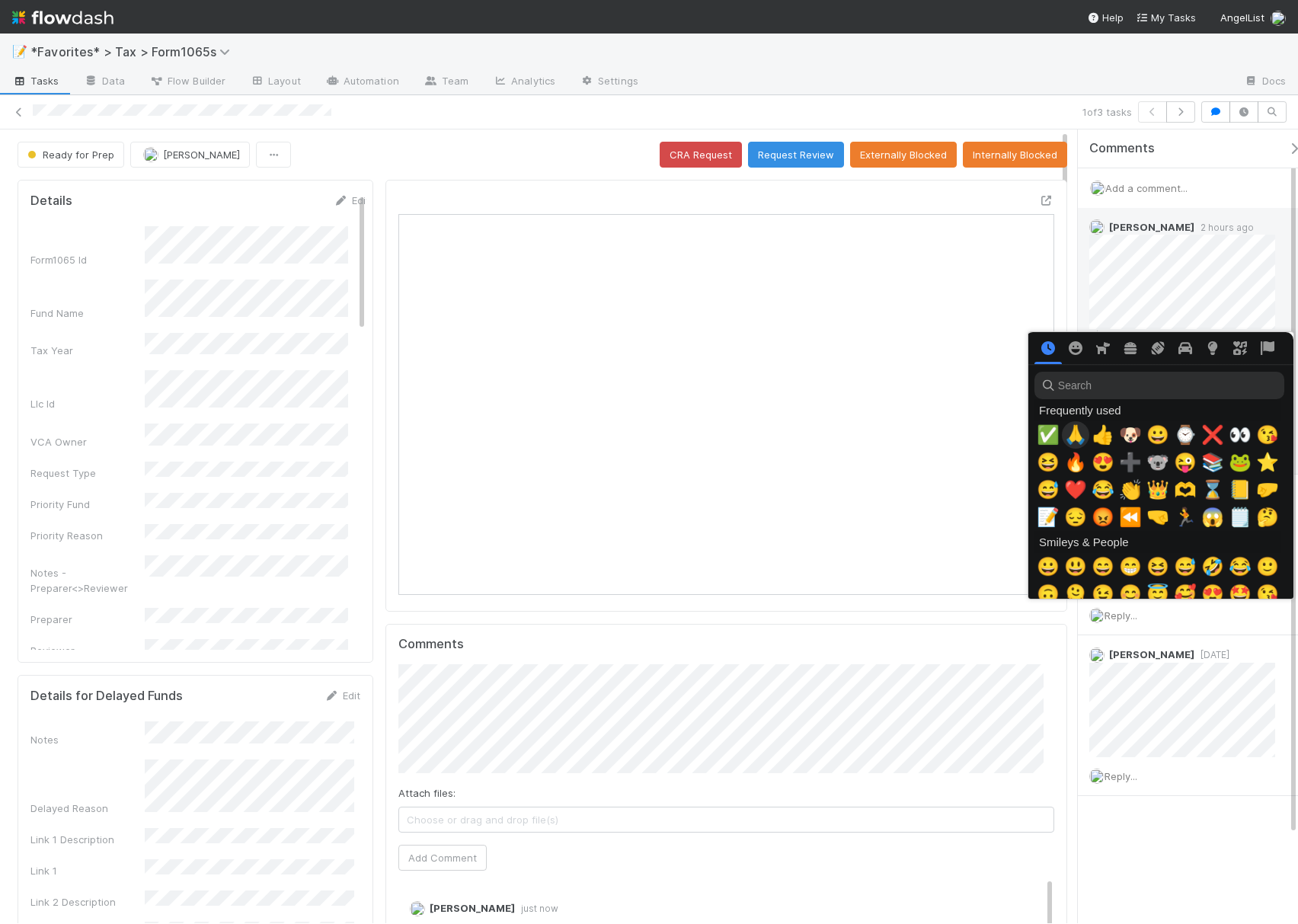
click at [1066, 437] on span "🙏" at bounding box center [1076, 435] width 23 height 21
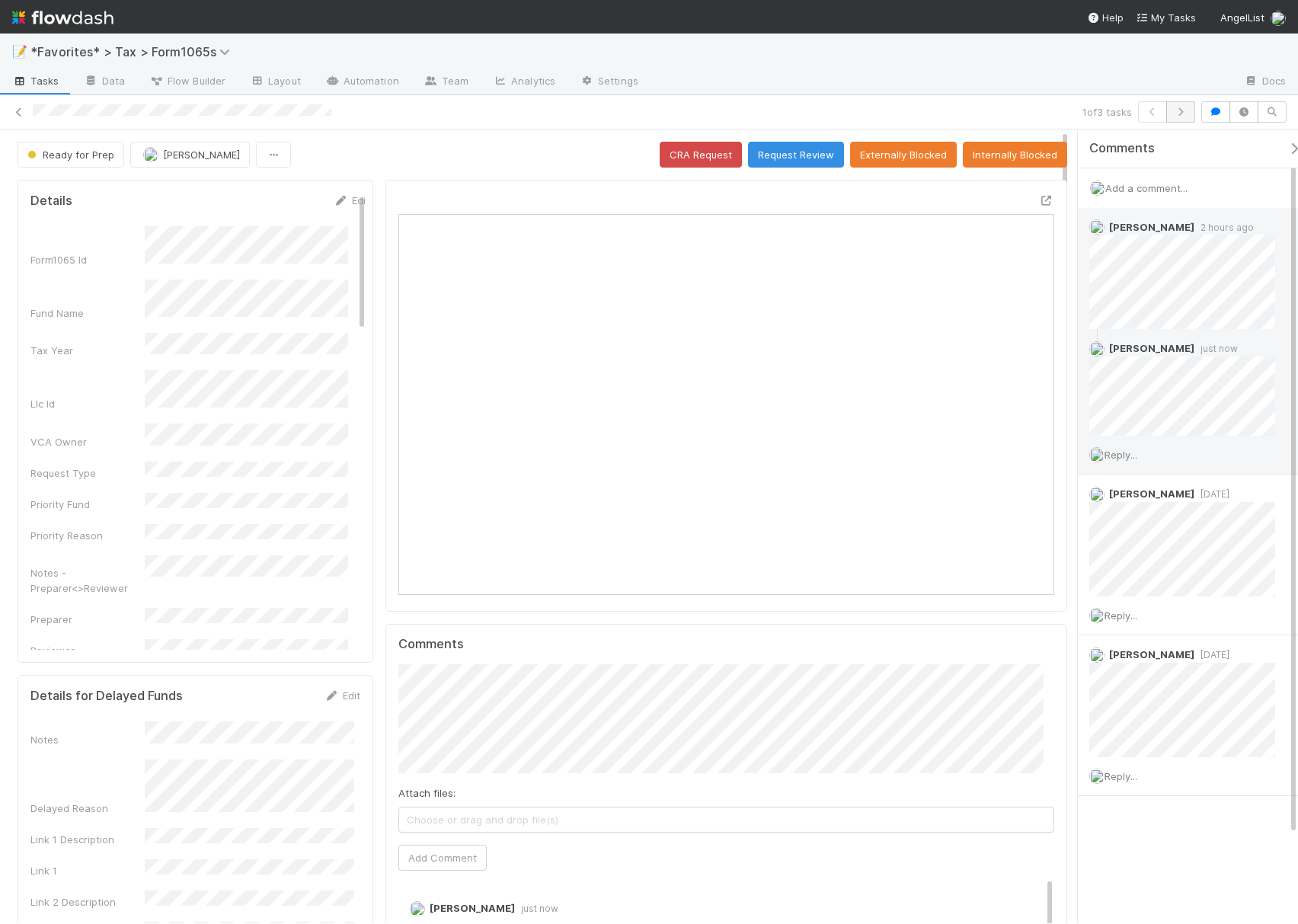
click at [1014, 112] on div at bounding box center [554, 112] width 1043 height 15
click at [1187, 119] on button "button" at bounding box center [1181, 111] width 29 height 21
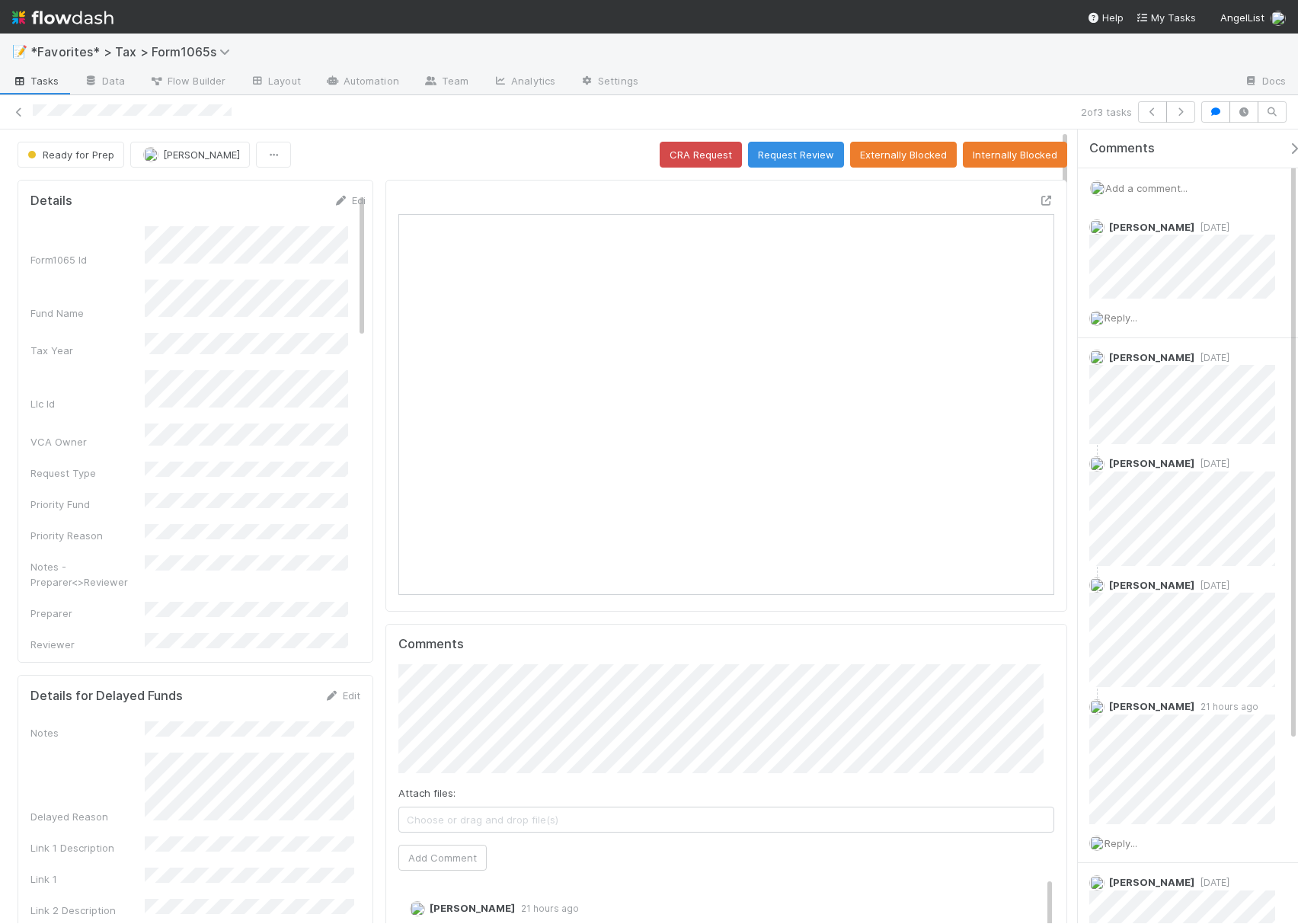
scroll to position [294, 307]
click at [1123, 320] on span "Reply..." at bounding box center [1121, 317] width 33 height 12
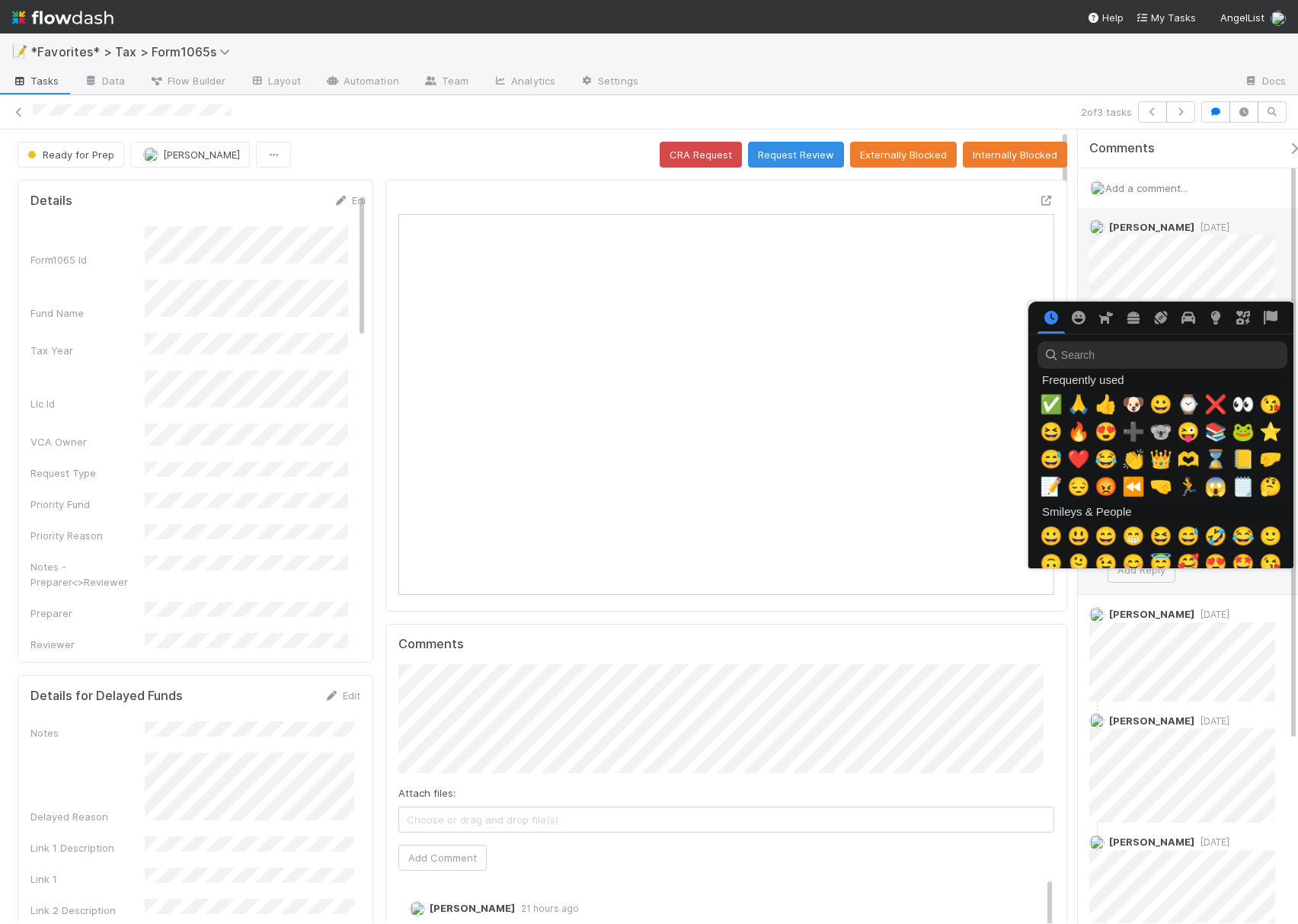
scroll to position [0, 10]
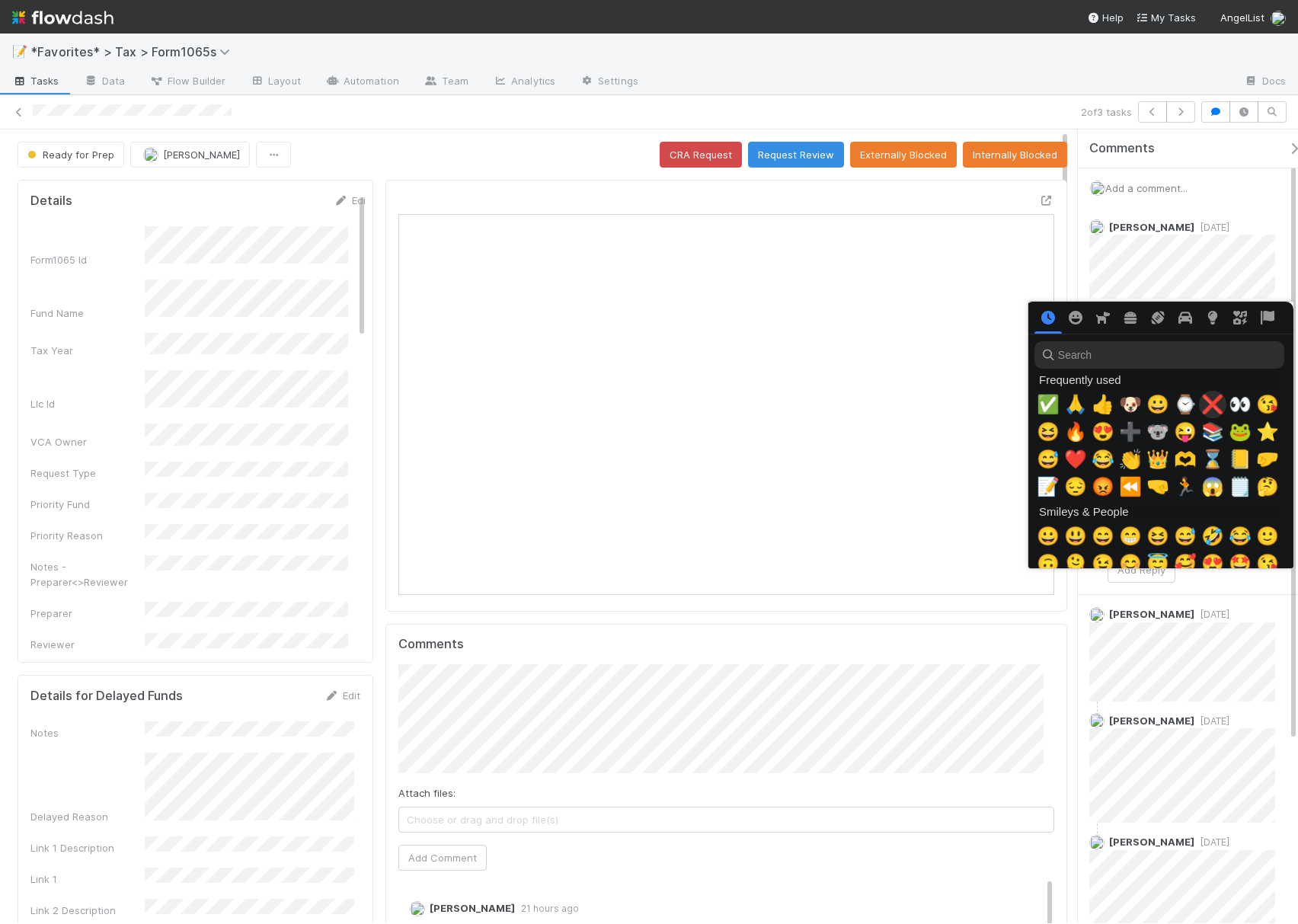
click at [1205, 394] on span "❌" at bounding box center [1212, 404] width 23 height 21
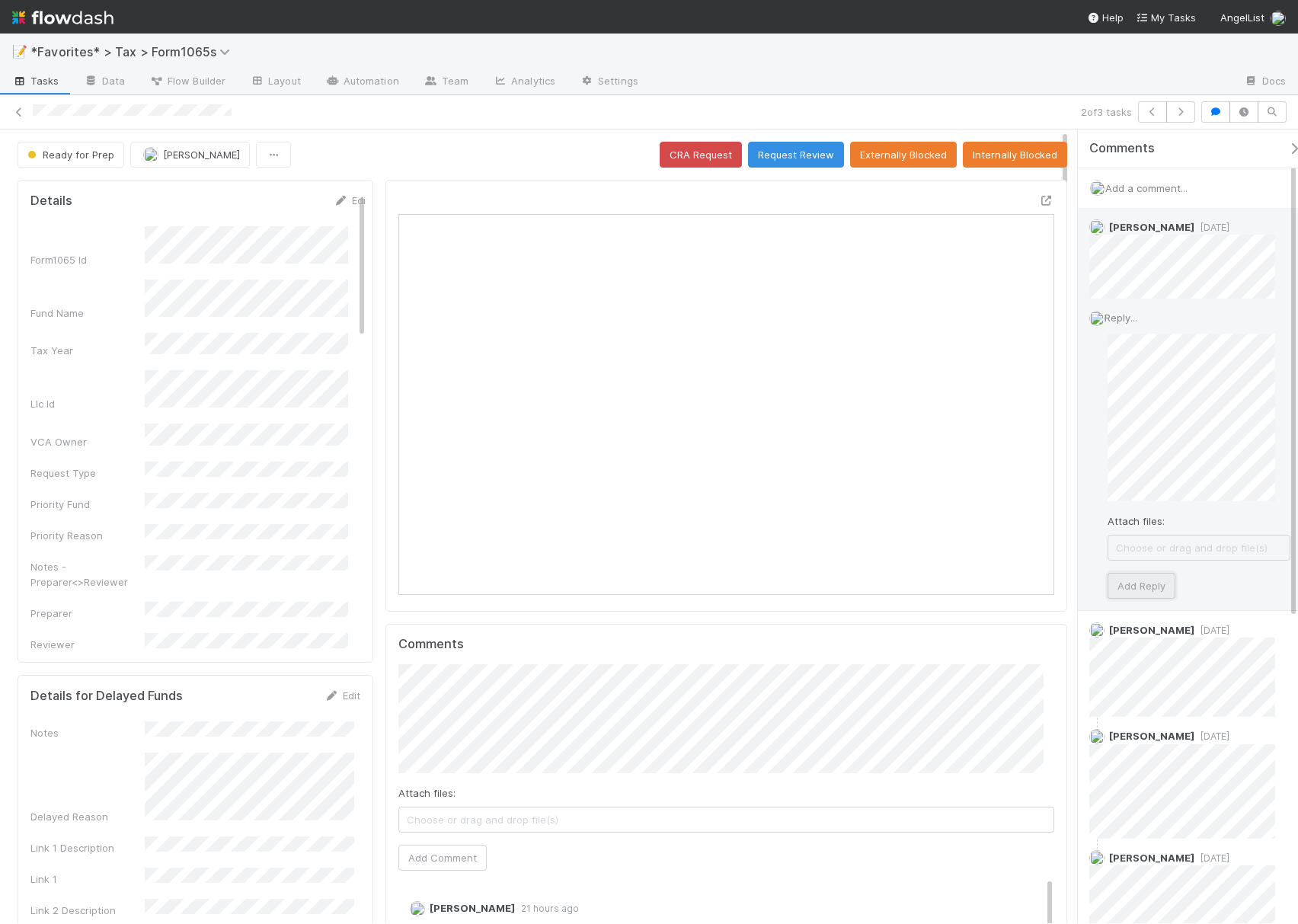
click at [1150, 582] on button "Add Reply" at bounding box center [1141, 585] width 68 height 26
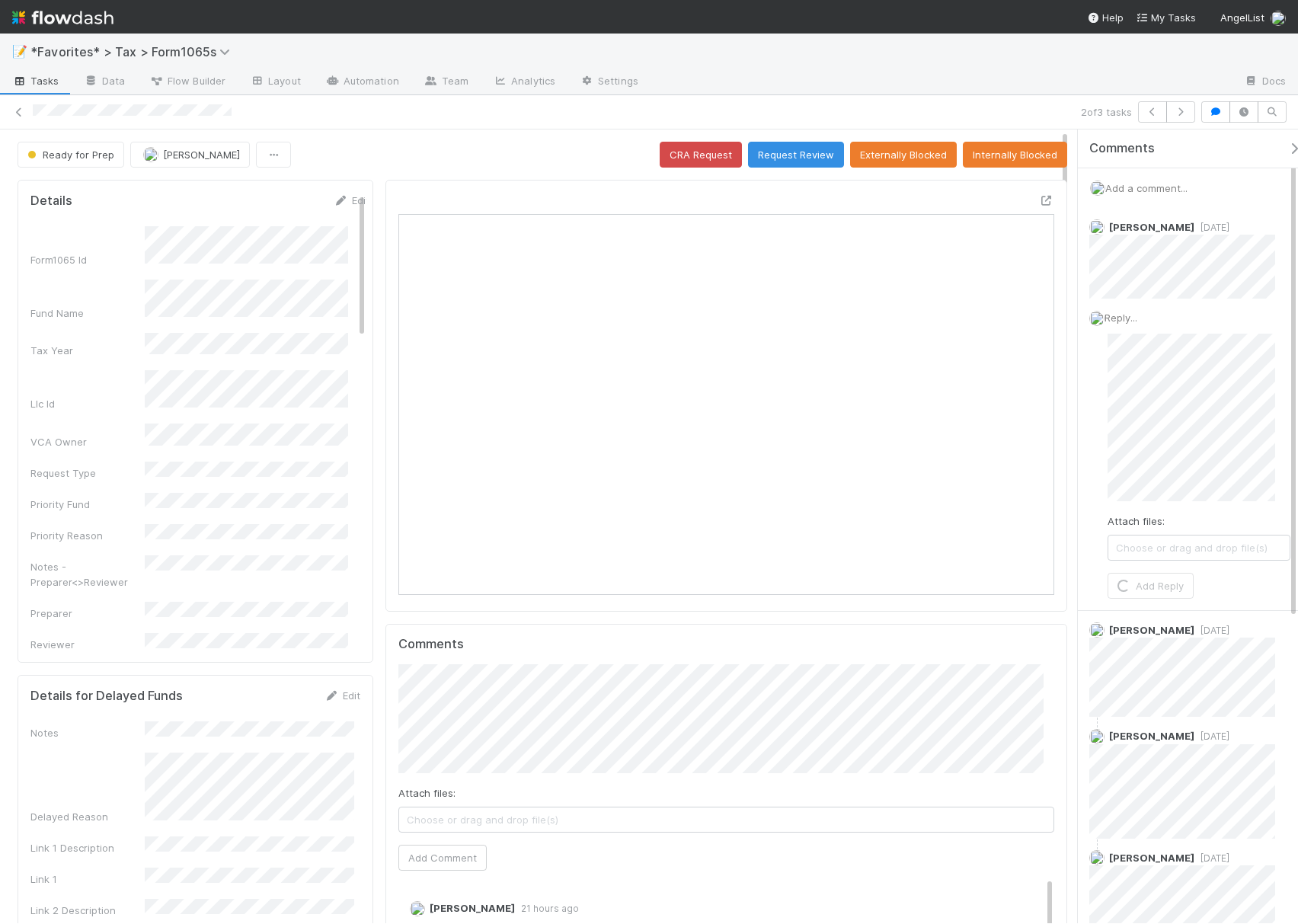
click at [1006, 88] on div at bounding box center [941, 82] width 581 height 24
click at [1181, 109] on icon "button" at bounding box center [1181, 112] width 15 height 10
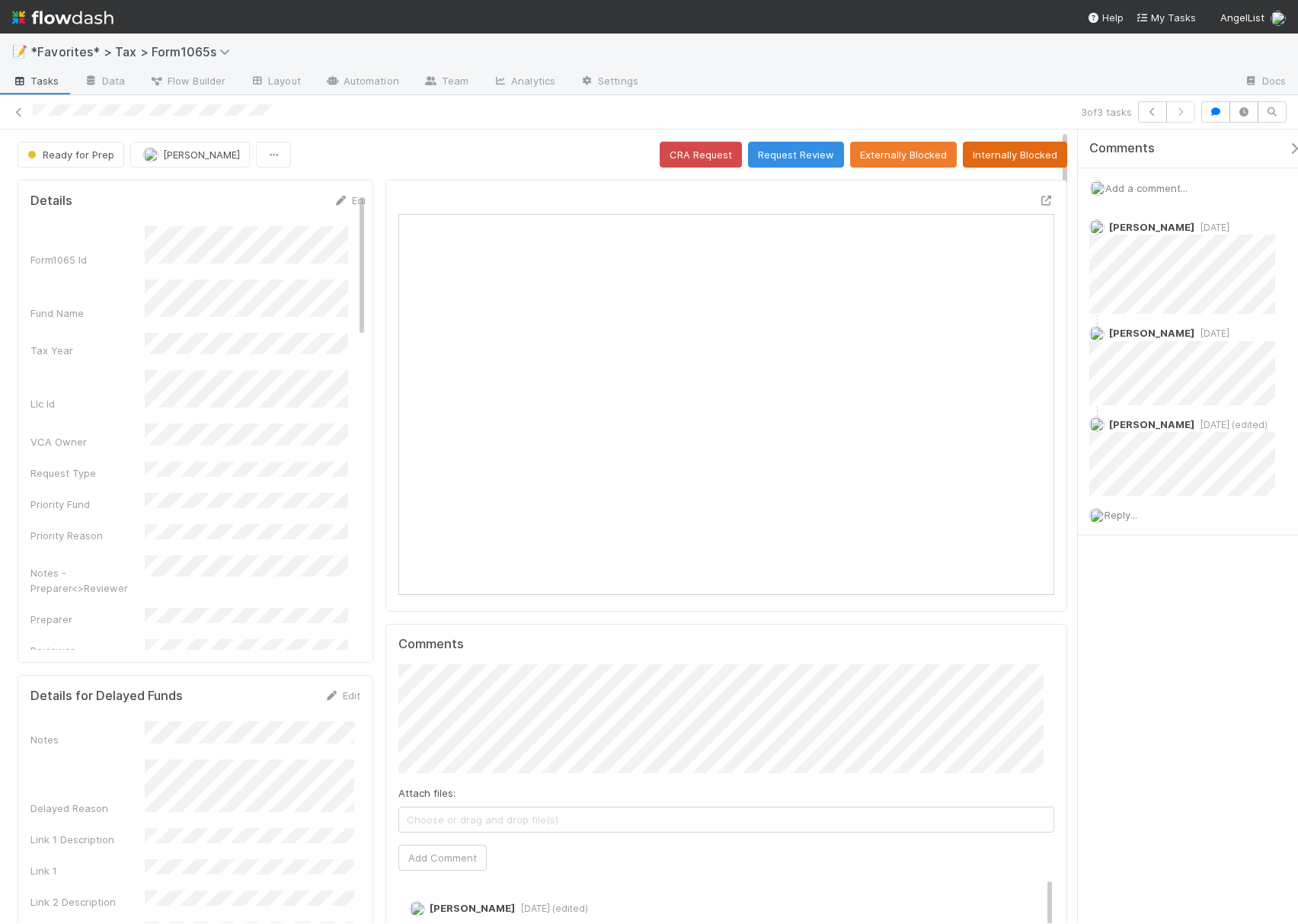
scroll to position [294, 631]
click at [16, 116] on icon at bounding box center [19, 112] width 15 height 10
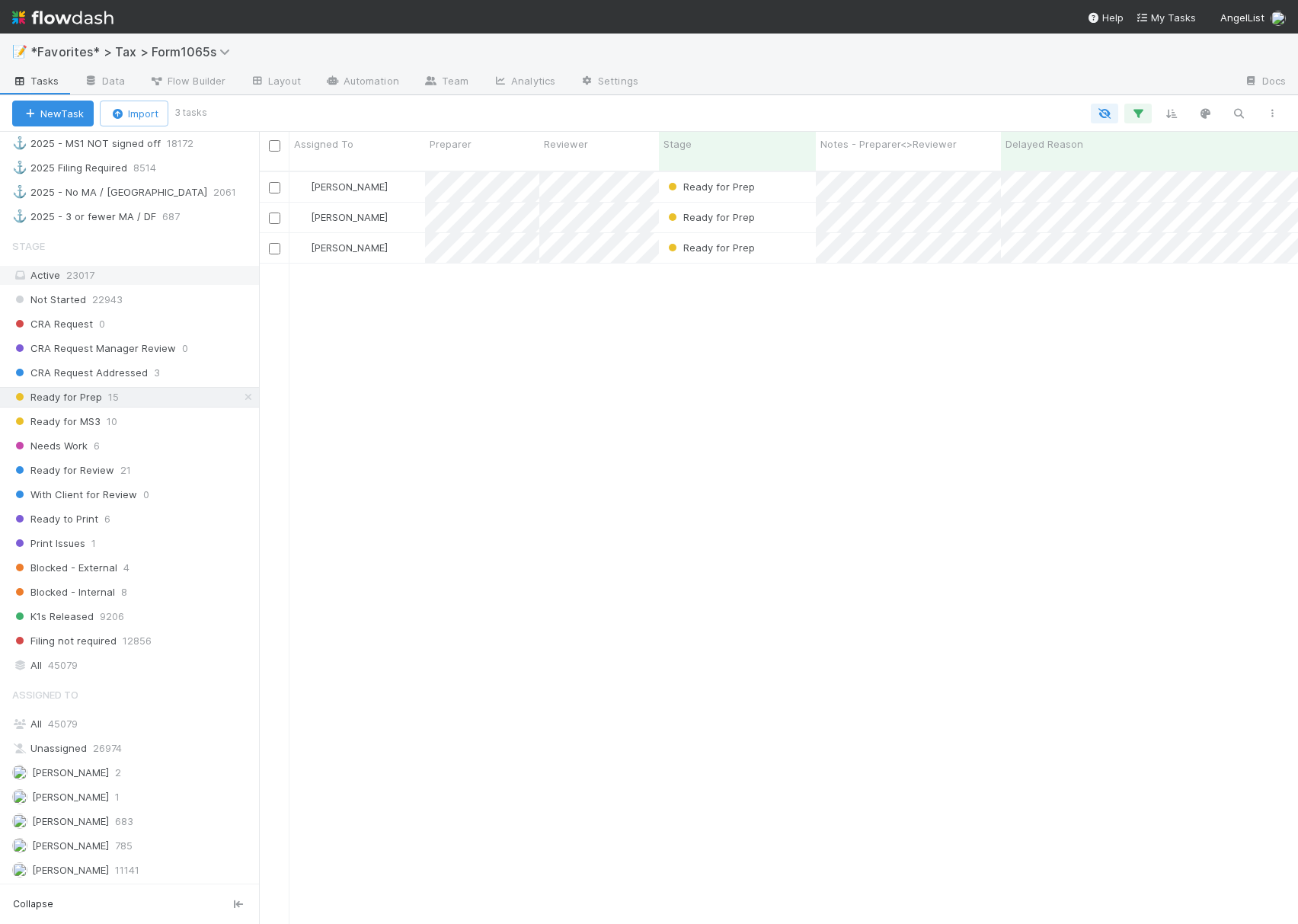
scroll to position [1015, 0]
click at [68, 427] on span "Ready for MS3" at bounding box center [57, 418] width 88 height 19
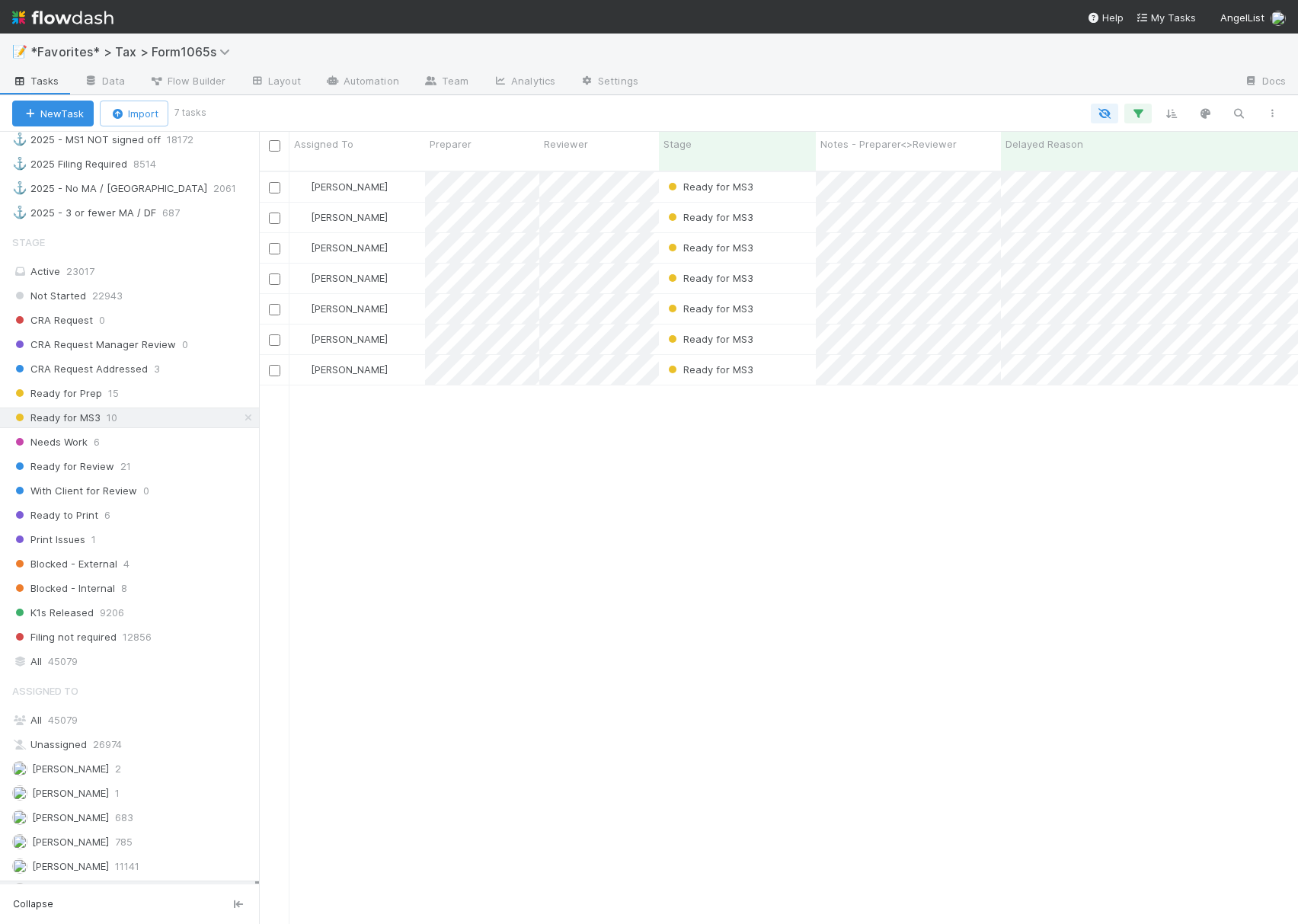
scroll to position [749, 1024]
click at [40, 451] on span "Needs Work" at bounding box center [50, 442] width 76 height 19
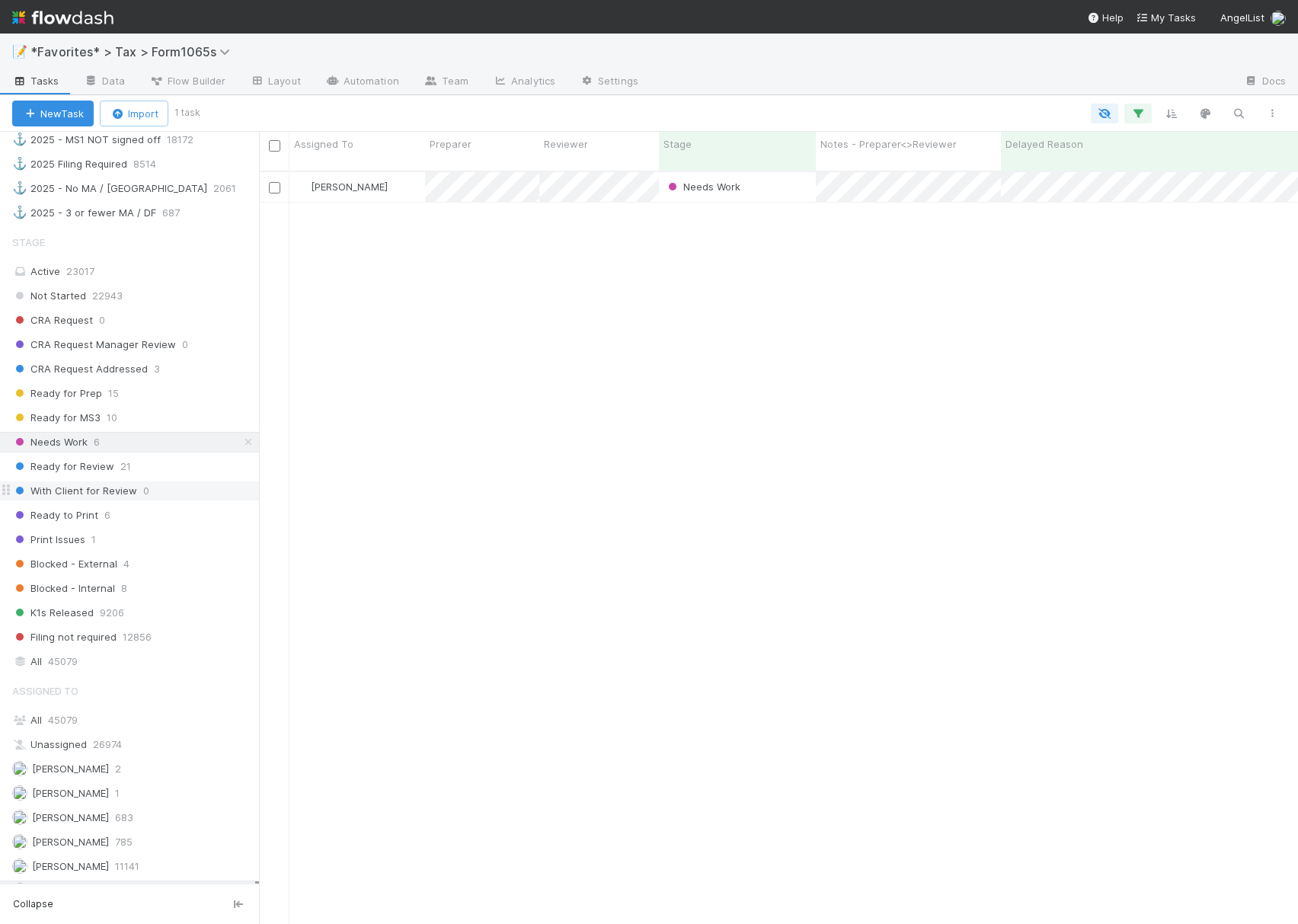
scroll to position [749, 1024]
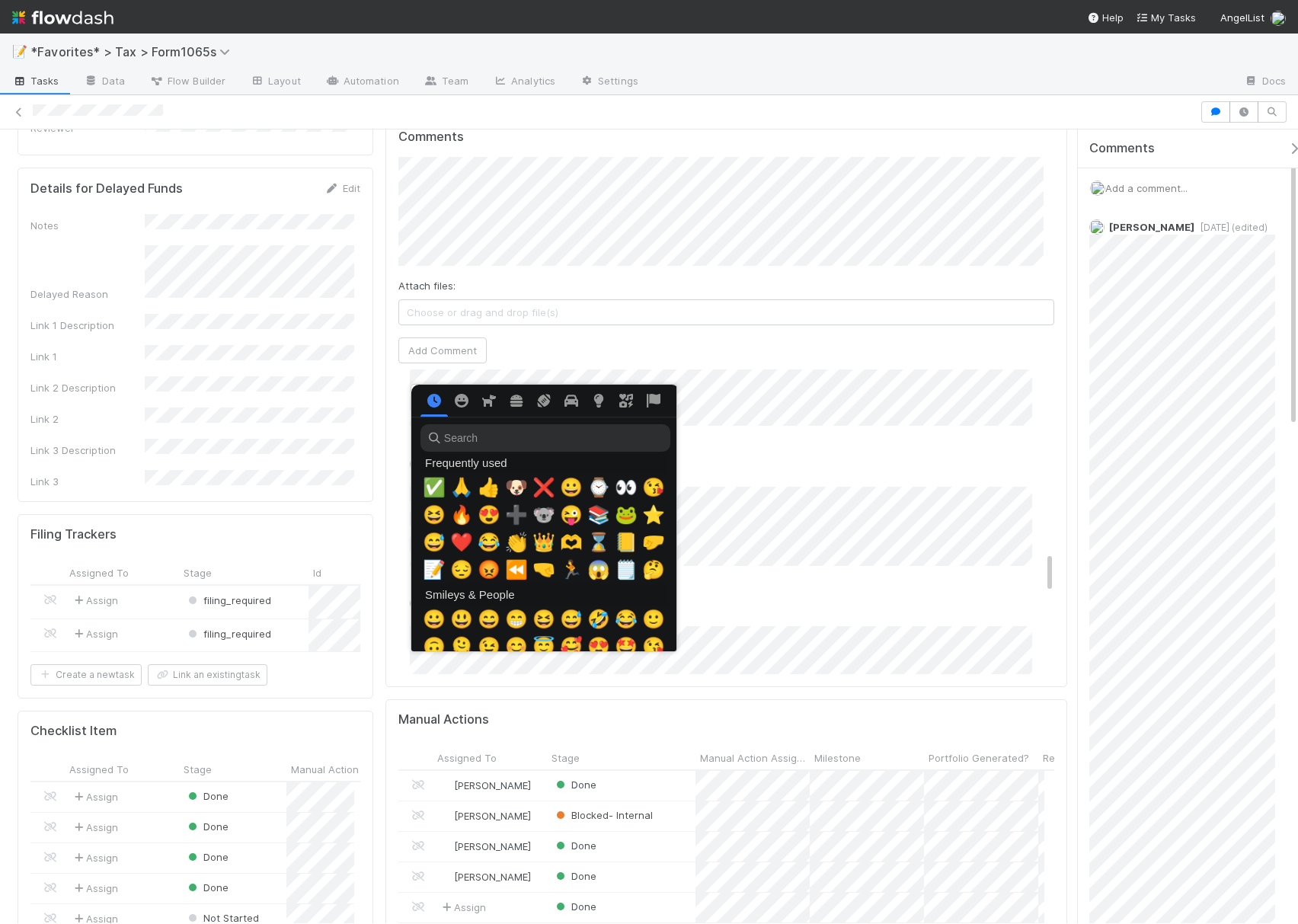
scroll to position [0, 10]
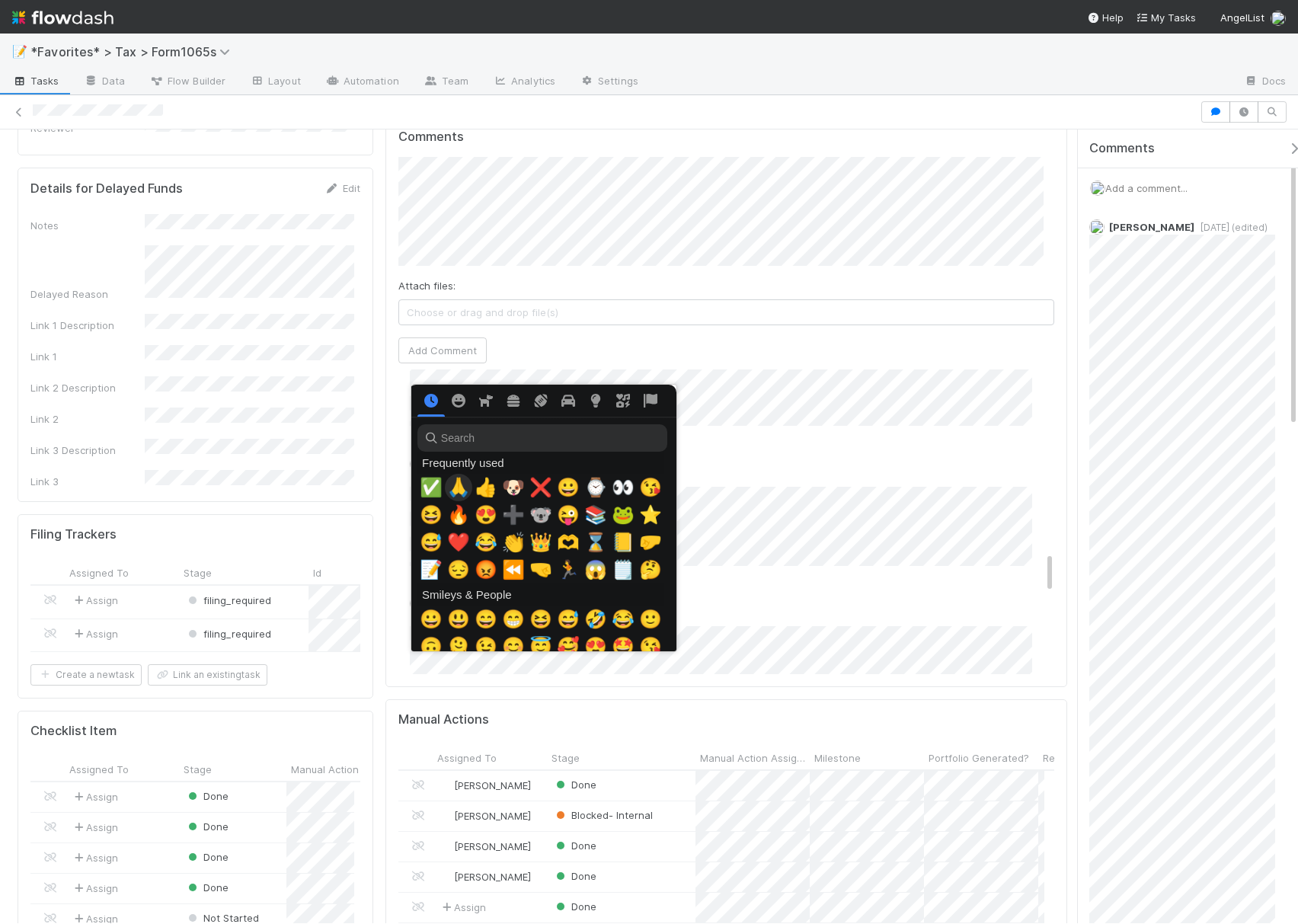
click at [453, 492] on span "🙏" at bounding box center [458, 487] width 23 height 21
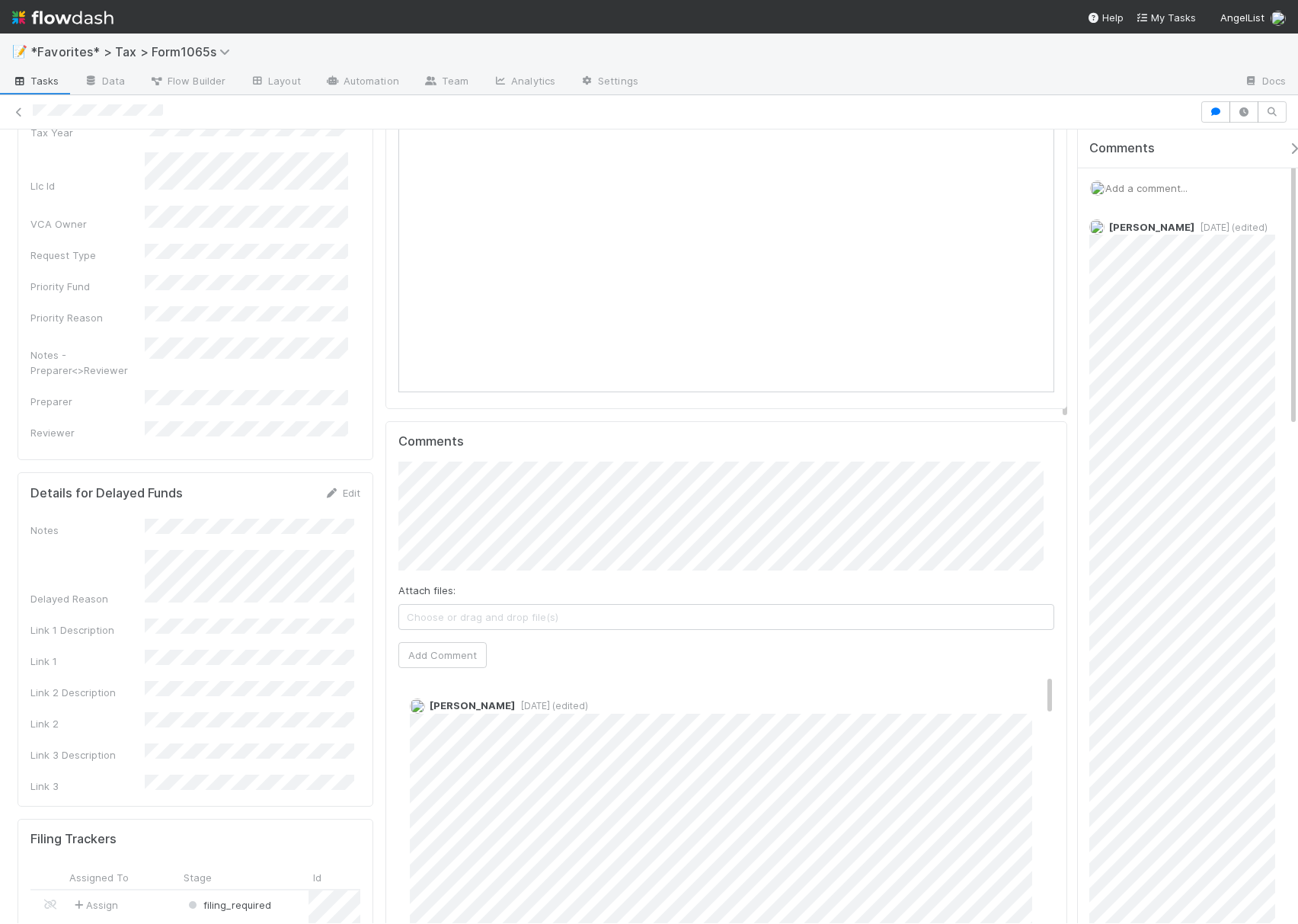
scroll to position [507, 0]
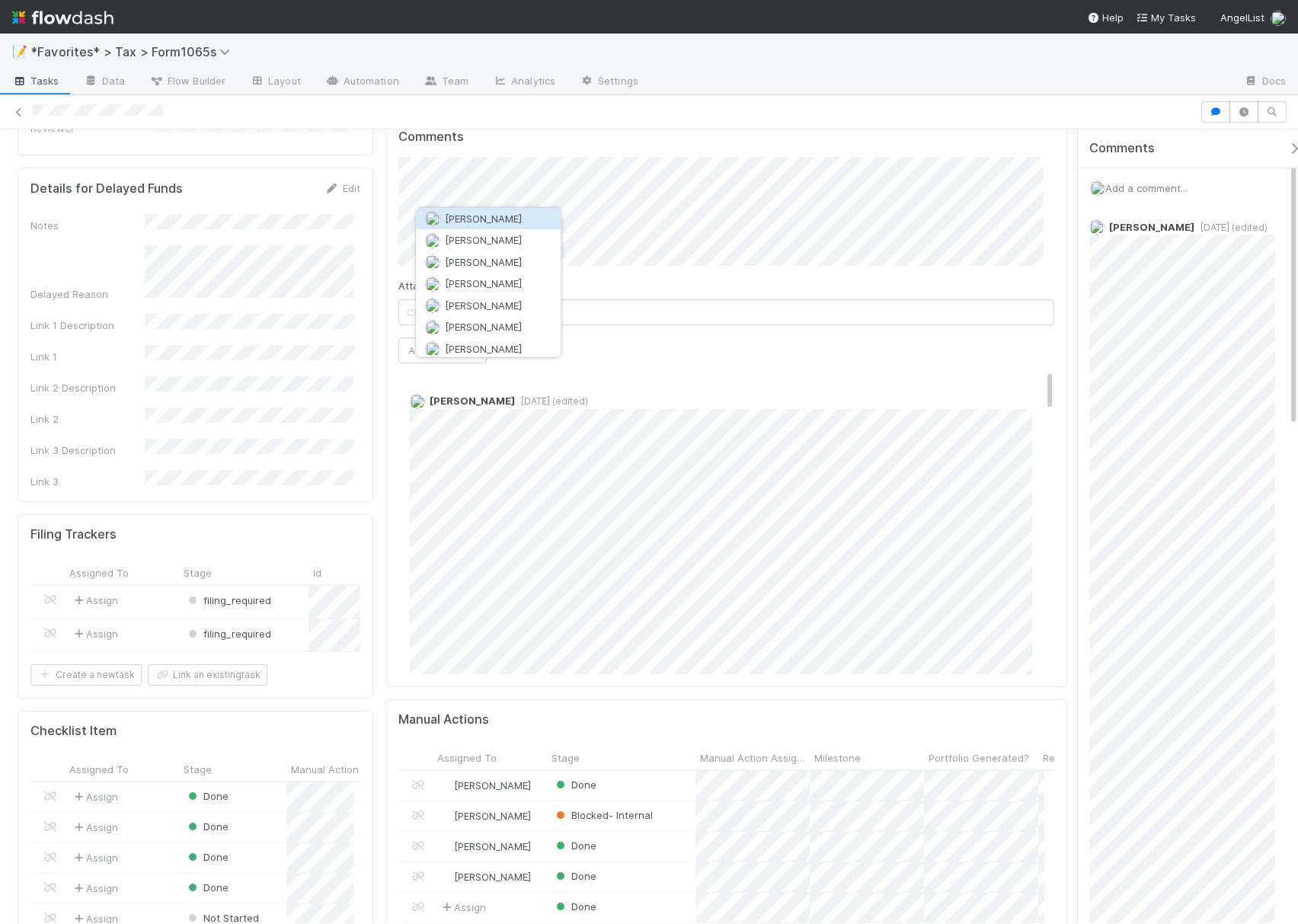
click at [528, 220] on button "Aana Farooqi" at bounding box center [488, 218] width 145 height 21
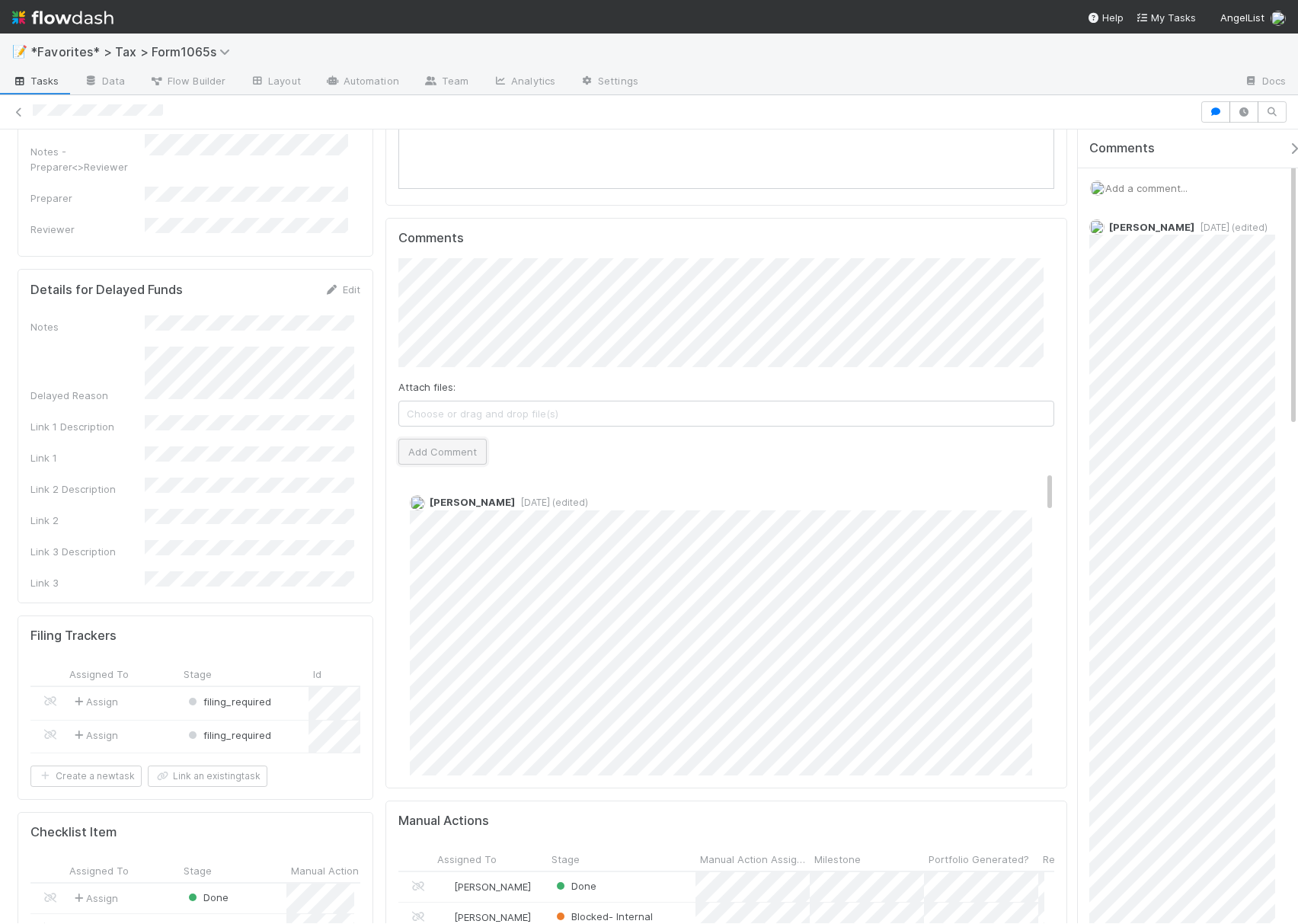
click at [457, 462] on button "Add Comment" at bounding box center [443, 451] width 88 height 26
click at [422, 522] on link "Edit" at bounding box center [430, 518] width 17 height 12
click at [921, 465] on div "Attach files: Choose or drag and drop file(s) Add Comment" at bounding box center [726, 361] width 656 height 207
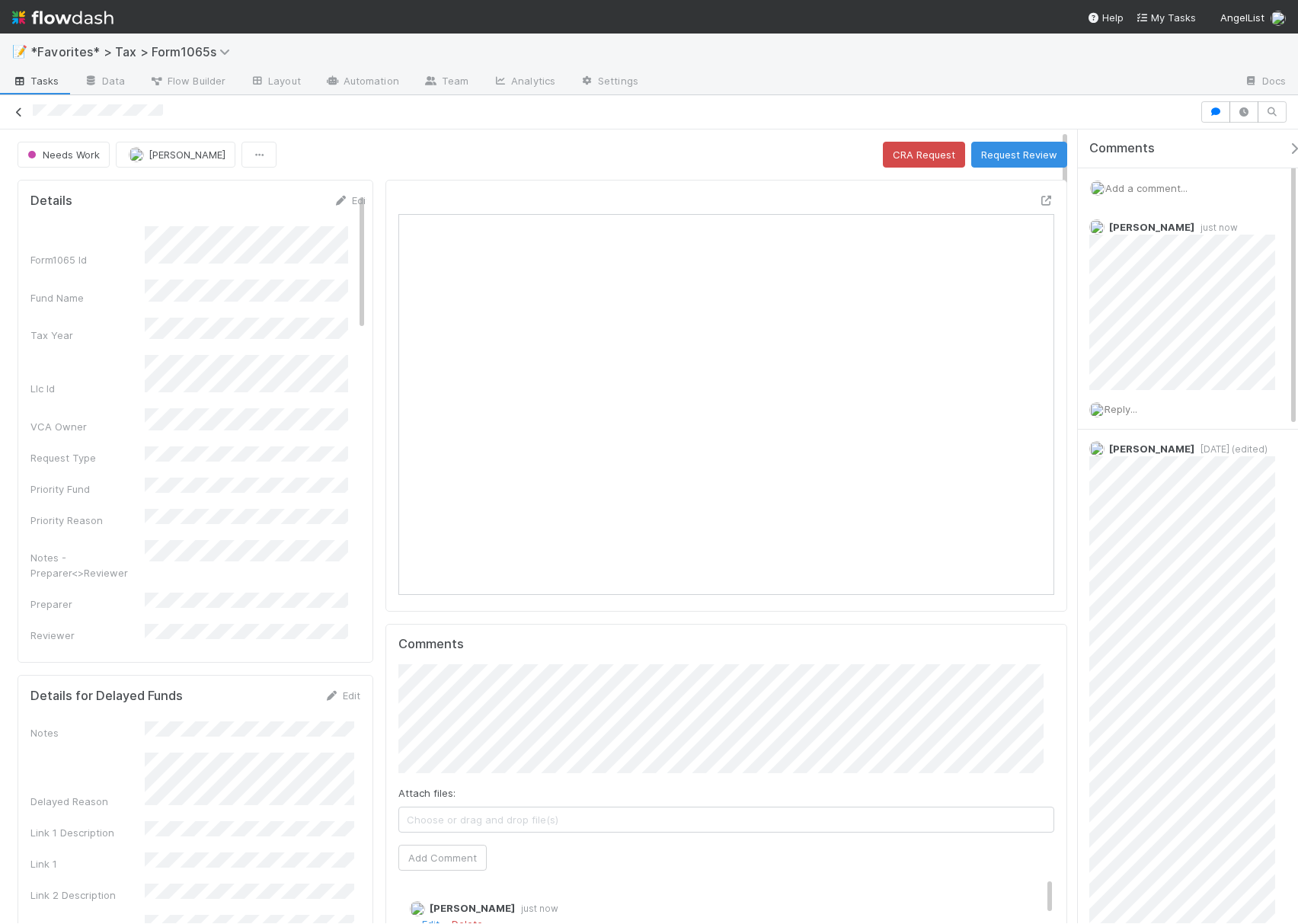
click at [16, 108] on icon at bounding box center [19, 112] width 15 height 10
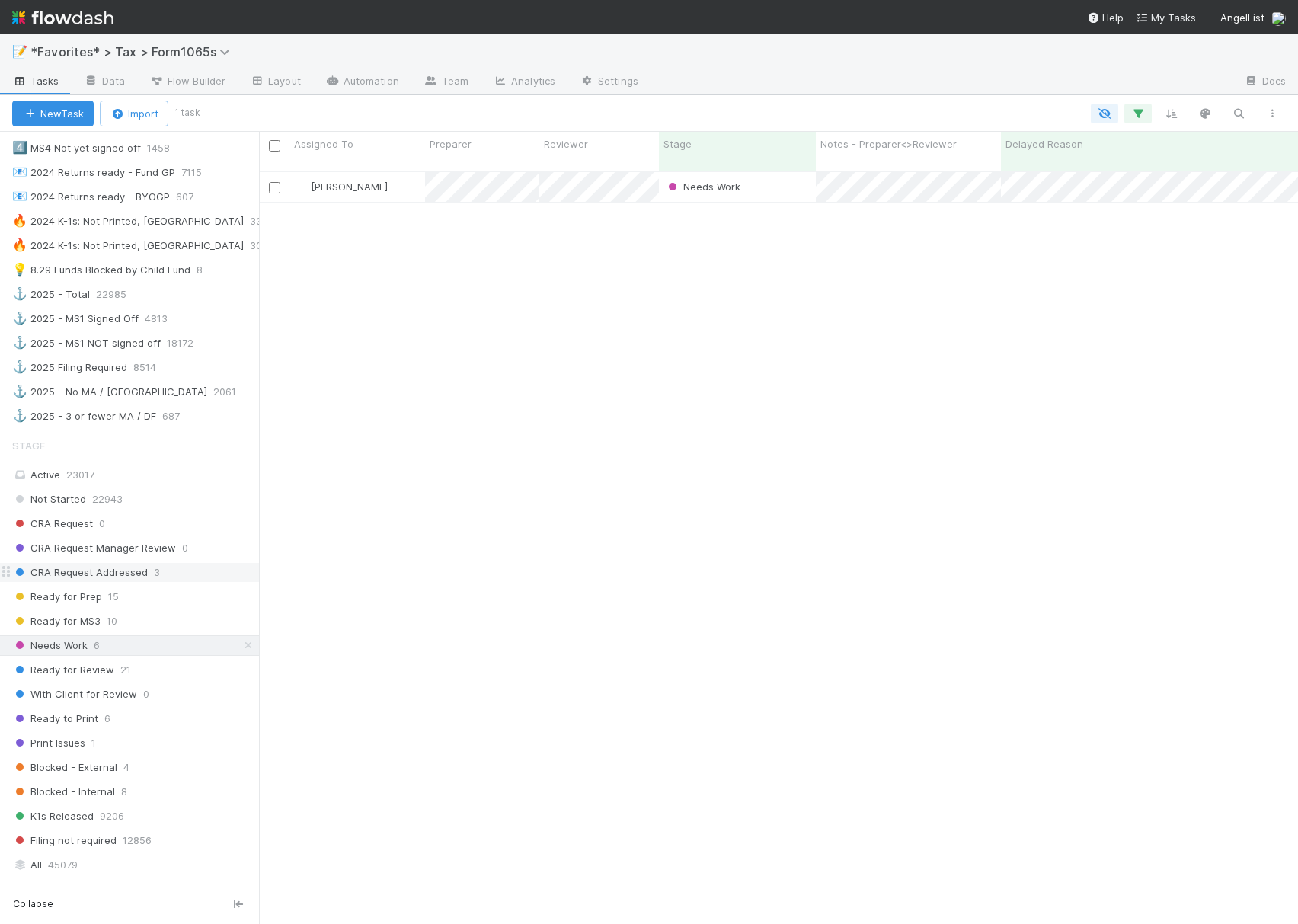
scroll to position [1015, 0]
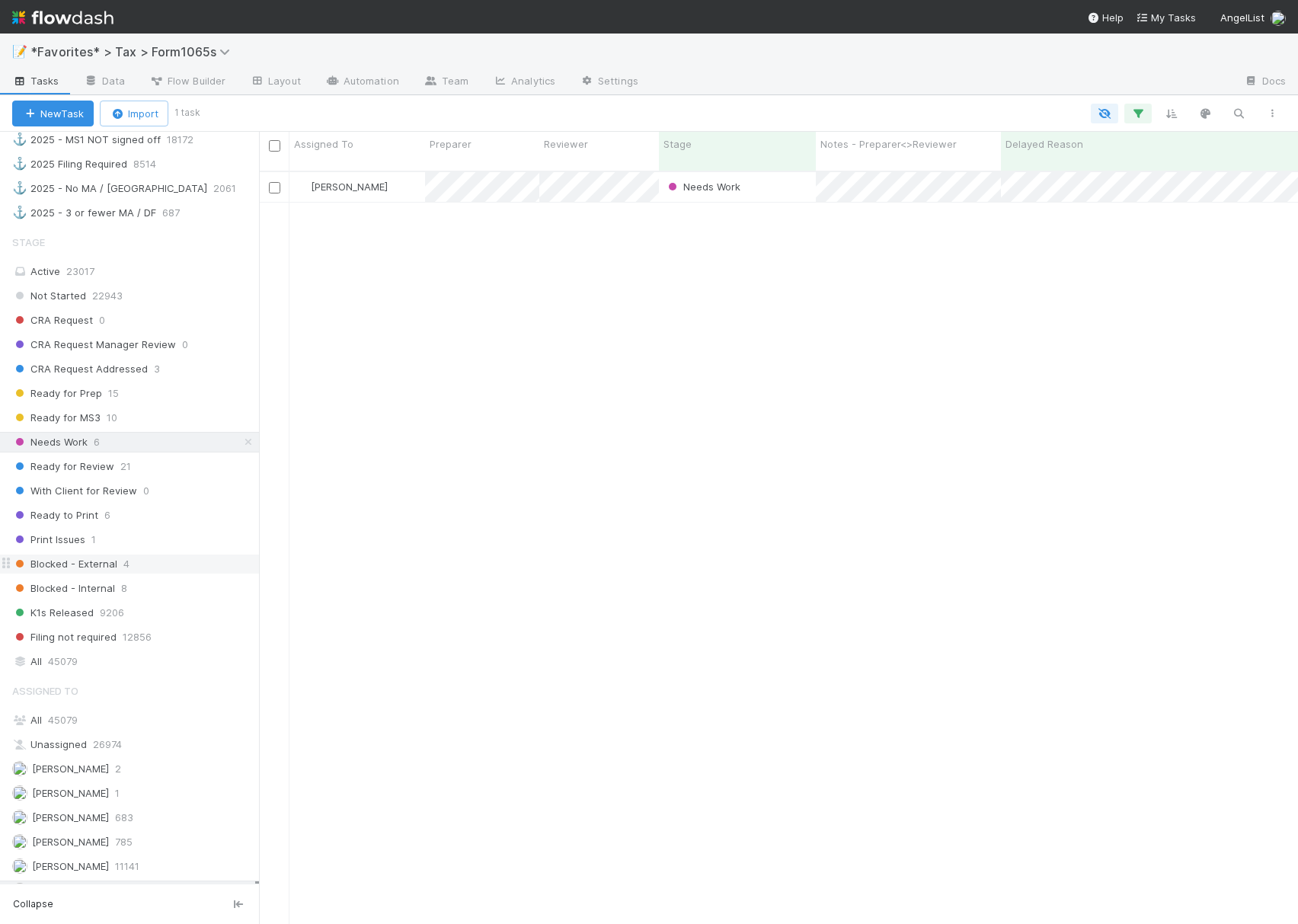
click at [44, 573] on span "Blocked - External" at bounding box center [64, 564] width 105 height 19
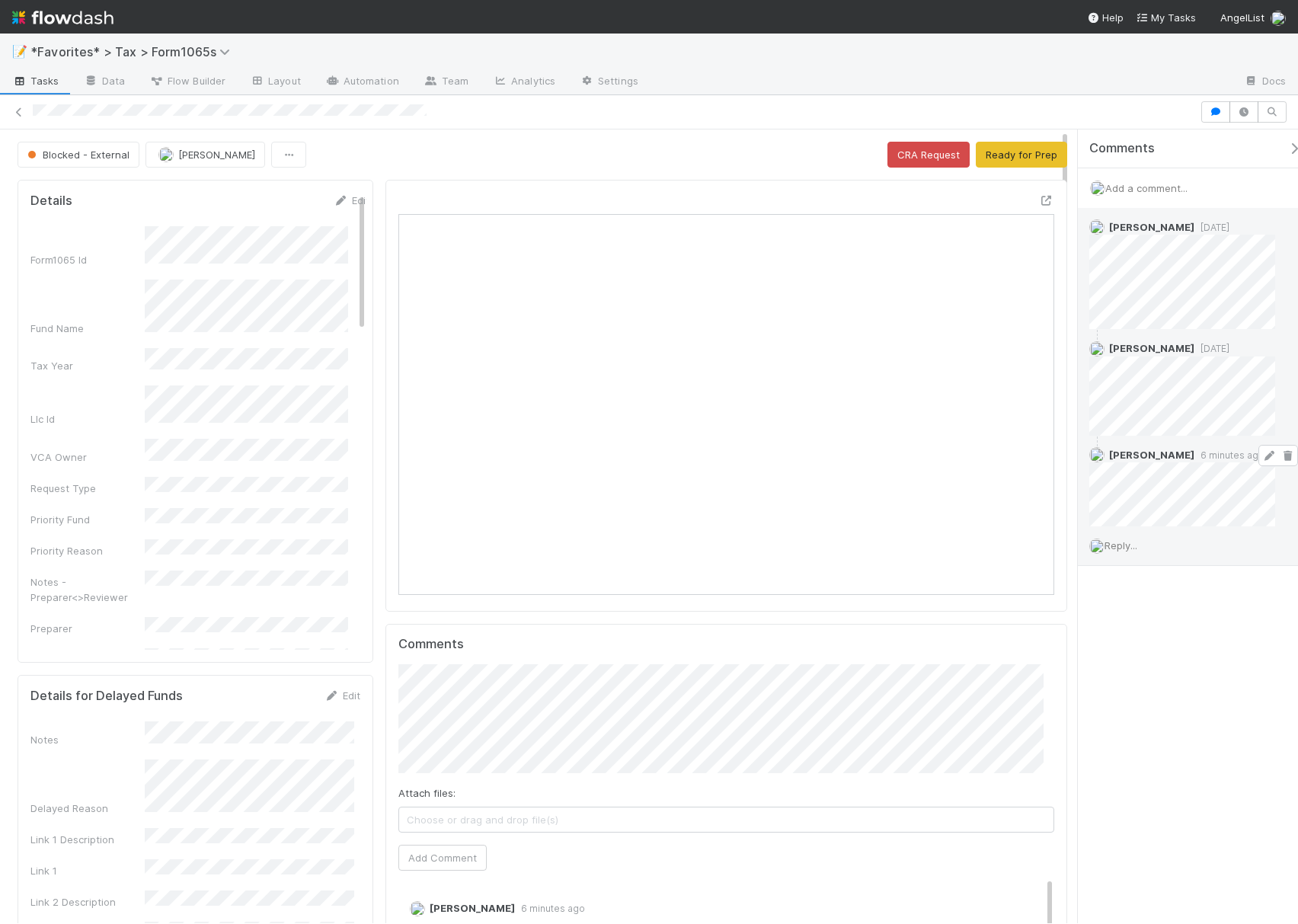
scroll to position [294, 631]
click at [22, 109] on icon at bounding box center [19, 112] width 15 height 10
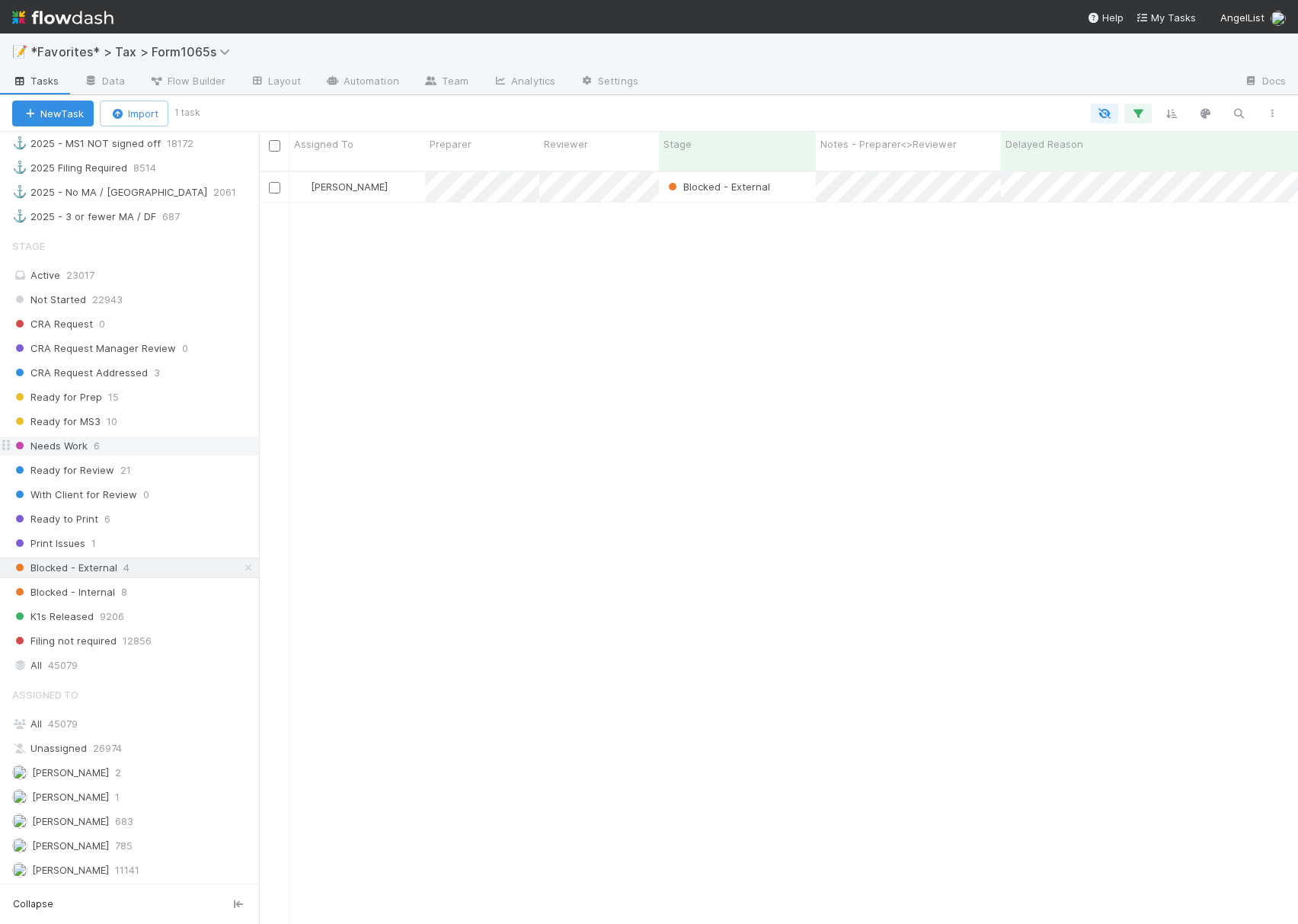
scroll to position [1015, 0]
click at [76, 597] on span "Blocked - Internal" at bounding box center [63, 589] width 103 height 19
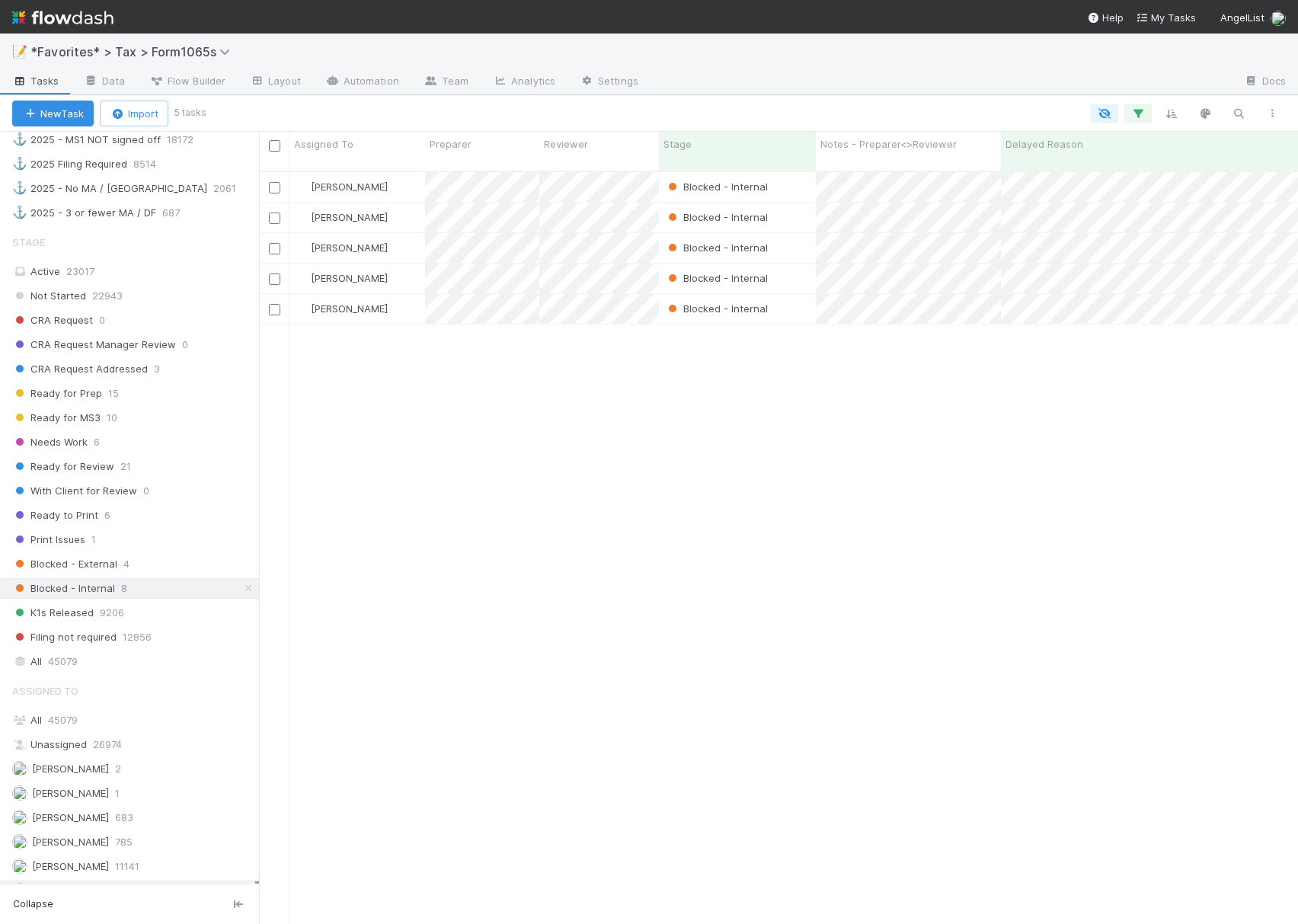
scroll to position [749, 1024]
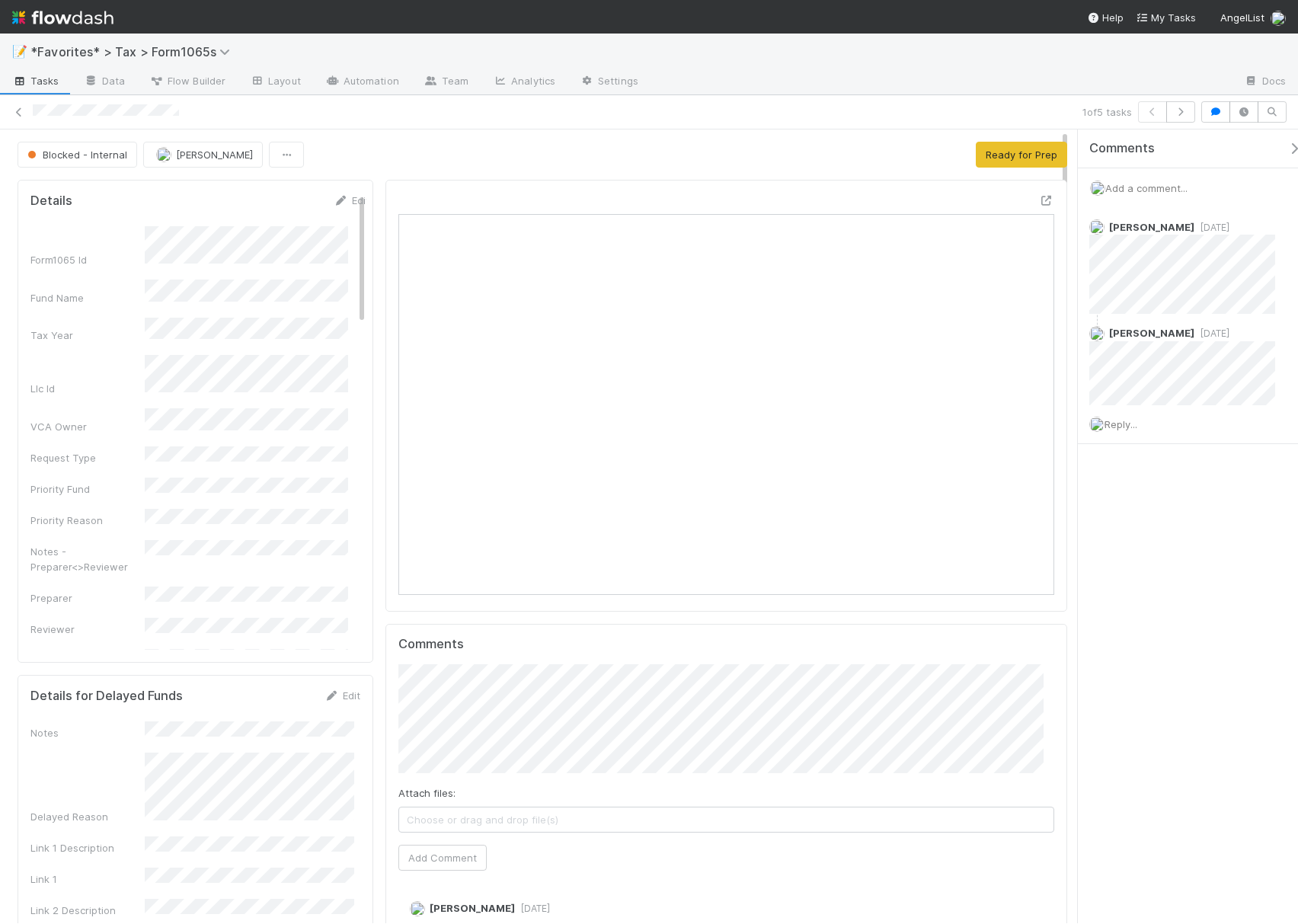
scroll to position [294, 631]
click at [1040, 203] on icon at bounding box center [1047, 201] width 15 height 10
click at [1115, 429] on span "Reply..." at bounding box center [1121, 424] width 33 height 12
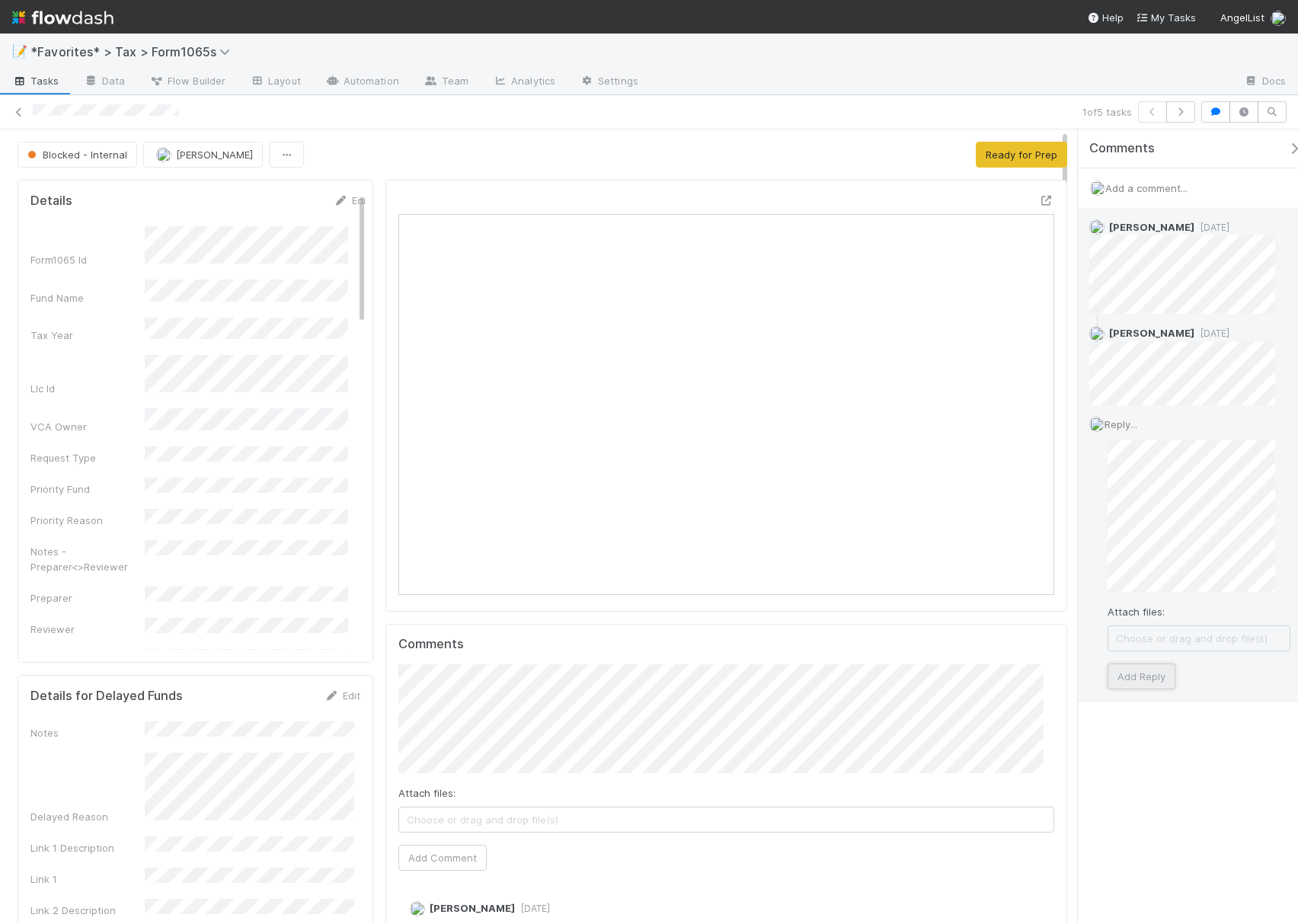
click at [1143, 675] on button "Add Reply" at bounding box center [1141, 676] width 68 height 26
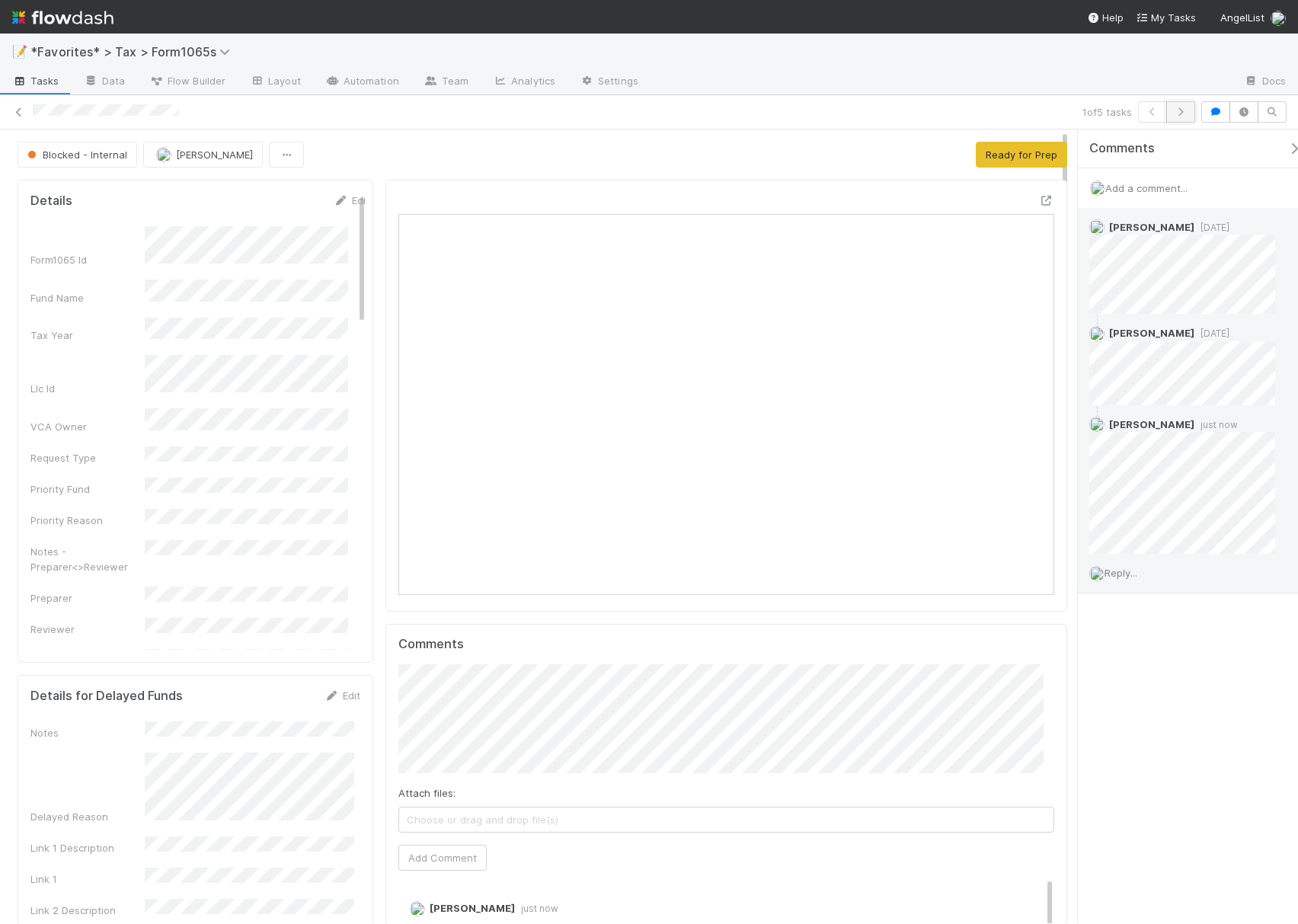
click at [1179, 112] on icon "button" at bounding box center [1181, 112] width 15 height 10
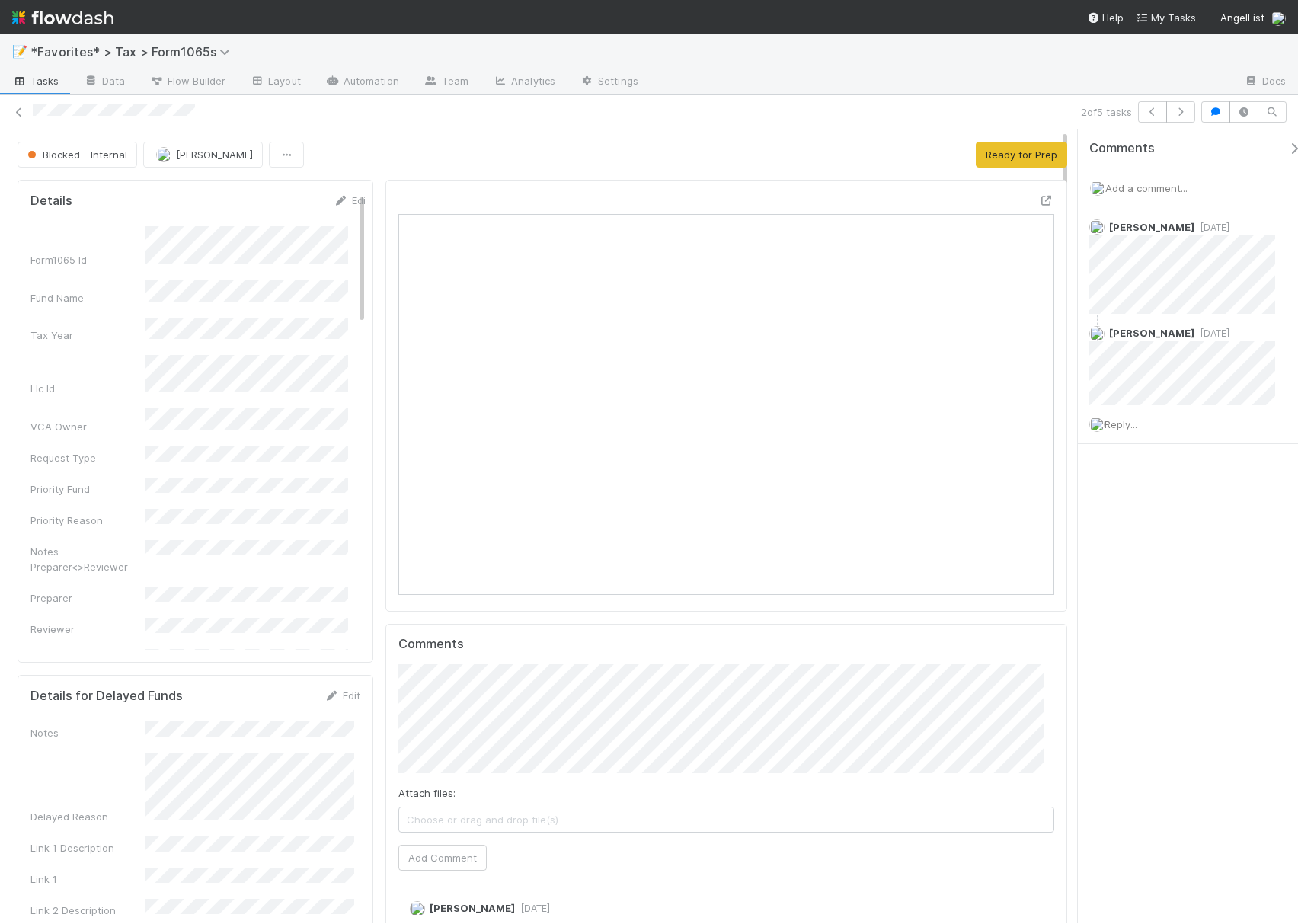
scroll to position [294, 631]
click at [1132, 424] on span "Reply..." at bounding box center [1121, 424] width 33 height 12
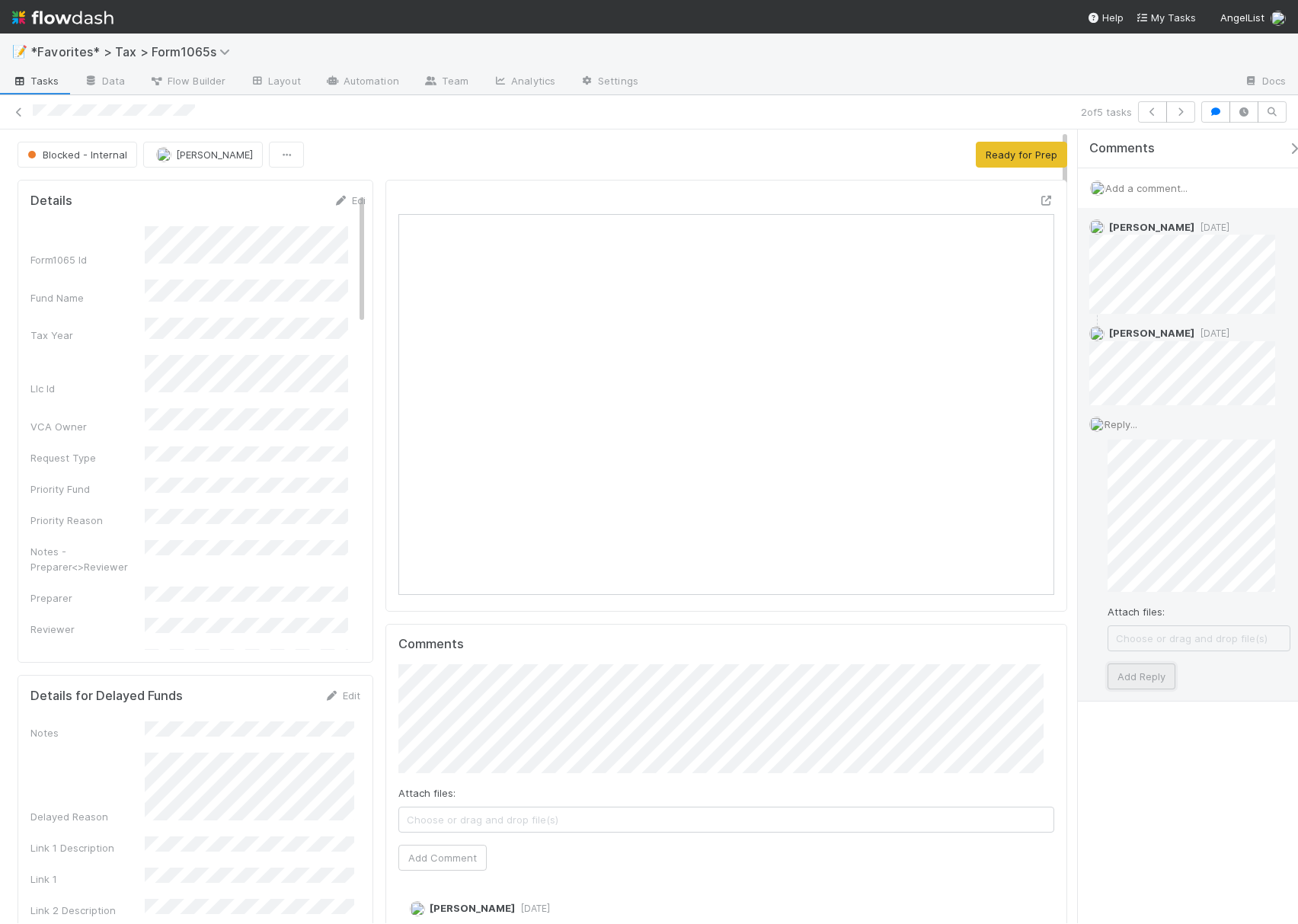
click at [1163, 677] on button "Add Reply" at bounding box center [1141, 676] width 68 height 26
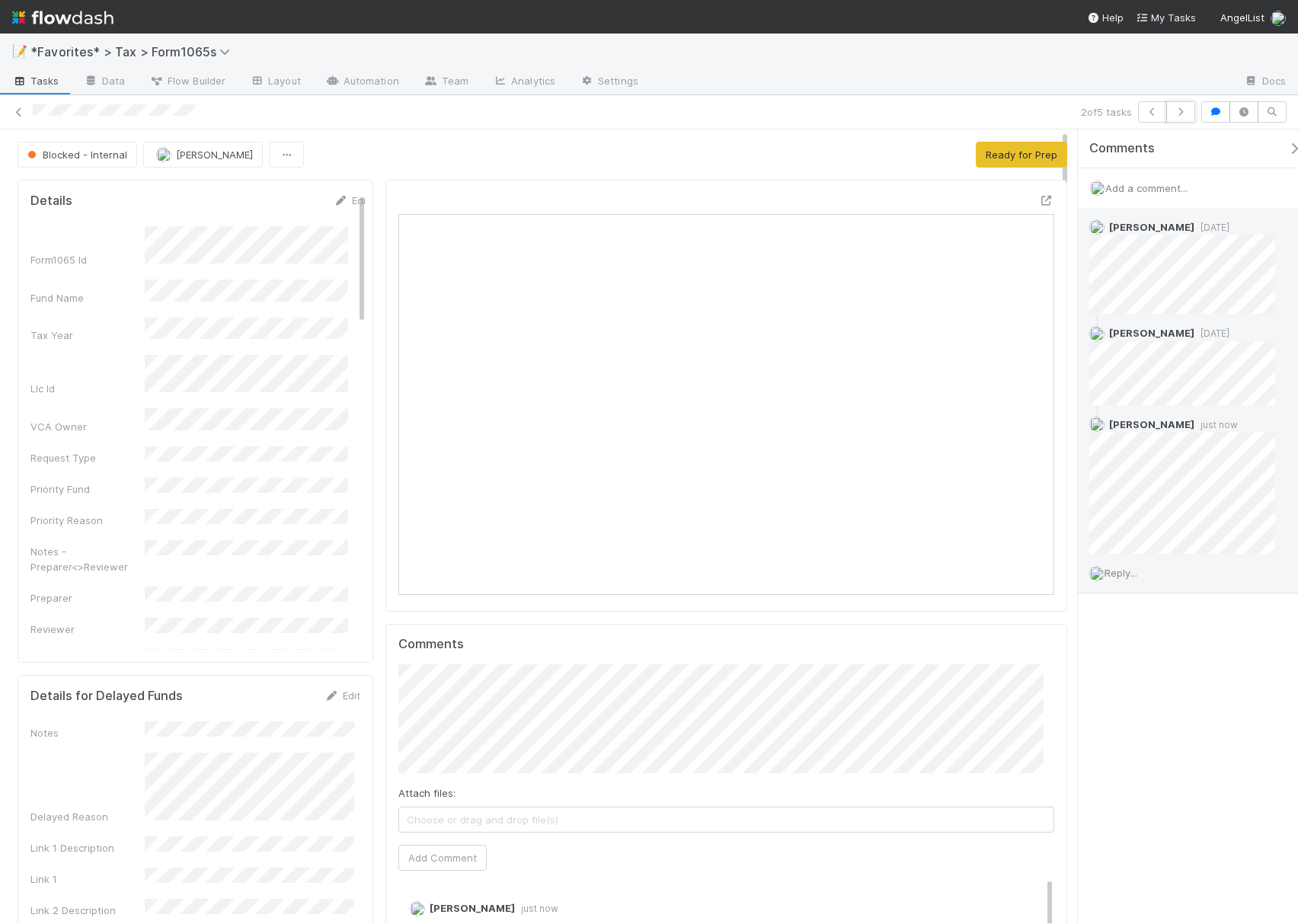
click at [1186, 116] on icon "button" at bounding box center [1181, 112] width 15 height 10
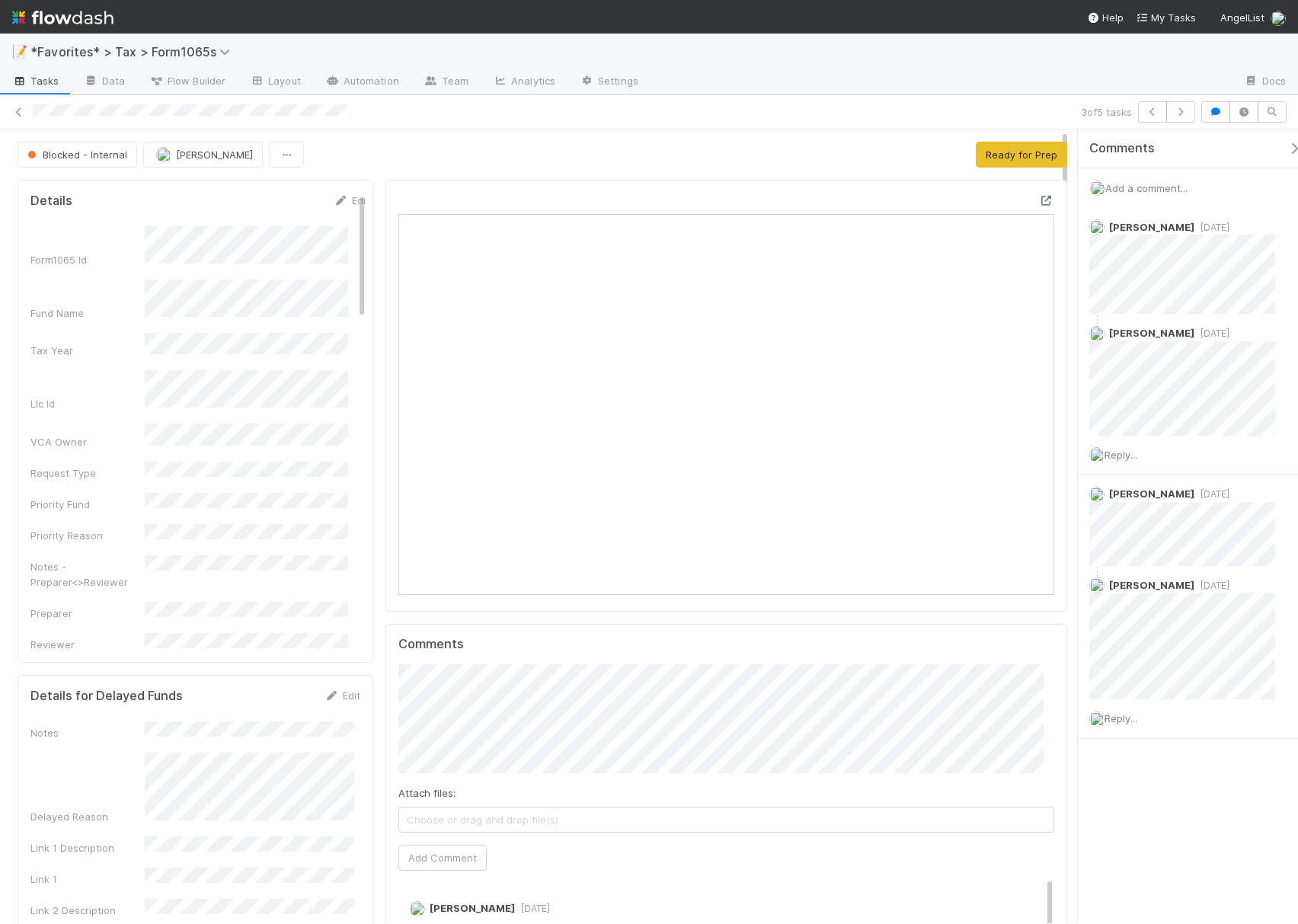
scroll to position [294, 631]
click at [1040, 201] on icon at bounding box center [1047, 201] width 15 height 10
click at [1183, 113] on icon "button" at bounding box center [1181, 112] width 15 height 10
click at [1180, 123] on div "4 of 5 tasks" at bounding box center [649, 112] width 1298 height 35
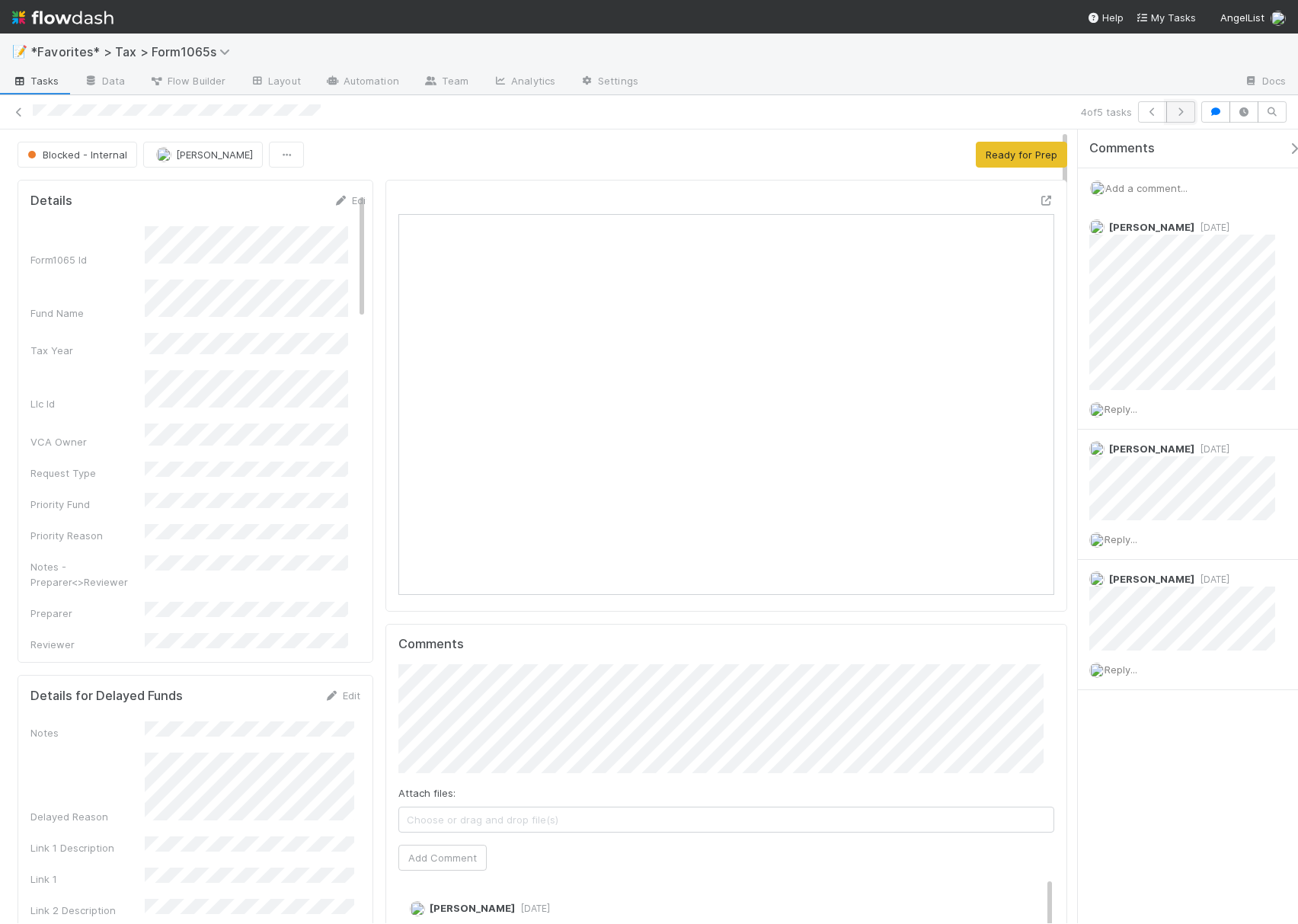
click at [1181, 116] on icon "button" at bounding box center [1181, 112] width 15 height 10
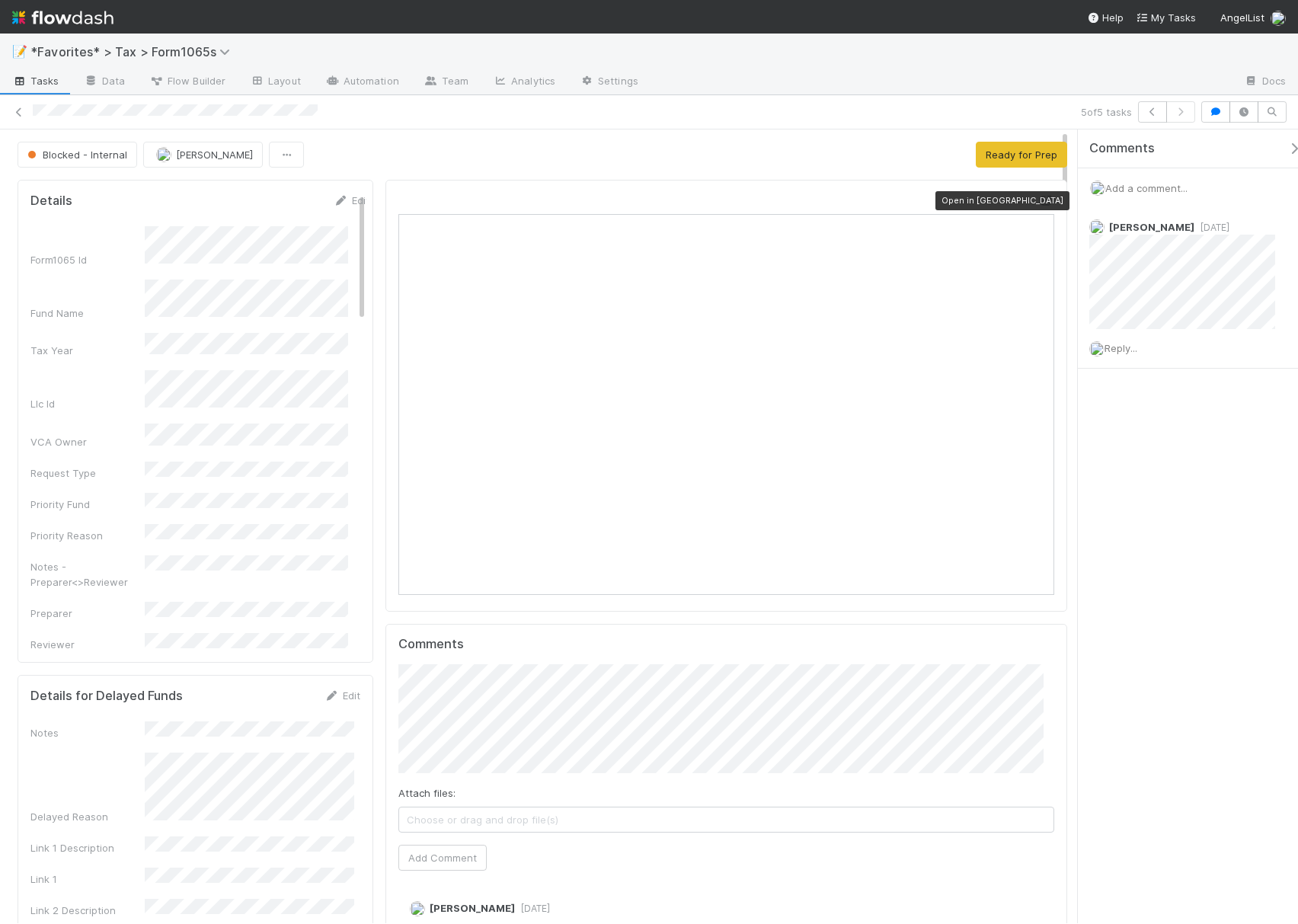
scroll to position [16, 16]
click at [1040, 206] on icon at bounding box center [1047, 201] width 15 height 10
